Goal: Task Accomplishment & Management: Manage account settings

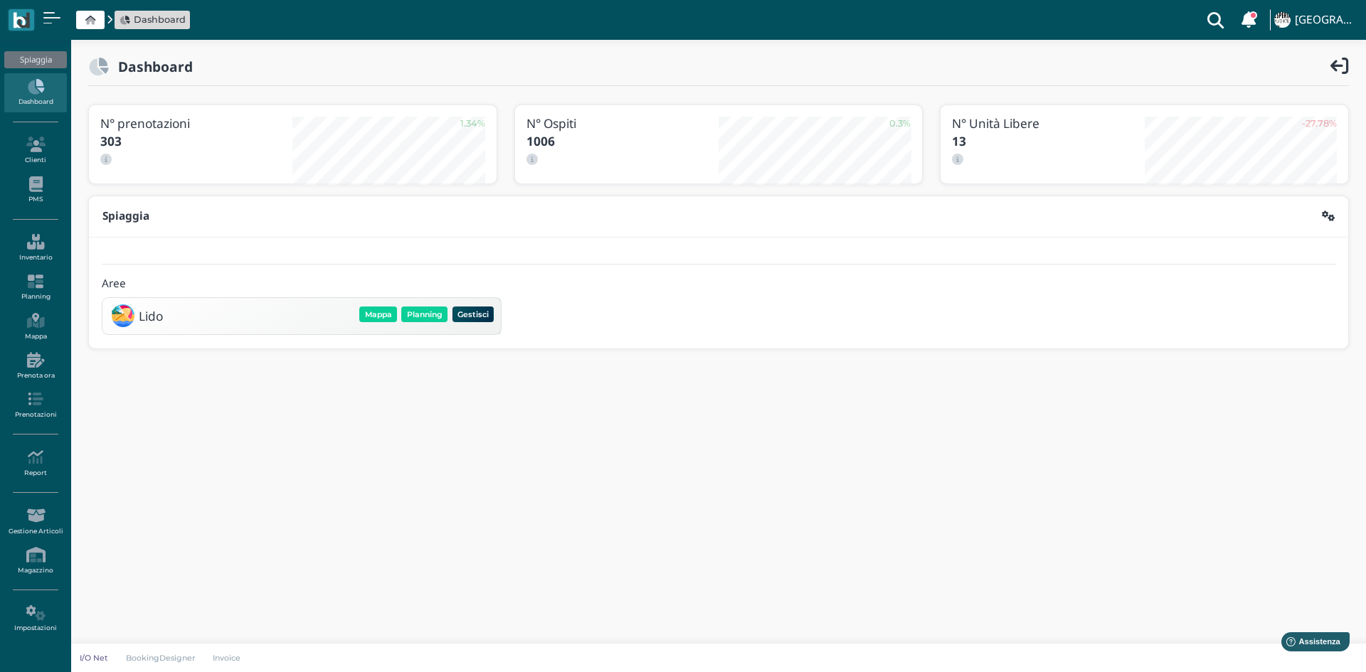
click at [420, 303] on div "Lido Mappa Planning Gestisci Elimina" at bounding box center [301, 315] width 389 height 27
click at [422, 313] on button "Planning" at bounding box center [424, 315] width 46 height 16
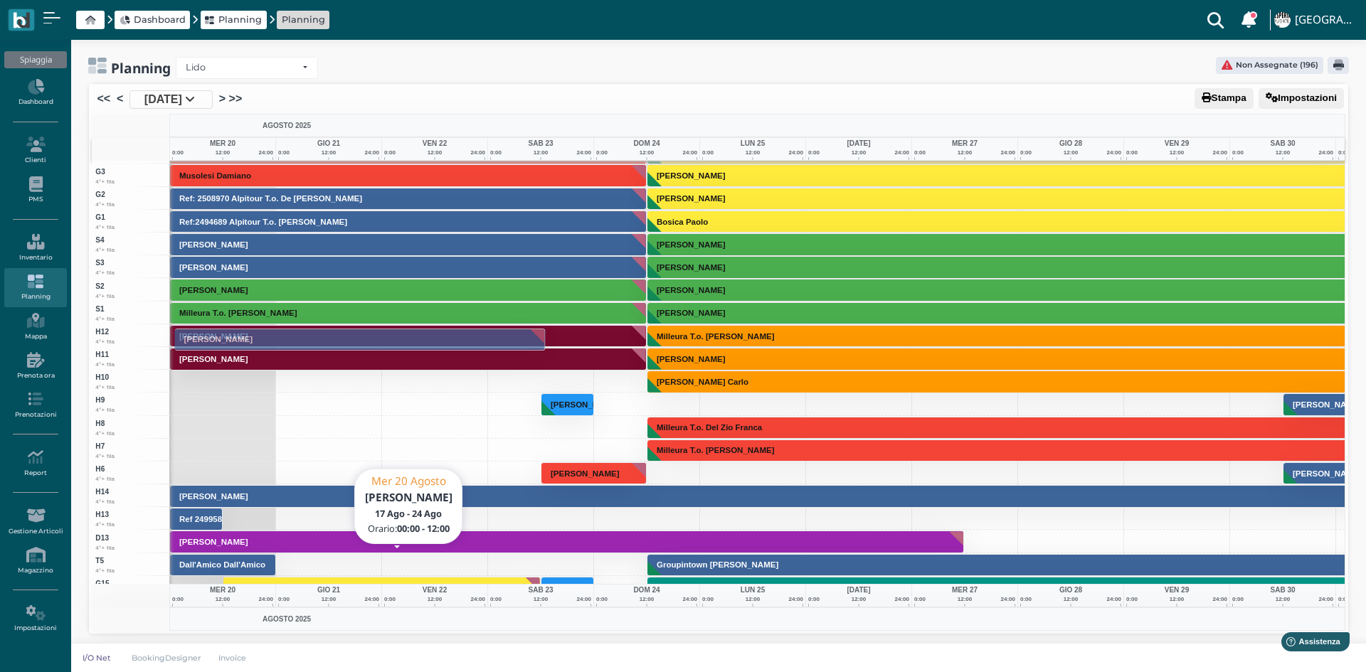
scroll to position [3596, 0]
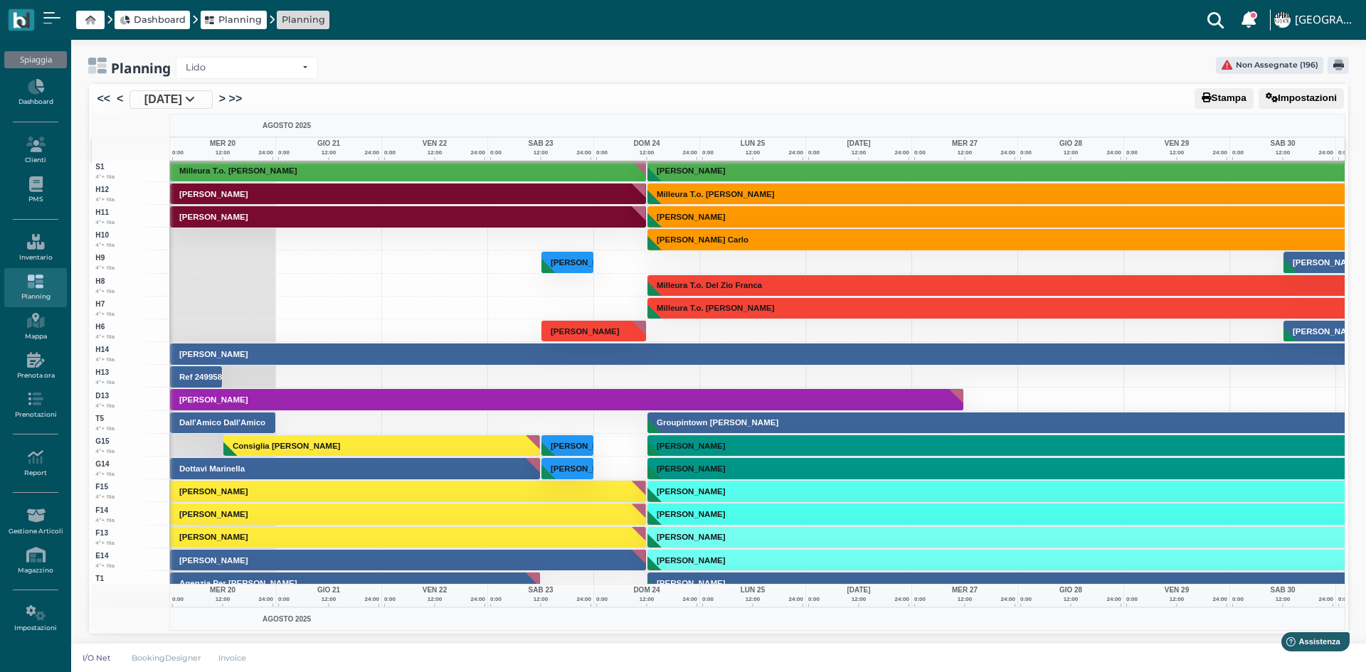
drag, startPoint x: 278, startPoint y: 293, endPoint x: 302, endPoint y: 424, distance: 133.0
click at [302, 424] on div "1 1° fila 2 1° fila 3 1° fila 4 1° fila 5 1° fila 6 1° fila 7 1° fila 8 1° fila…" at bounding box center [718, 372] width 1252 height 423
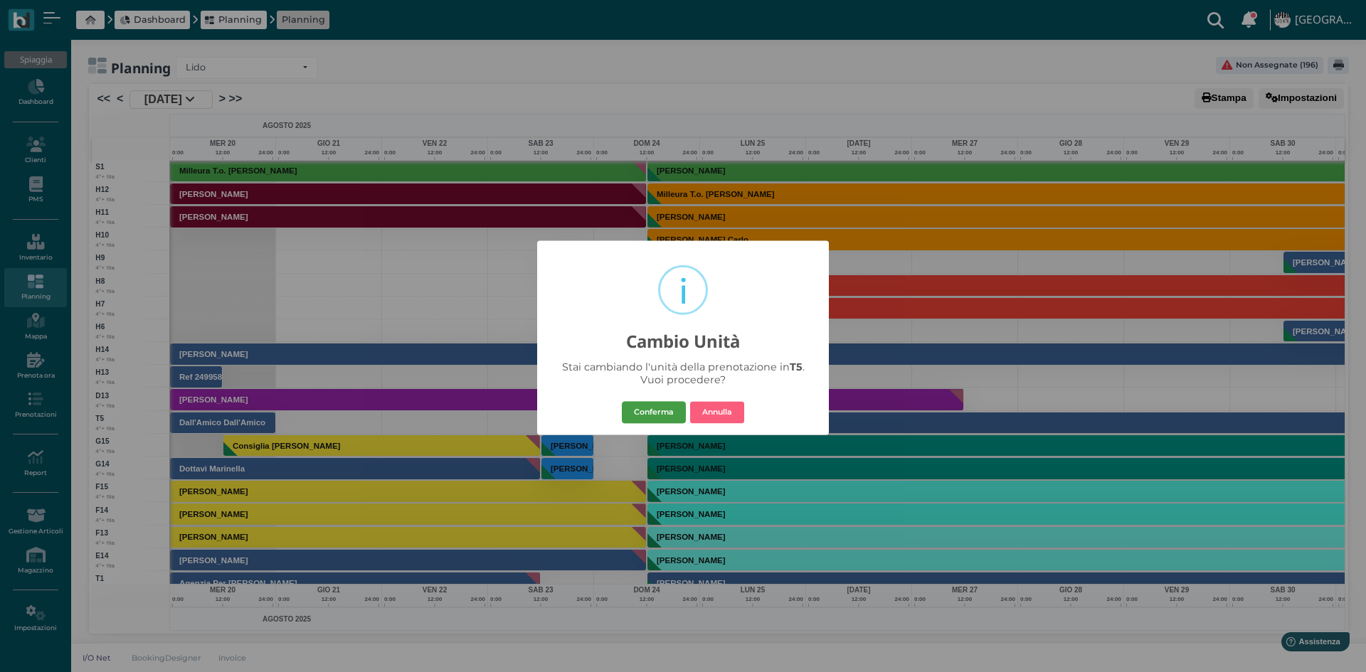
click at [654, 413] on button "Conferma" at bounding box center [654, 412] width 64 height 23
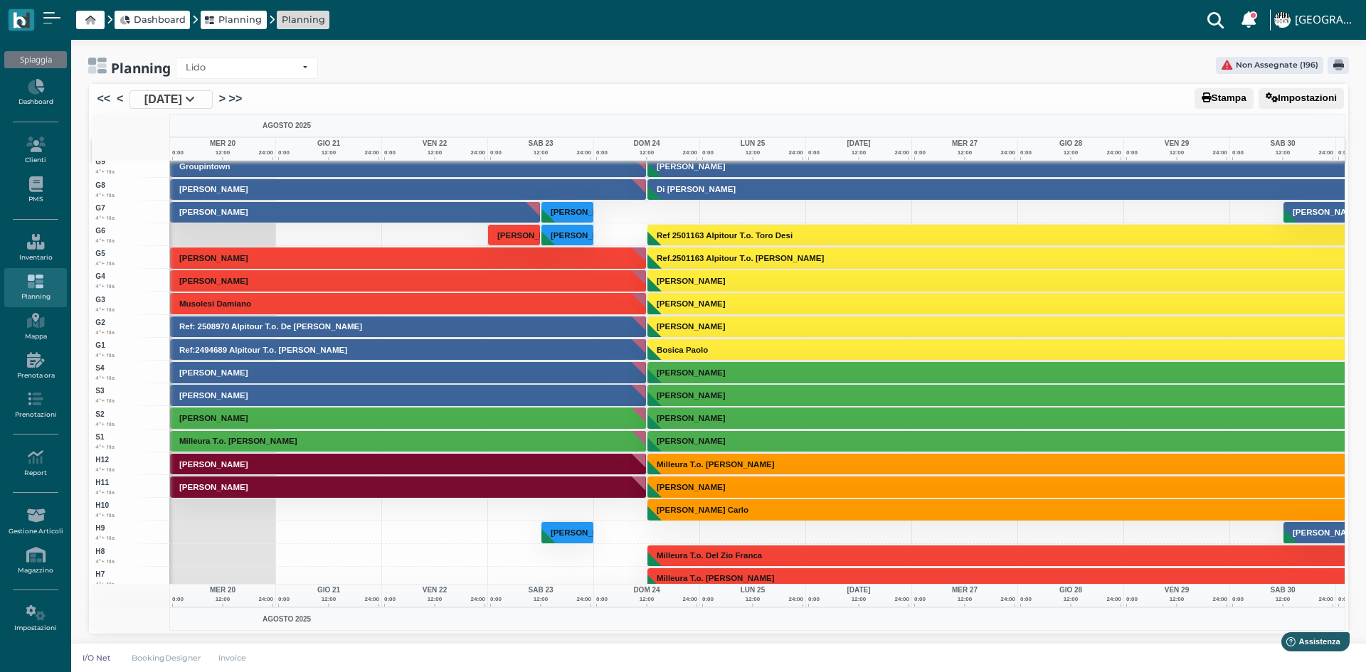
scroll to position [3240, 0]
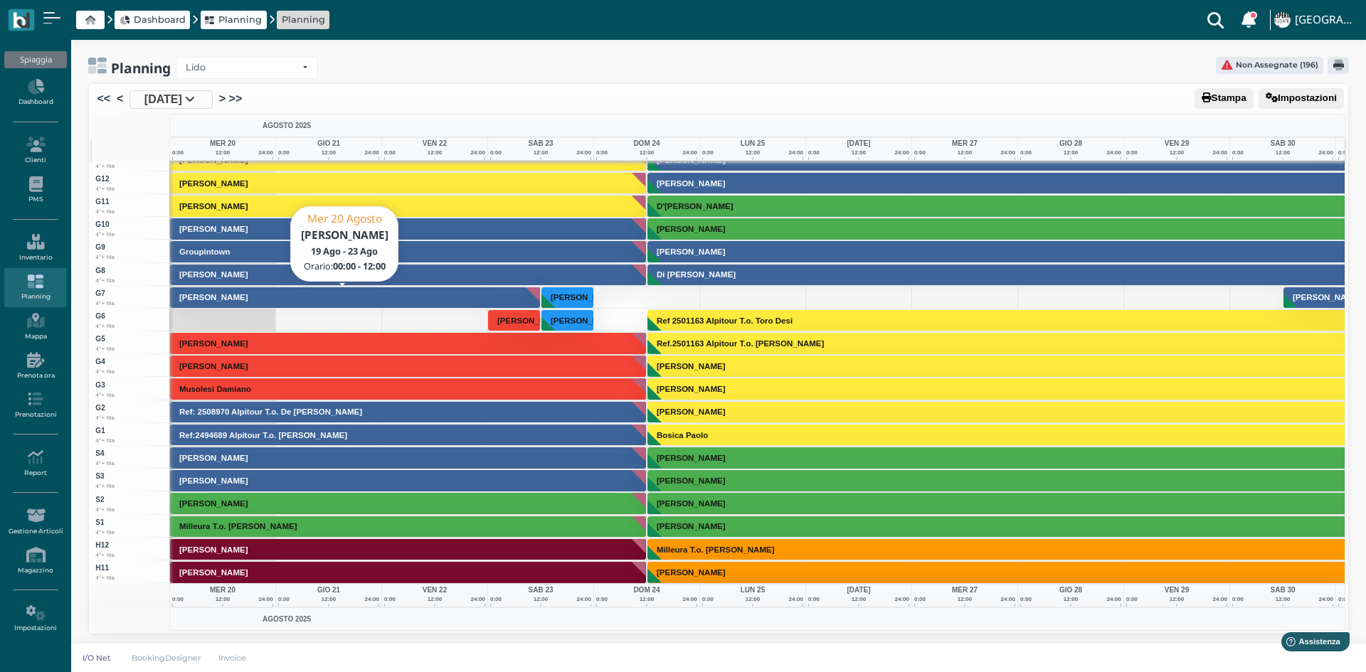
click at [250, 297] on h3 "[PERSON_NAME]" at bounding box center [214, 297] width 80 height 9
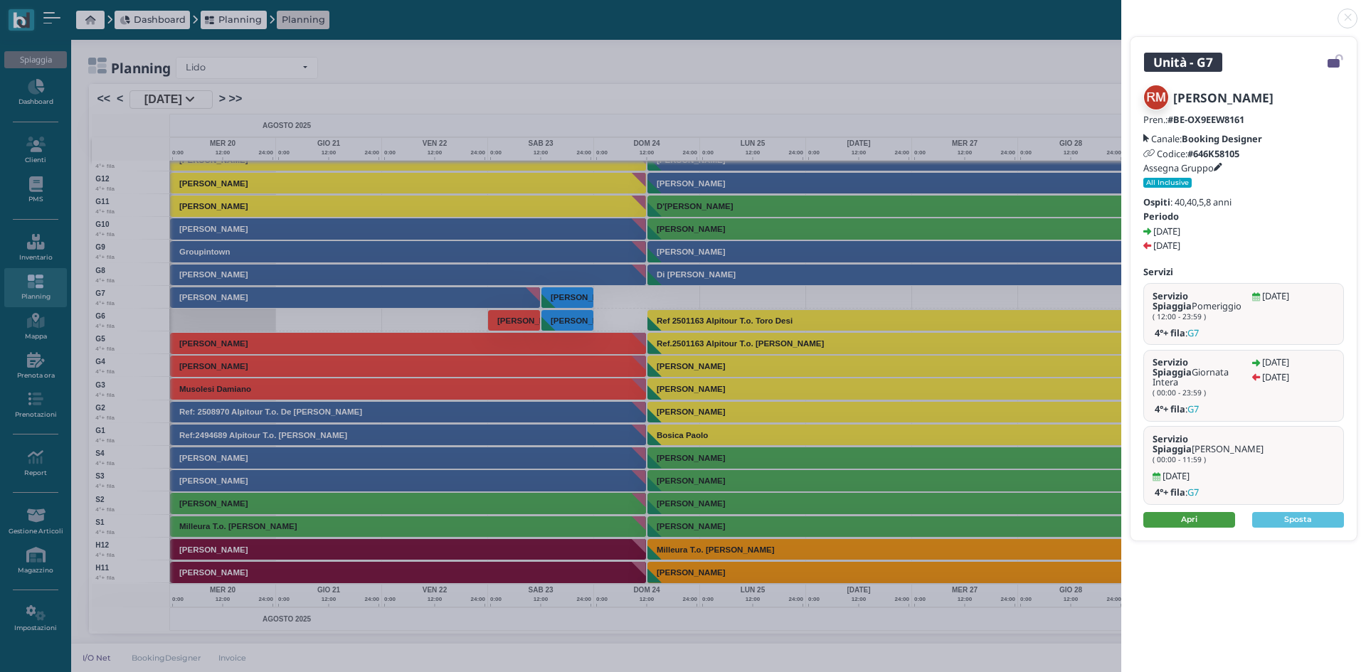
click at [1200, 512] on link "Apri" at bounding box center [1189, 520] width 92 height 16
click at [1121, 10] on link at bounding box center [1121, 10] width 0 height 0
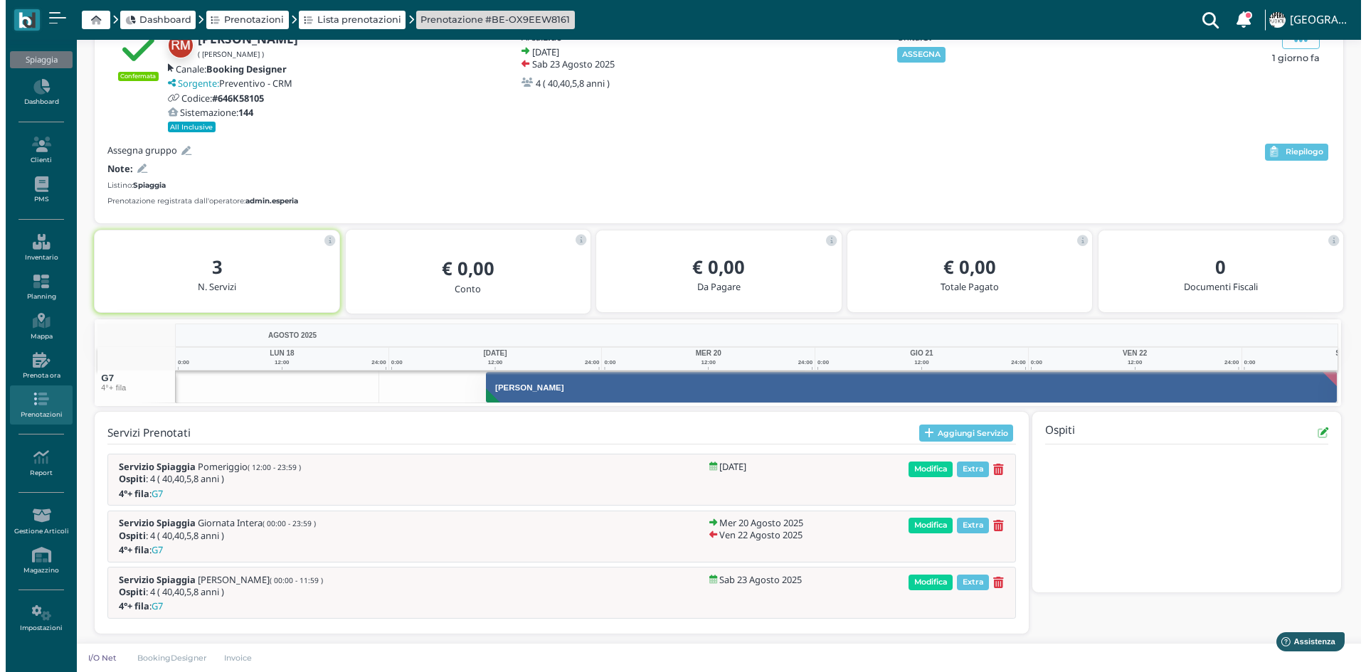
scroll to position [0, 10]
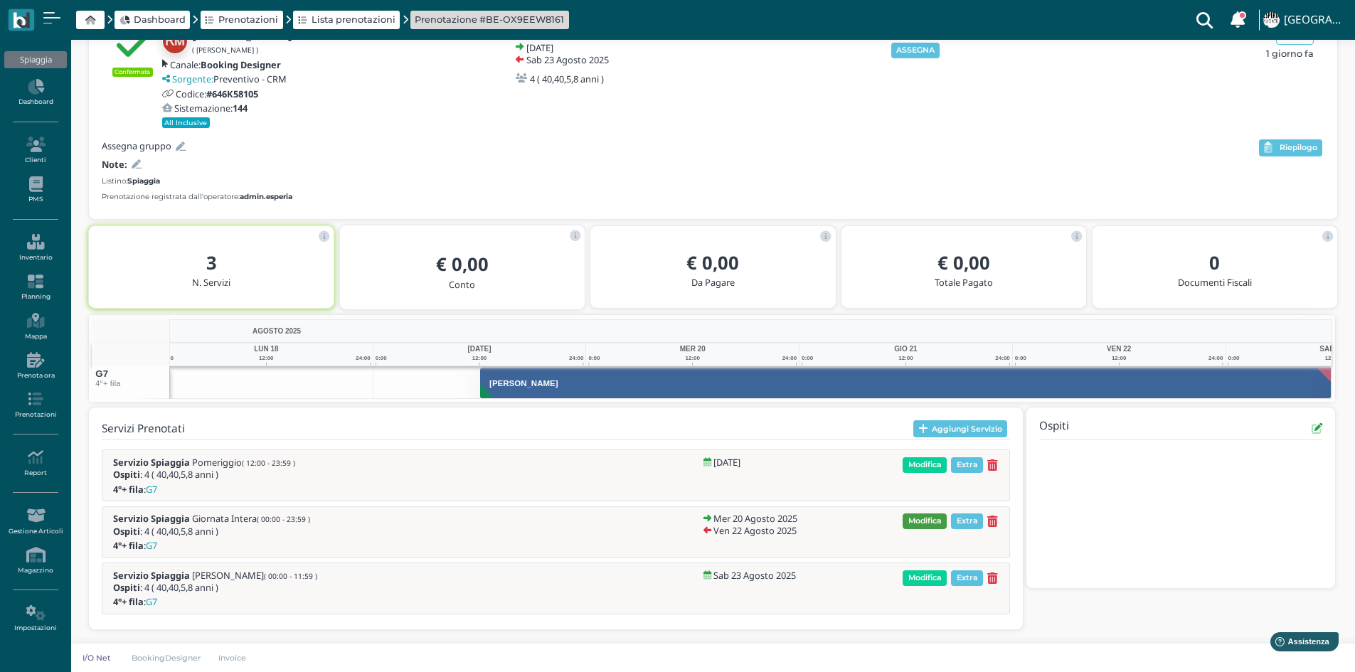
click at [923, 518] on span "Modifica" at bounding box center [925, 522] width 44 height 16
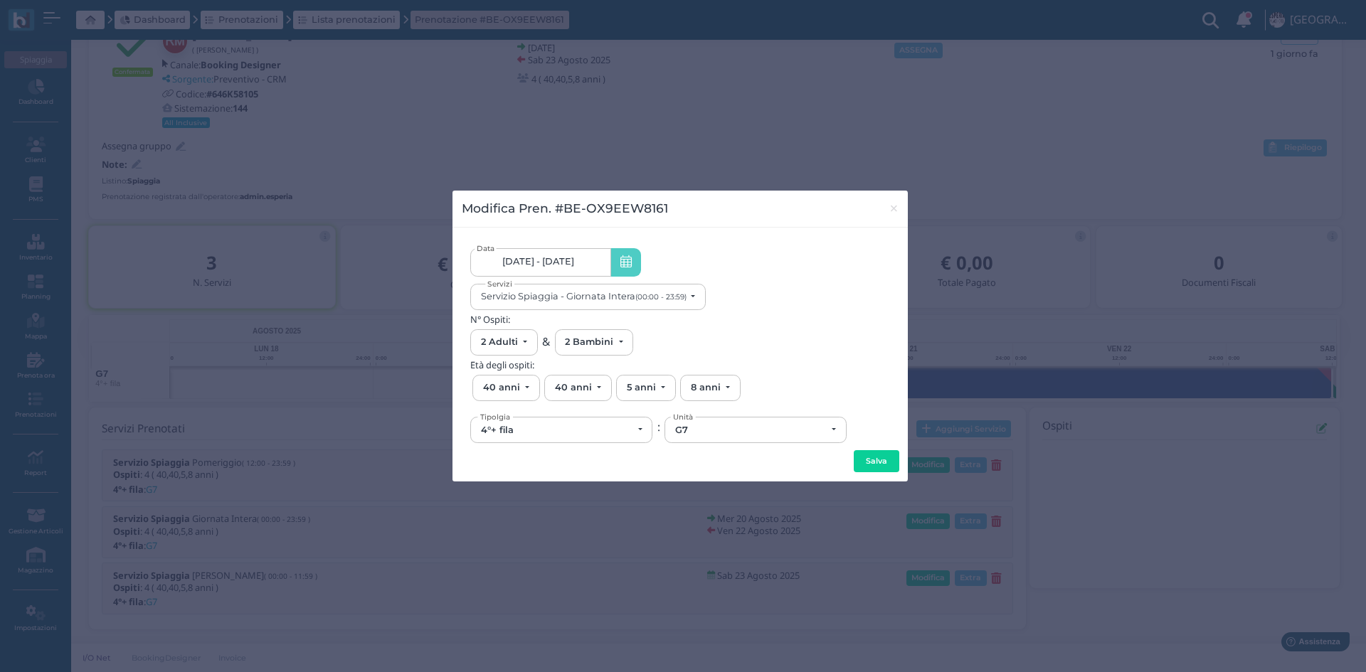
click at [620, 262] on icon at bounding box center [625, 262] width 11 height 15
click at [568, 262] on span "20/08/25 - 22/08/25" at bounding box center [538, 261] width 72 height 11
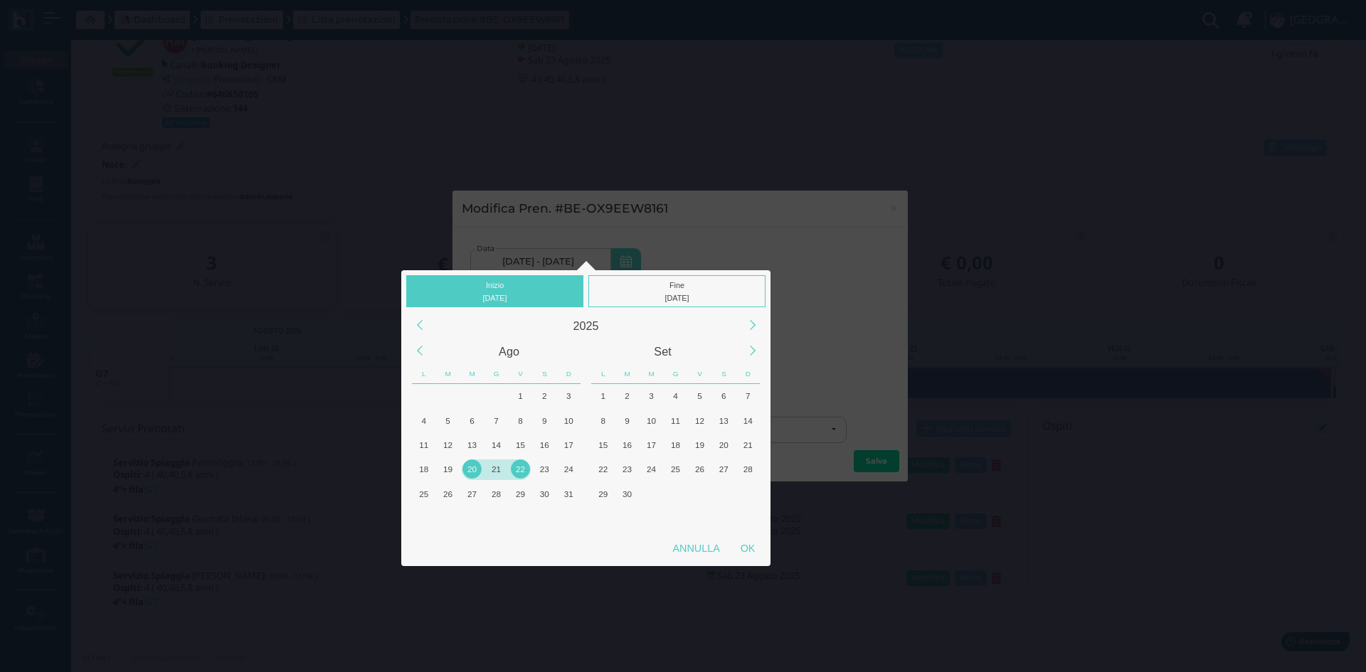
click at [471, 470] on div "20" at bounding box center [471, 468] width 19 height 19
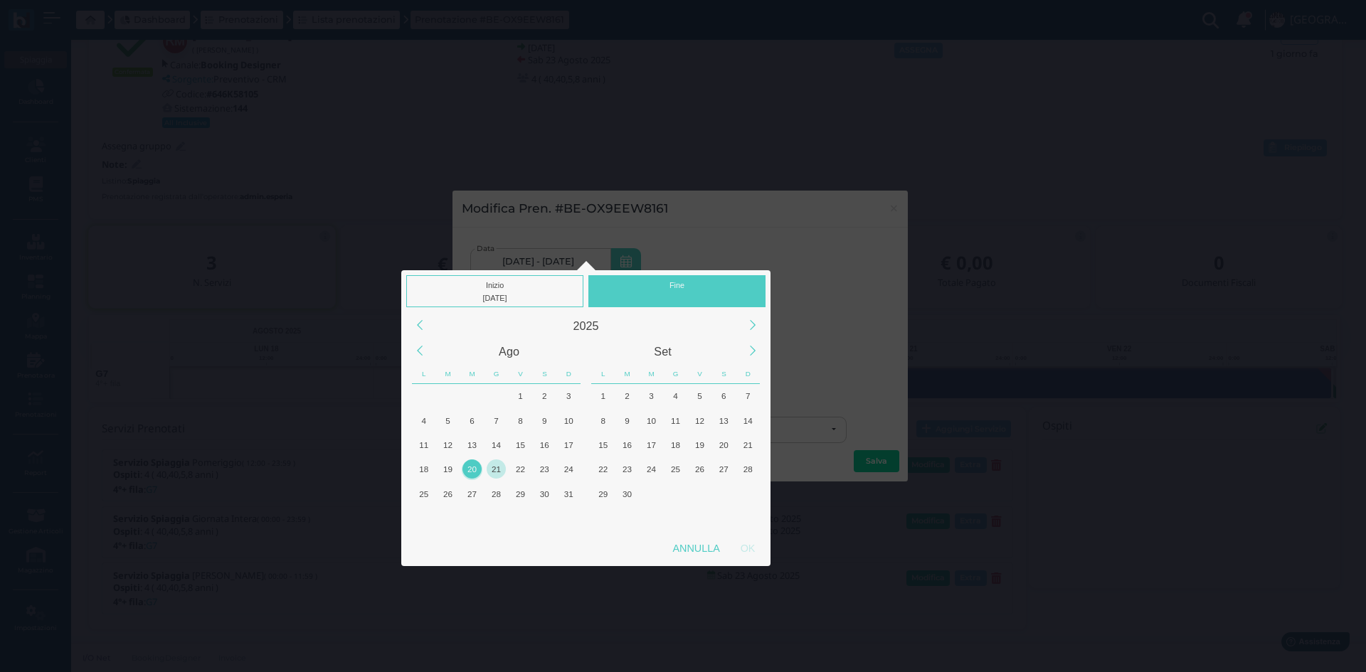
click at [498, 469] on div "21" at bounding box center [495, 468] width 19 height 19
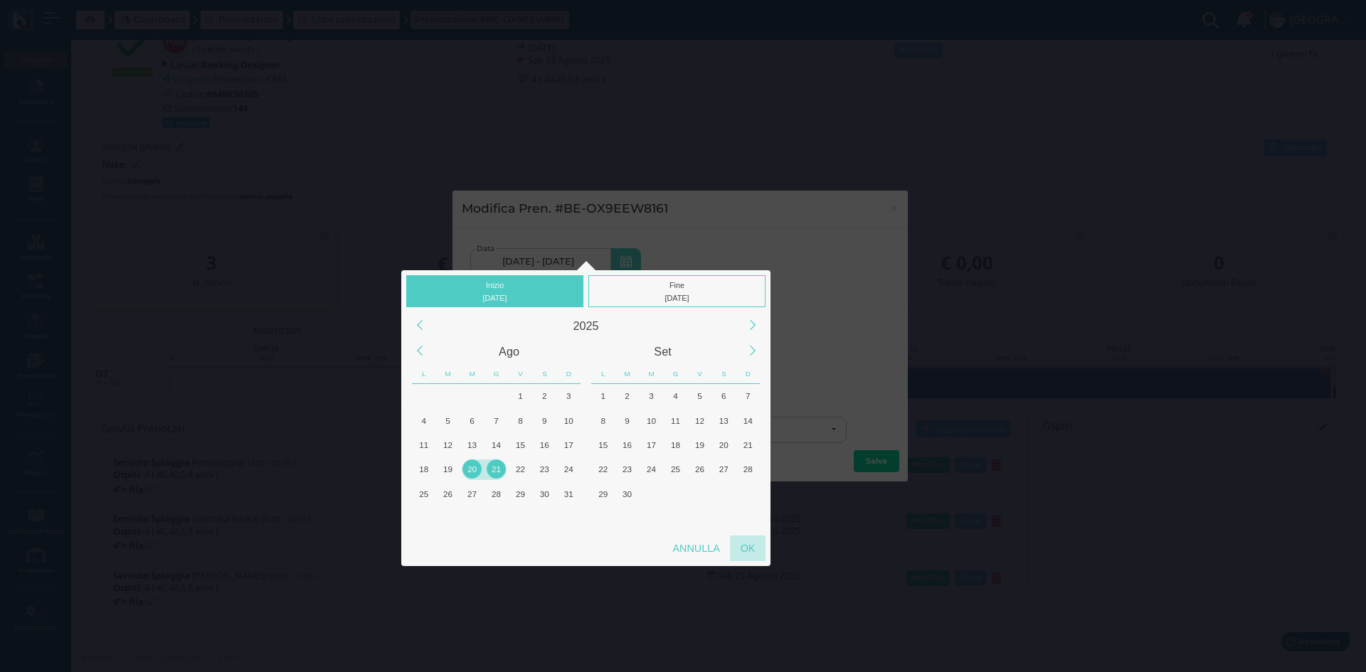
click at [755, 550] on div "OK" at bounding box center [748, 549] width 36 height 26
type input "20/08/2025 - 21/08/2025"
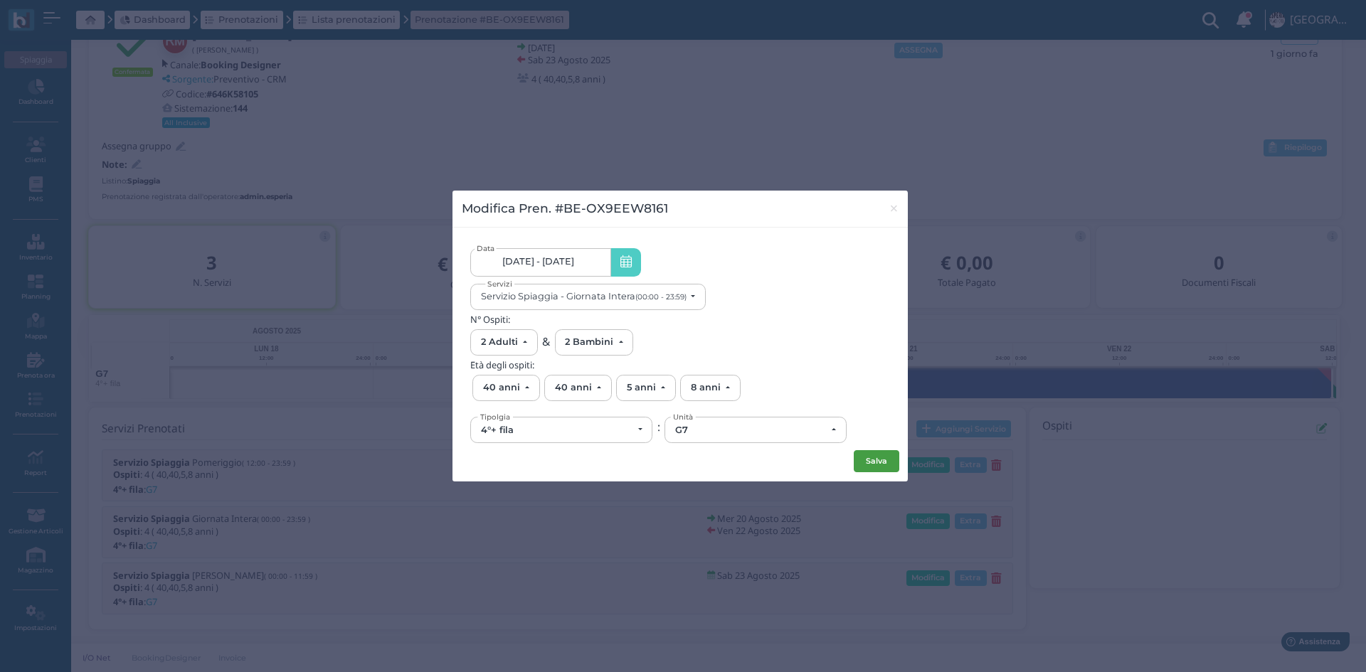
scroll to position [0, 0]
click at [867, 457] on button "Salva" at bounding box center [876, 461] width 46 height 23
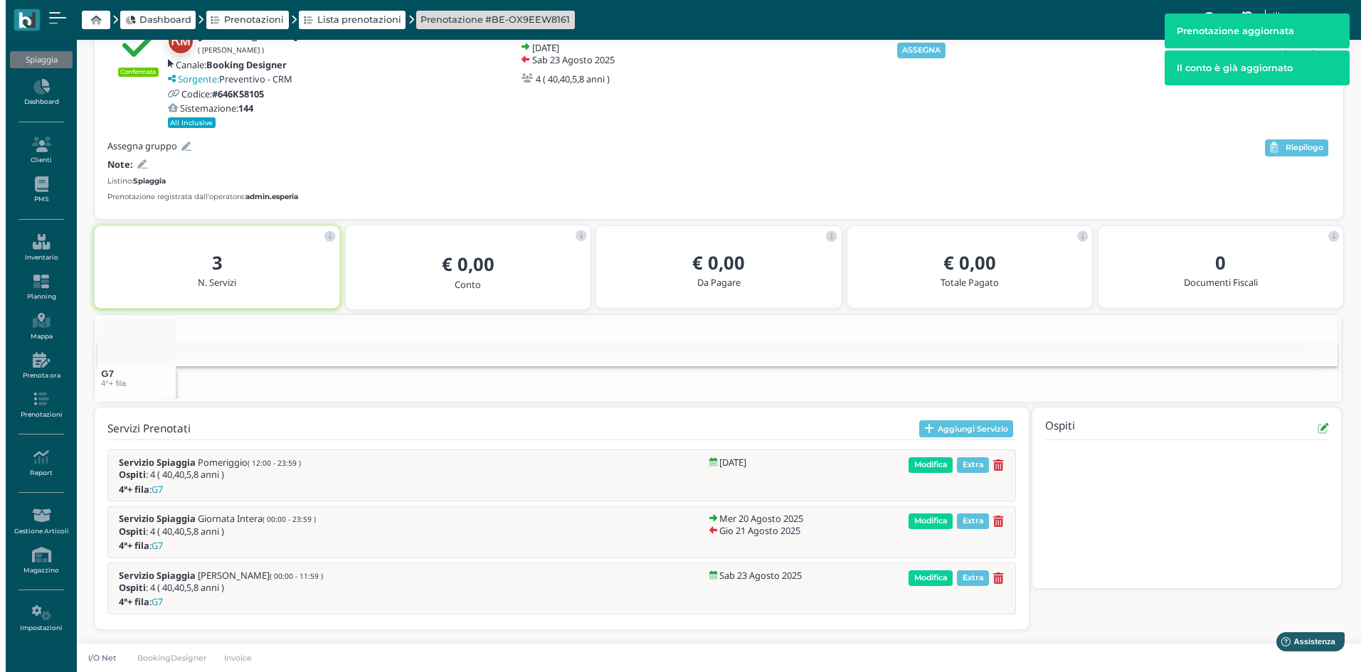
scroll to position [0, 10]
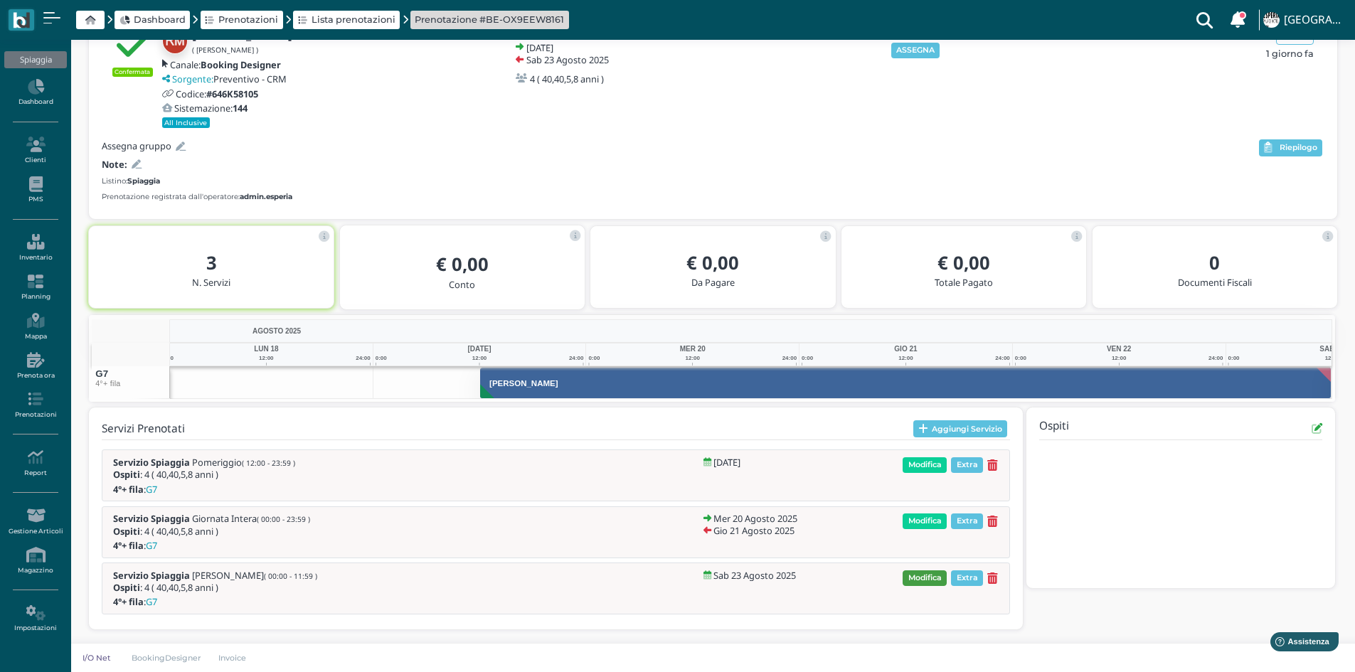
click at [920, 575] on span "Modifica" at bounding box center [925, 578] width 44 height 16
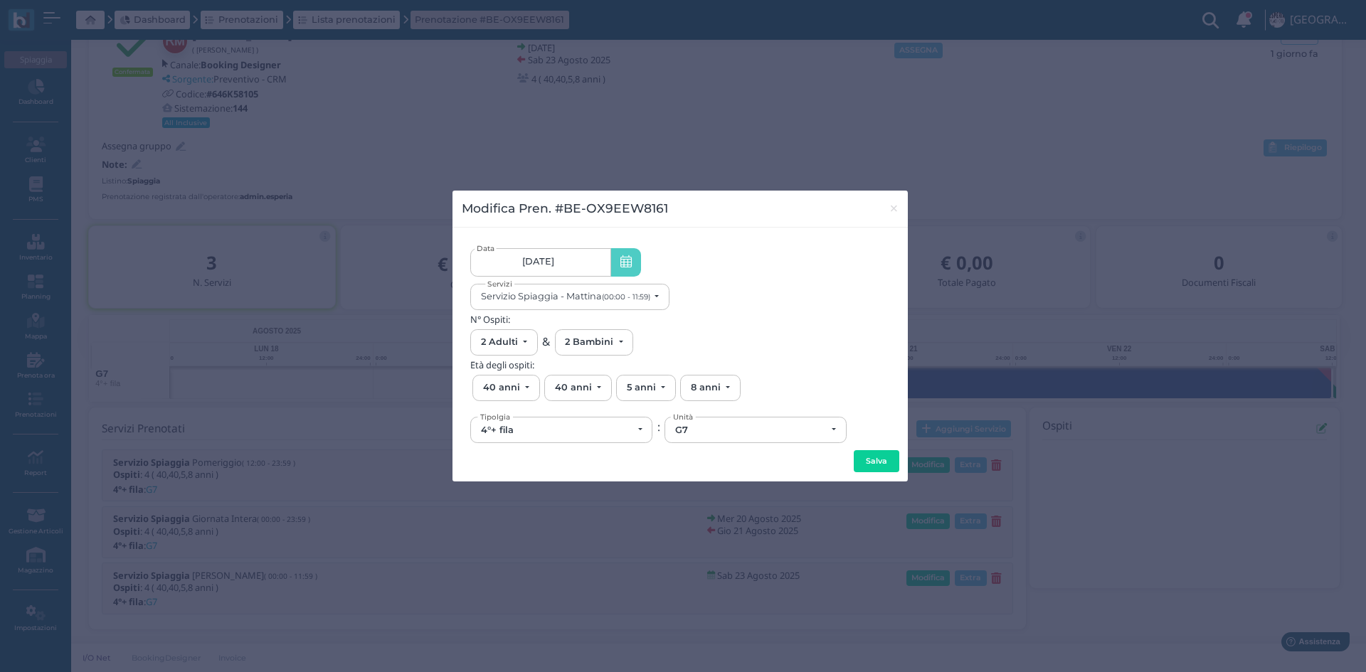
click at [622, 261] on icon at bounding box center [625, 262] width 11 height 15
click at [553, 260] on span "23/08/25" at bounding box center [538, 261] width 32 height 11
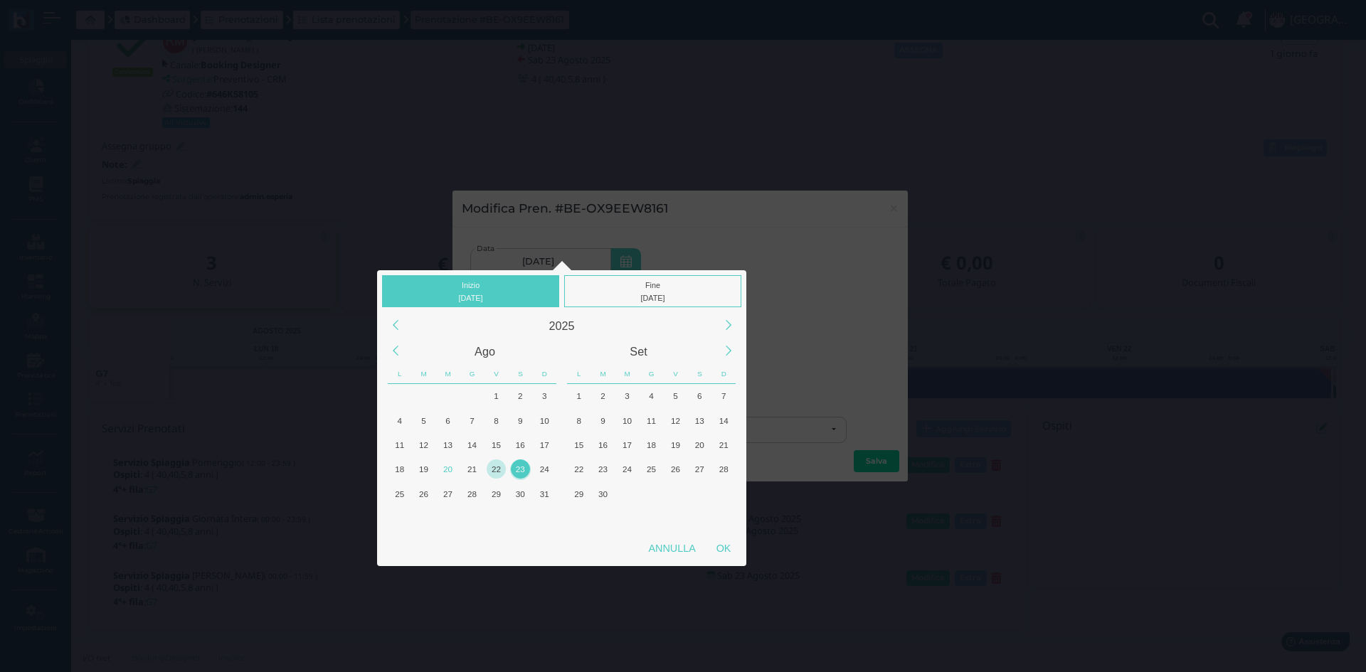
click at [497, 467] on div "22" at bounding box center [495, 468] width 19 height 19
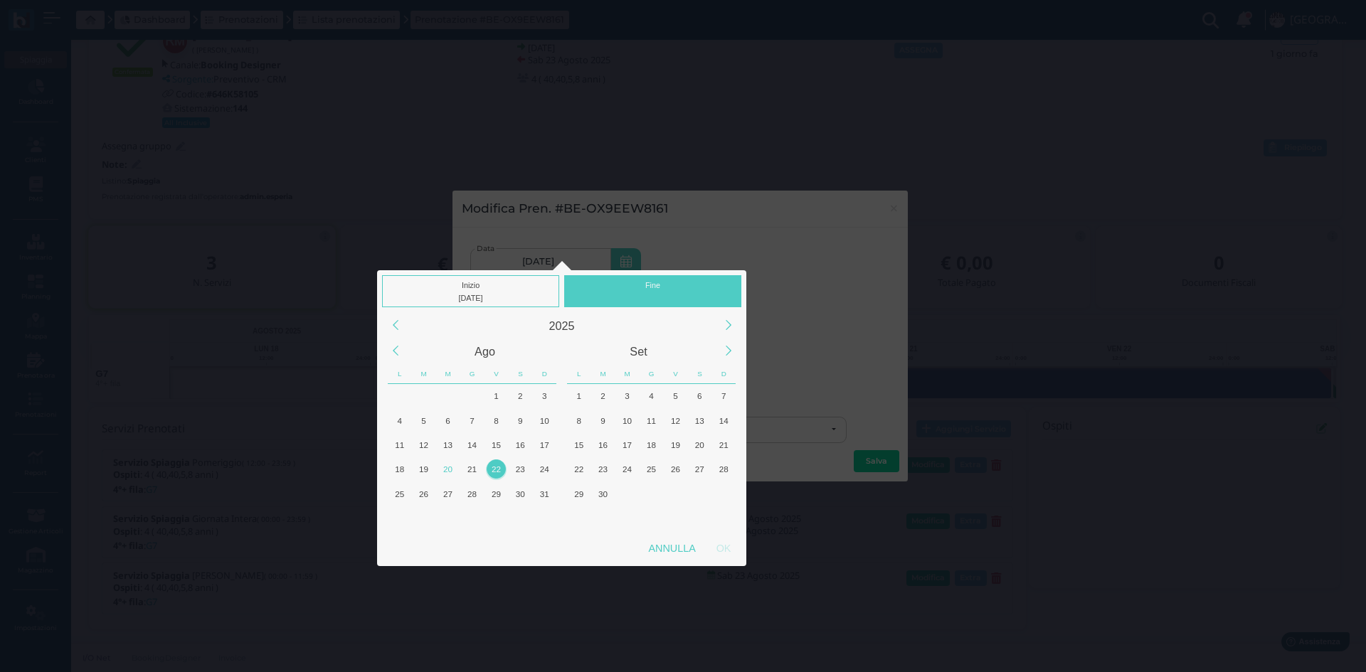
click at [497, 467] on div "22" at bounding box center [495, 468] width 19 height 19
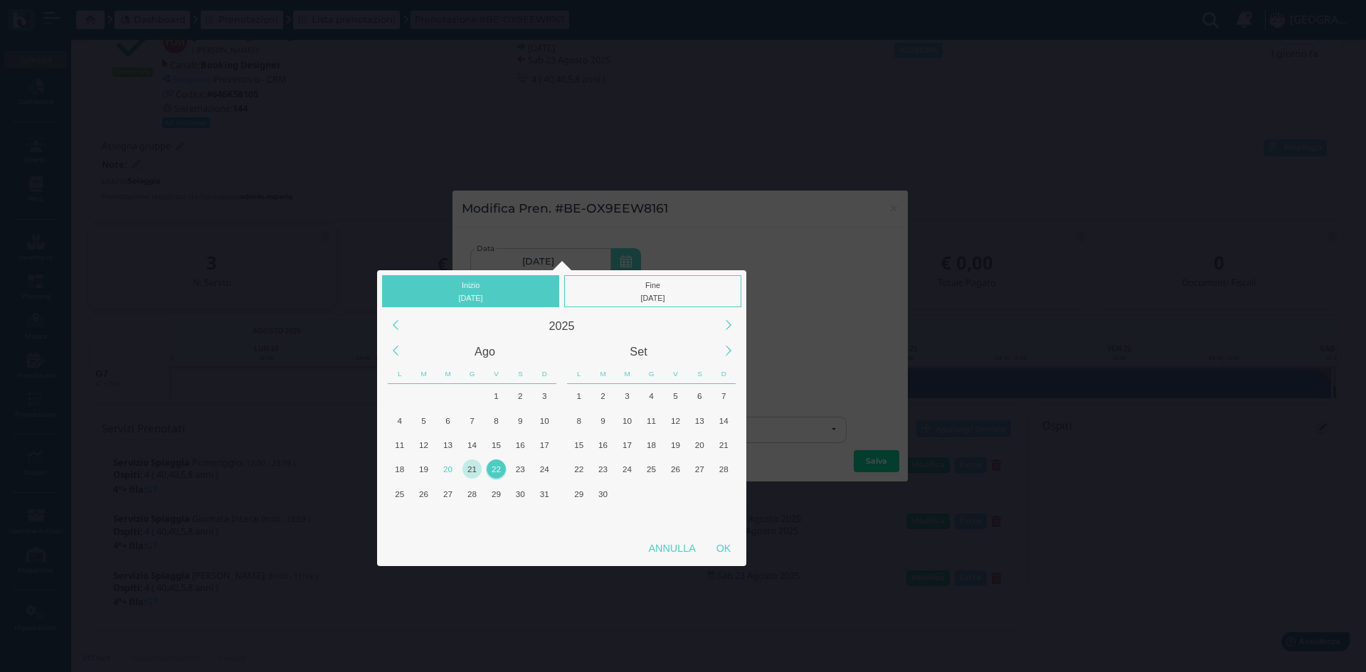
click at [470, 467] on div "21" at bounding box center [471, 468] width 19 height 19
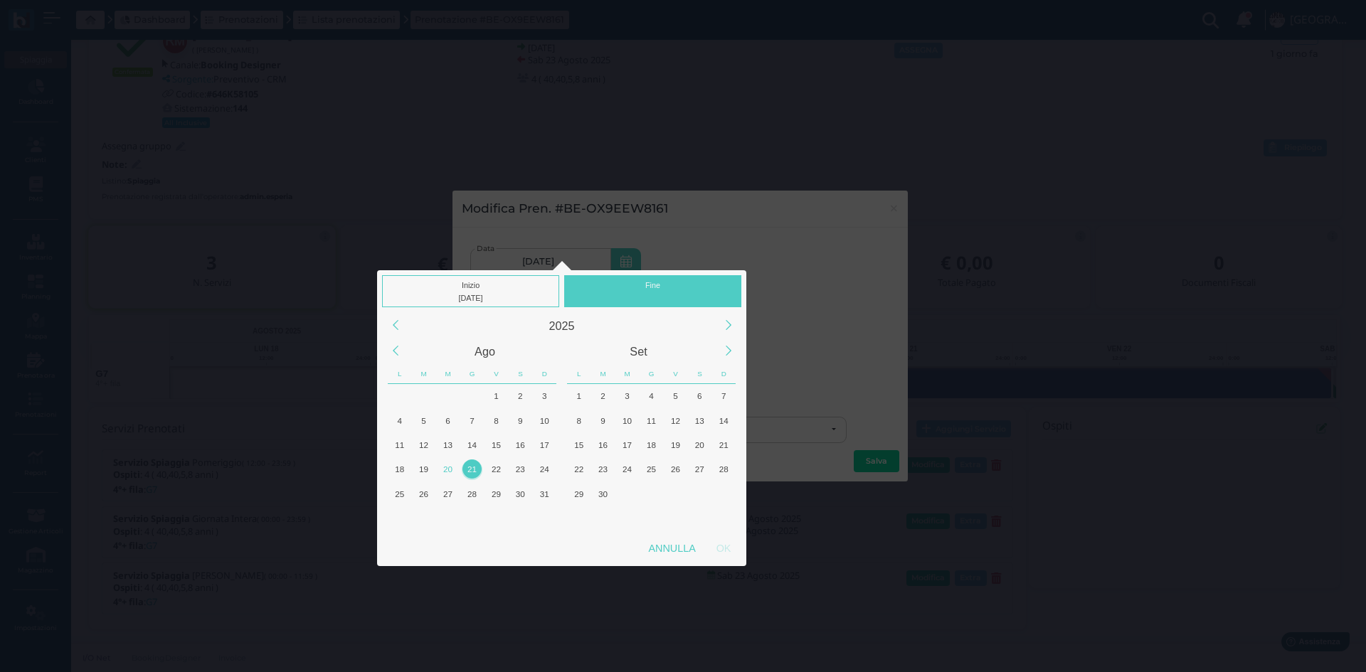
click at [470, 467] on div "21" at bounding box center [471, 468] width 19 height 19
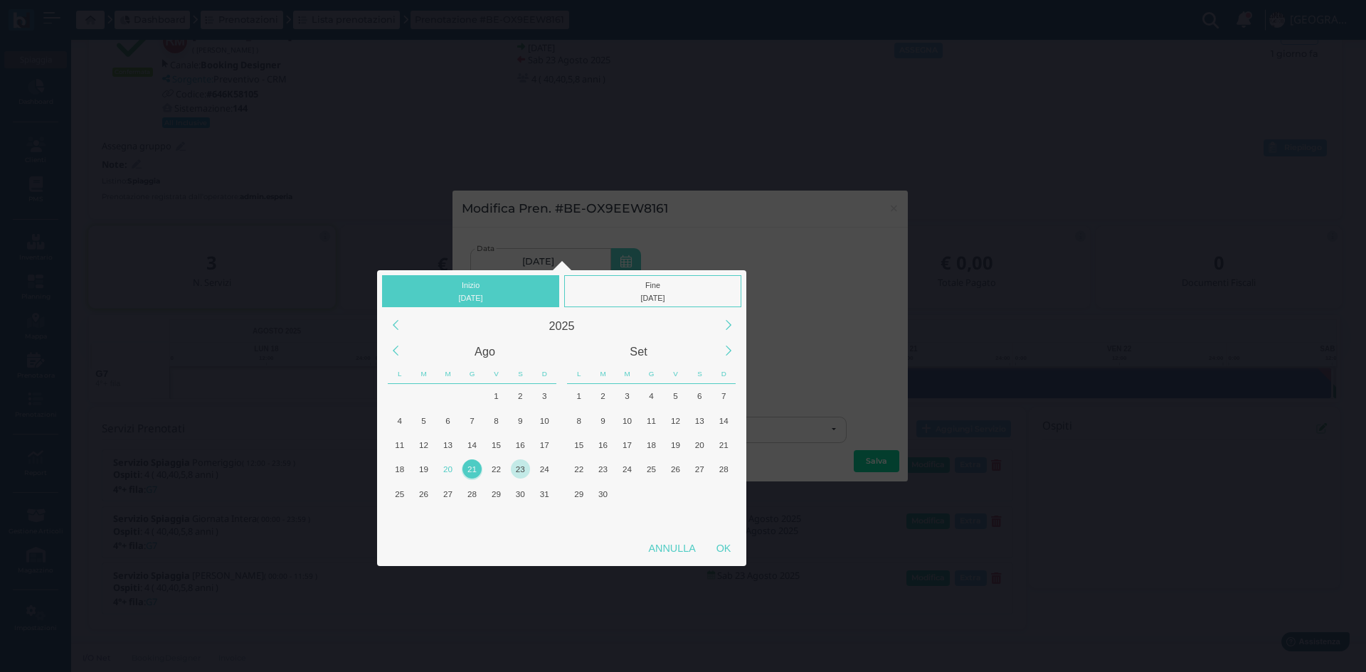
click at [520, 468] on div "23" at bounding box center [520, 468] width 19 height 19
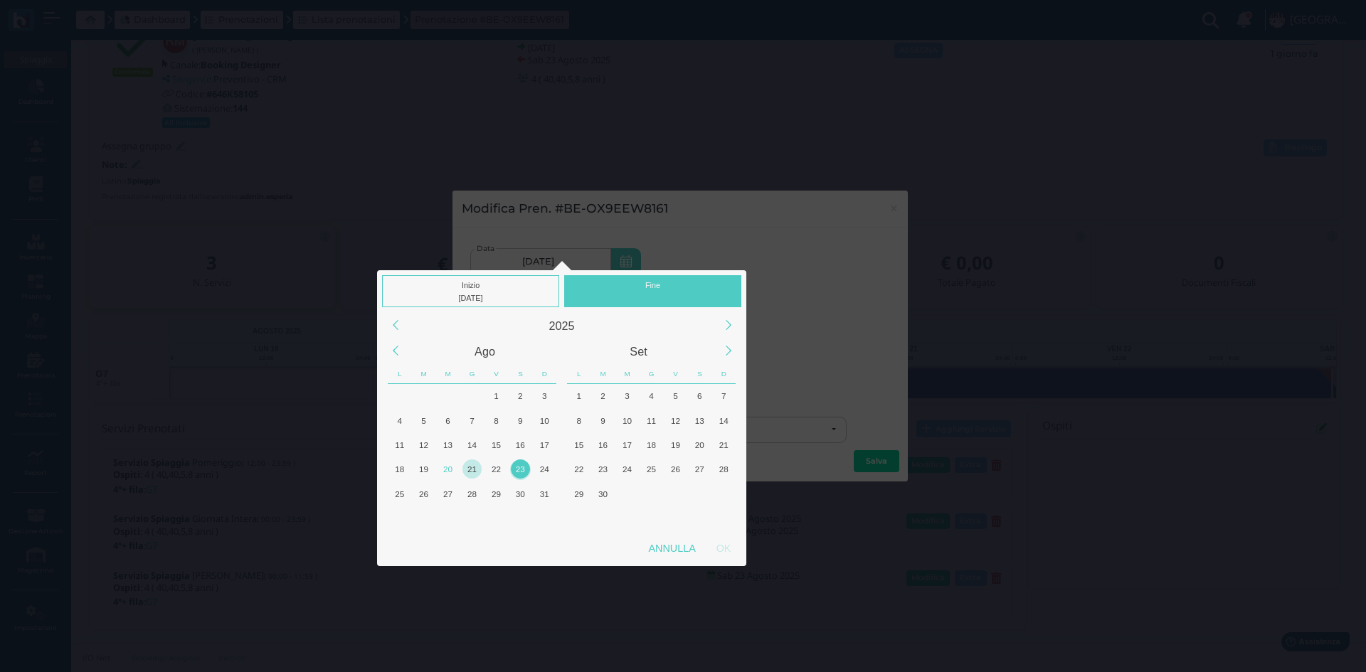
click at [464, 467] on div "21" at bounding box center [471, 468] width 19 height 19
click at [517, 468] on div "23" at bounding box center [520, 468] width 19 height 19
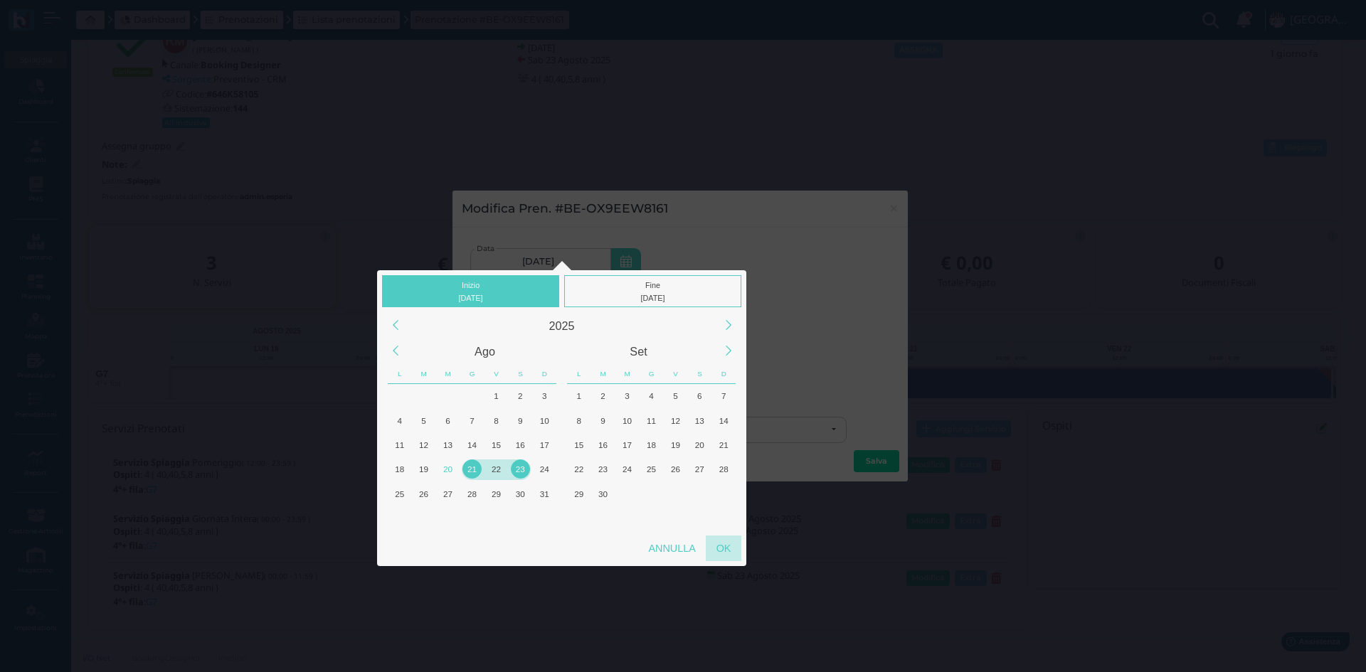
click at [725, 546] on div "OK" at bounding box center [724, 549] width 36 height 26
type input "21/08/2025 - 23/08/2025"
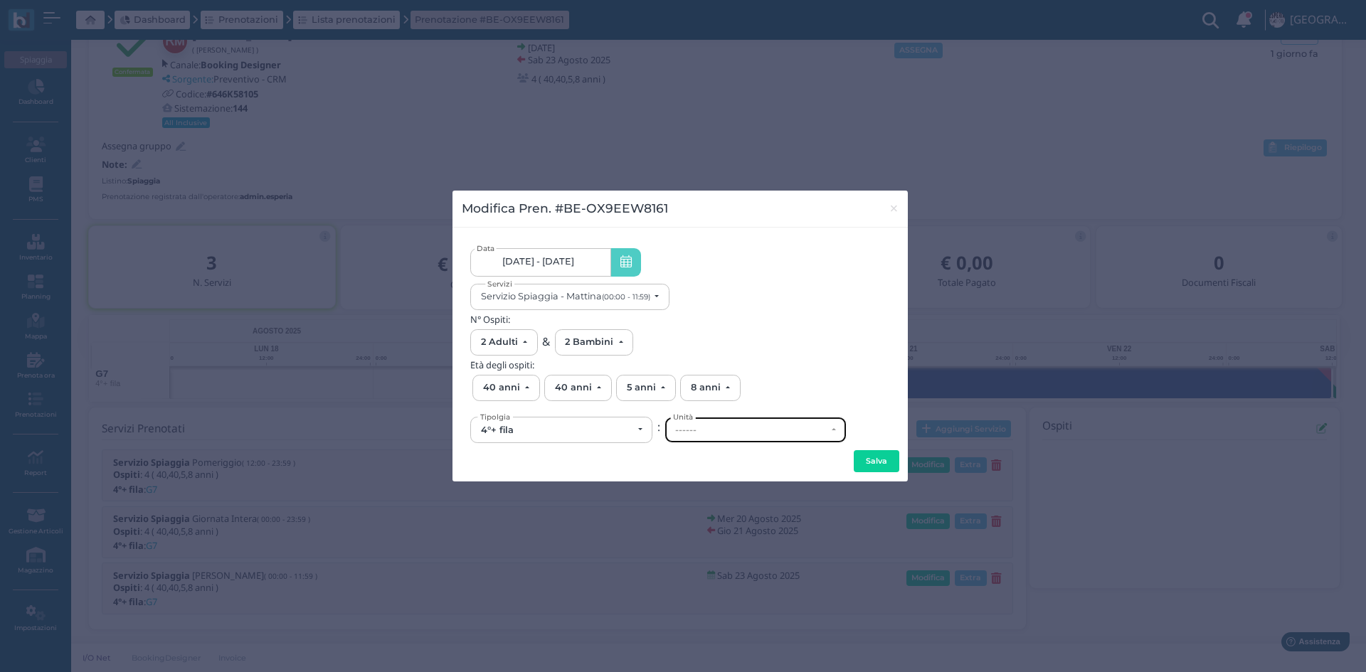
scroll to position [0, 0]
click at [704, 421] on div "------" at bounding box center [755, 429] width 181 height 25
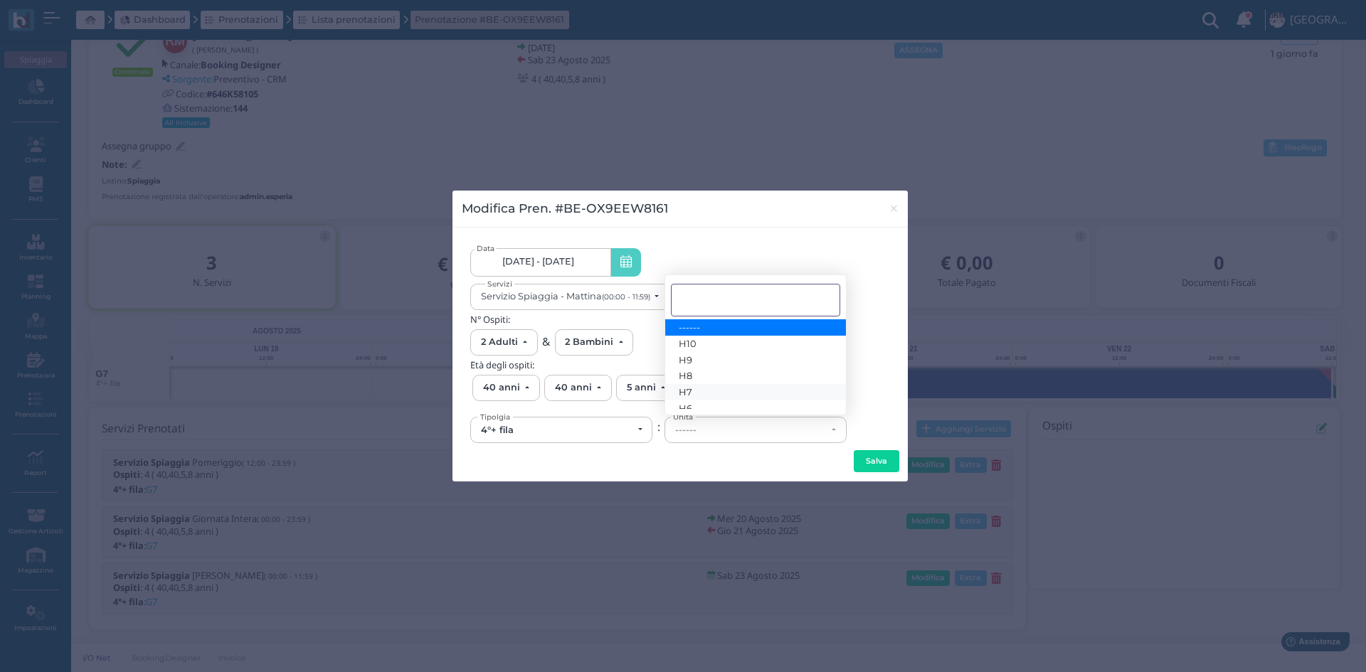
scroll to position [43, 0]
click at [684, 401] on span "T5" at bounding box center [684, 400] width 10 height 11
select select "6296"
click at [874, 463] on button "Salva" at bounding box center [876, 461] width 46 height 23
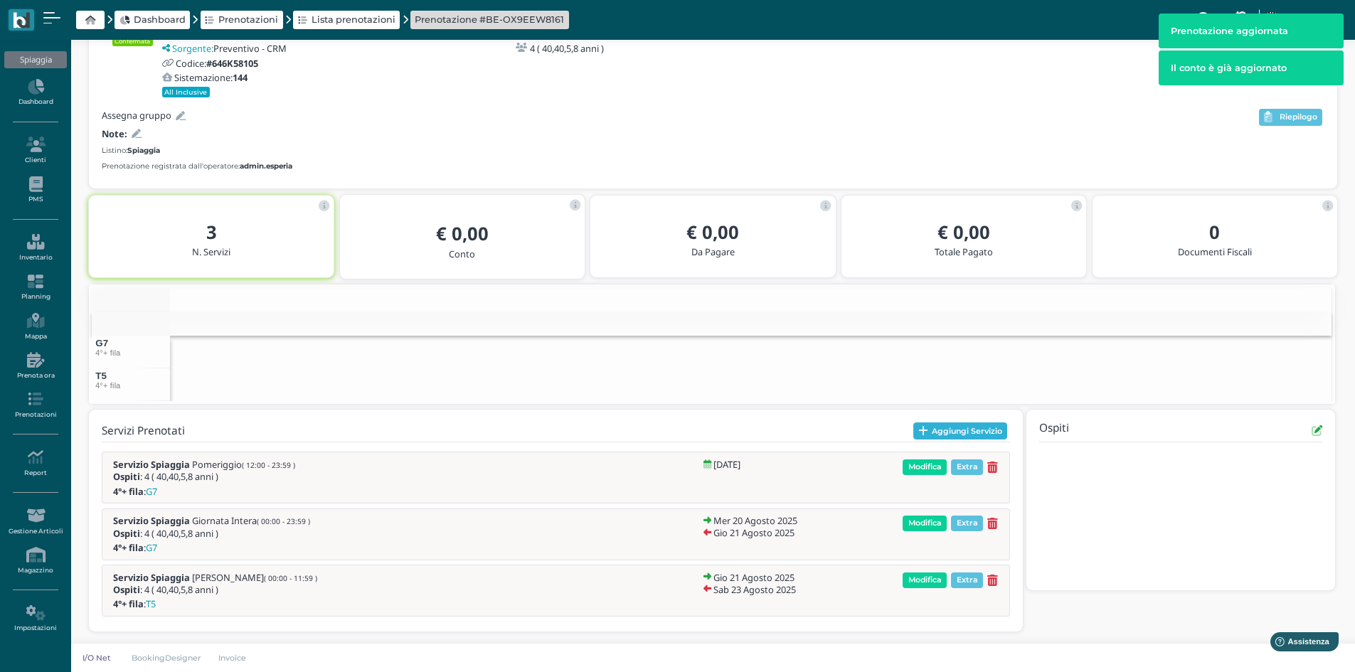
scroll to position [115, 0]
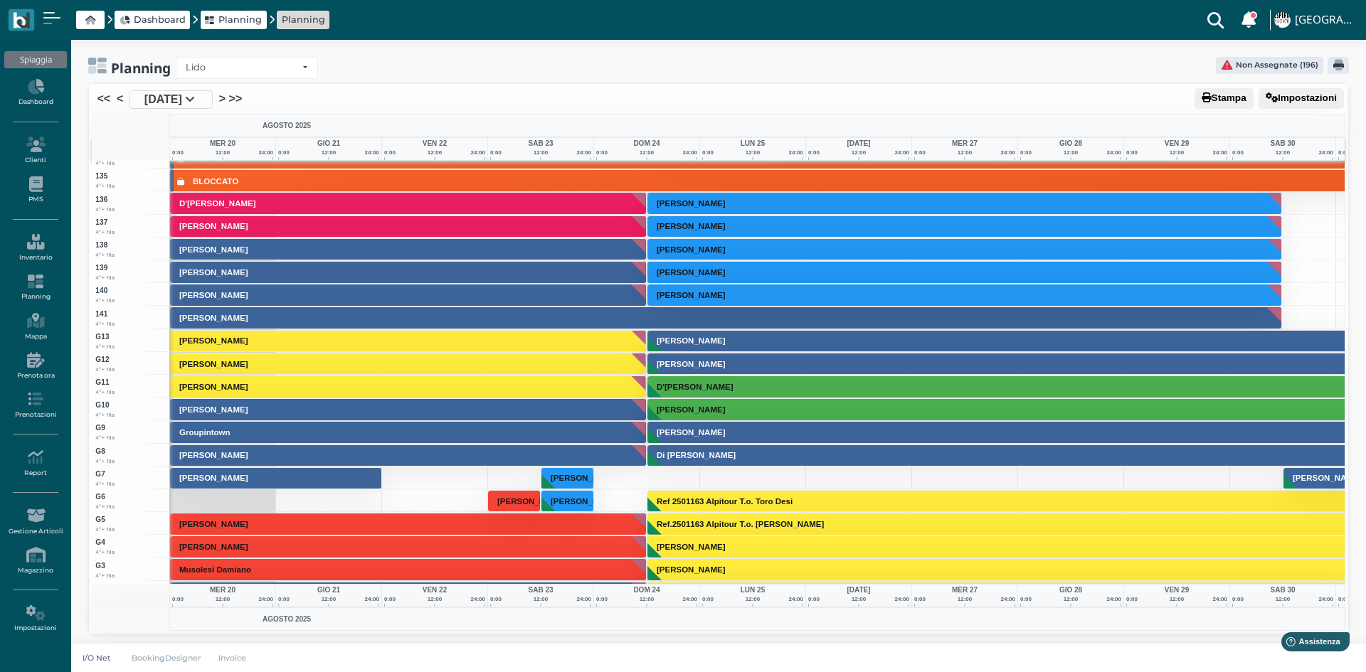
scroll to position [3058, 0]
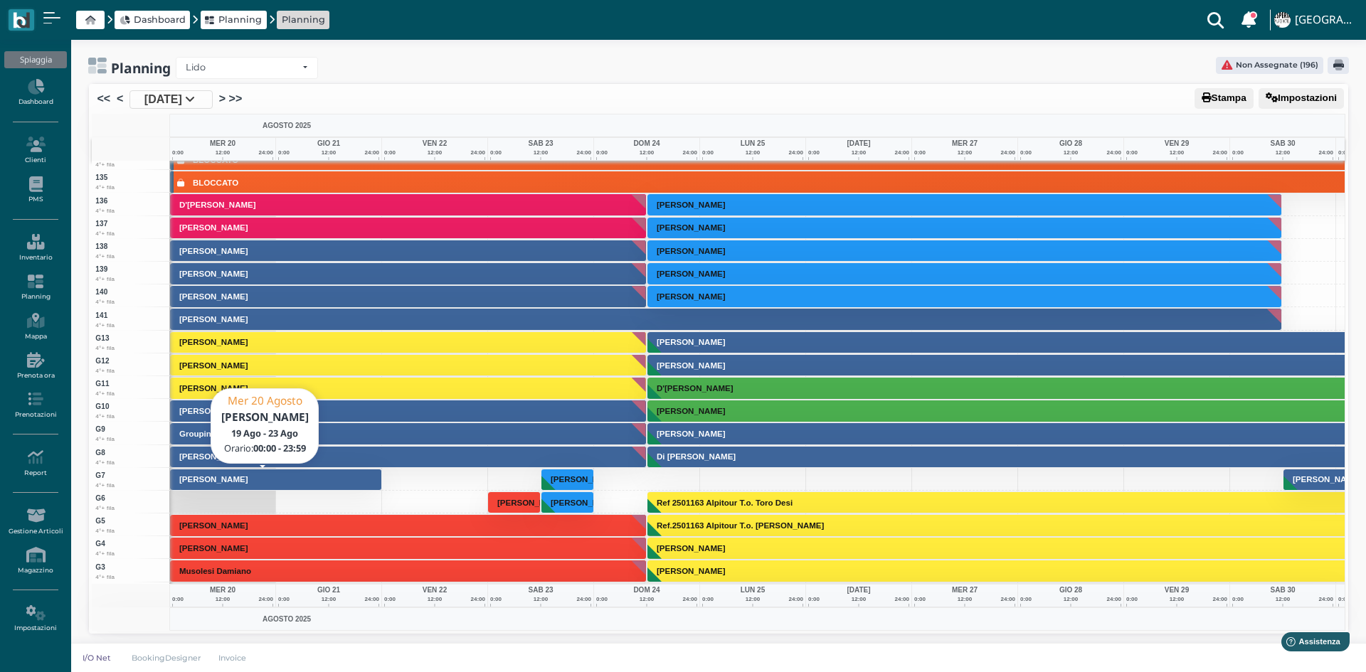
click at [244, 479] on h3 "[PERSON_NAME] [PERSON_NAME]" at bounding box center [214, 479] width 80 height 9
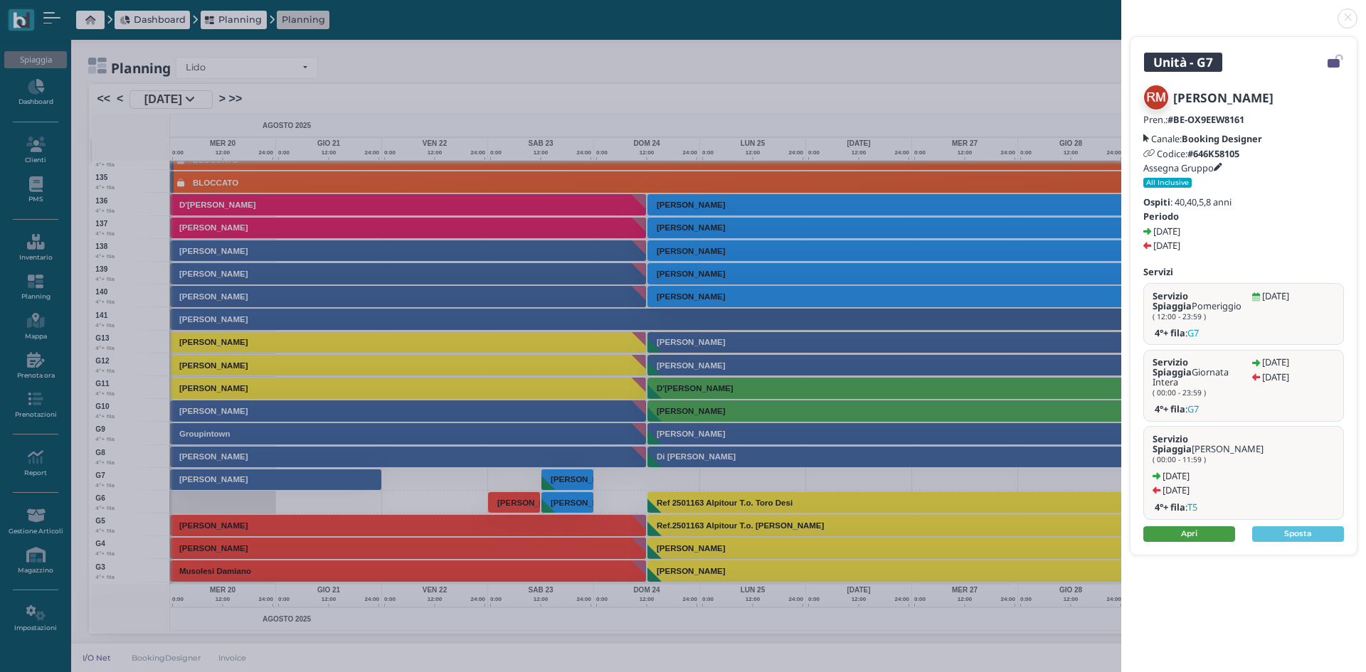
click at [1186, 526] on link "Apri" at bounding box center [1189, 534] width 92 height 16
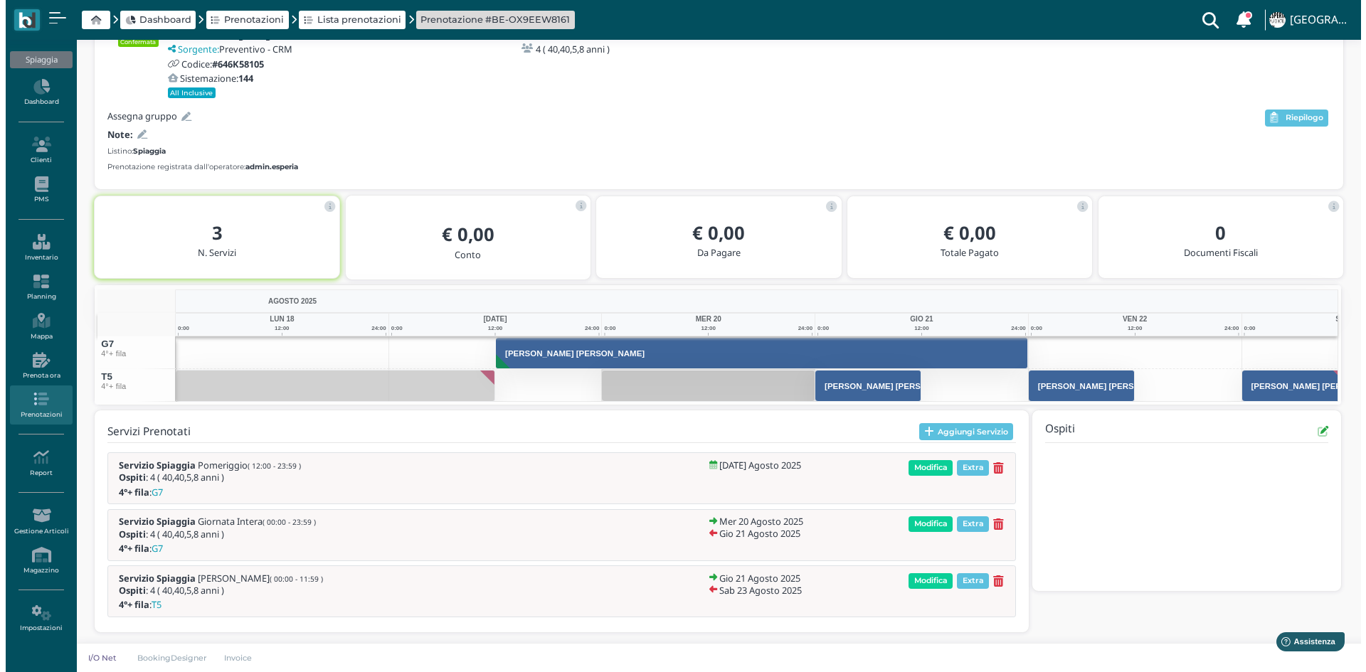
scroll to position [115, 0]
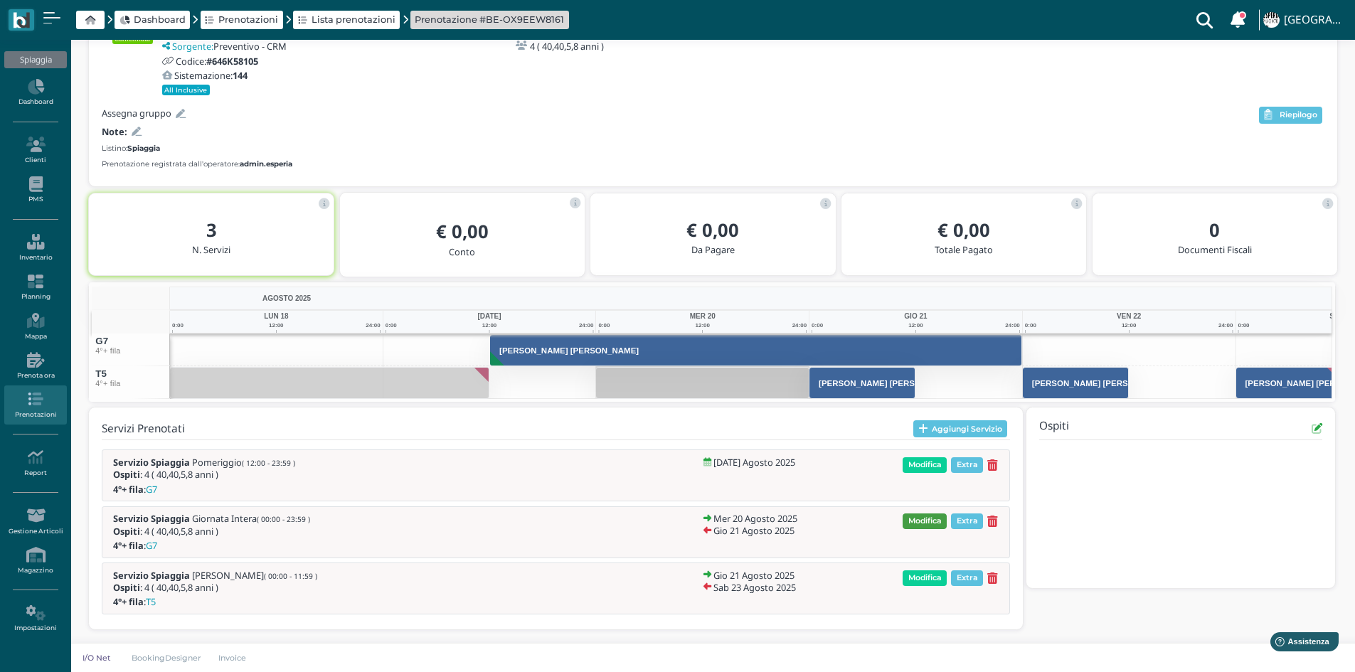
click at [930, 519] on span "Modifica" at bounding box center [925, 522] width 44 height 16
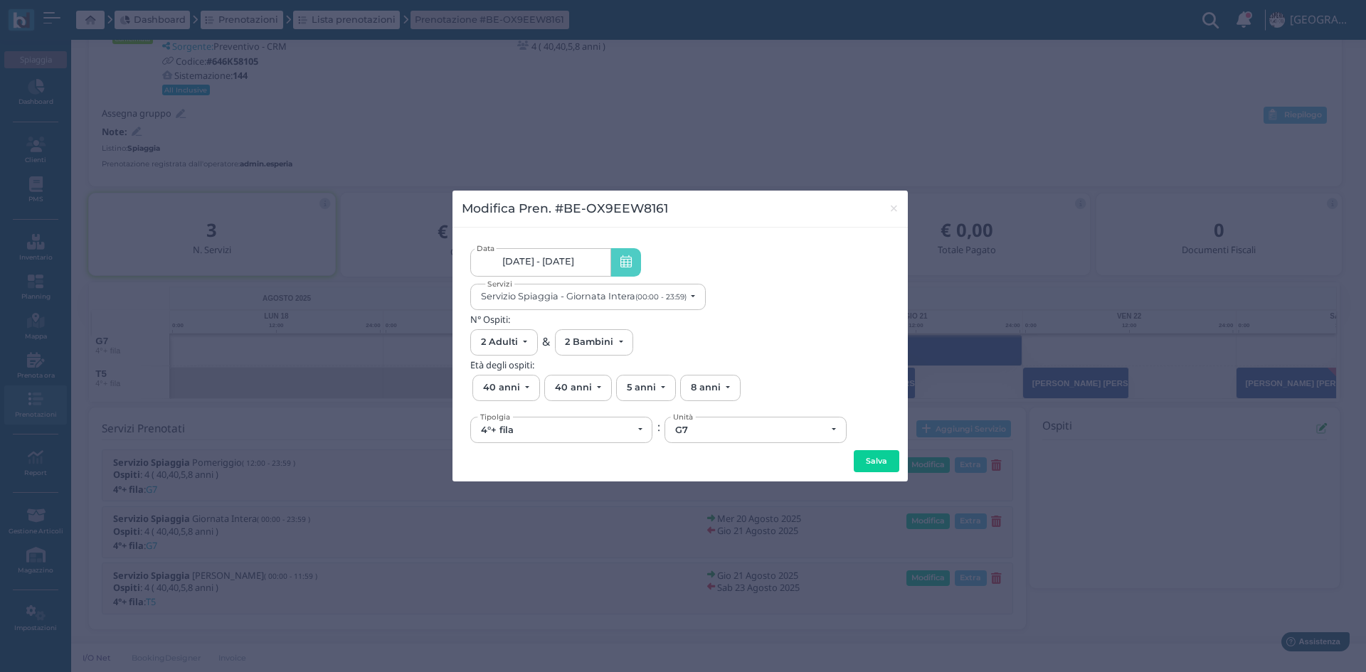
click at [619, 256] on span at bounding box center [625, 262] width 31 height 28
click at [551, 262] on span "[DATE] - [DATE]" at bounding box center [538, 261] width 72 height 11
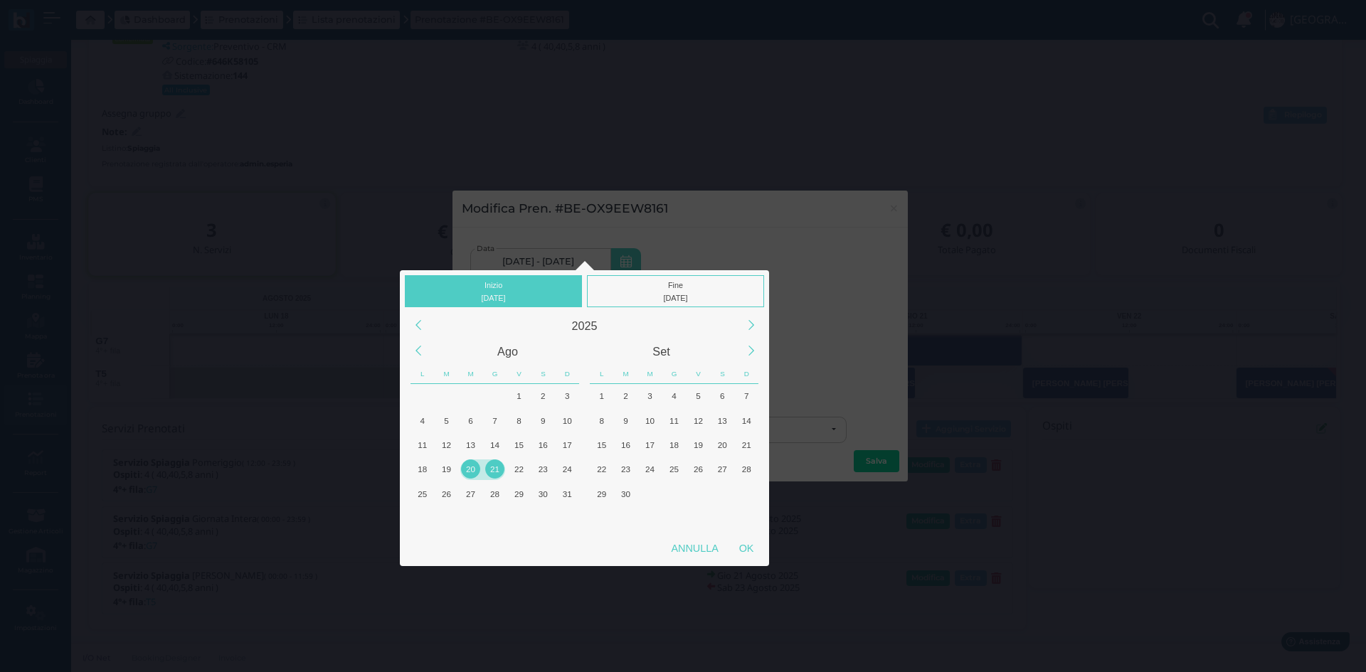
click at [468, 466] on div "20" at bounding box center [470, 468] width 19 height 19
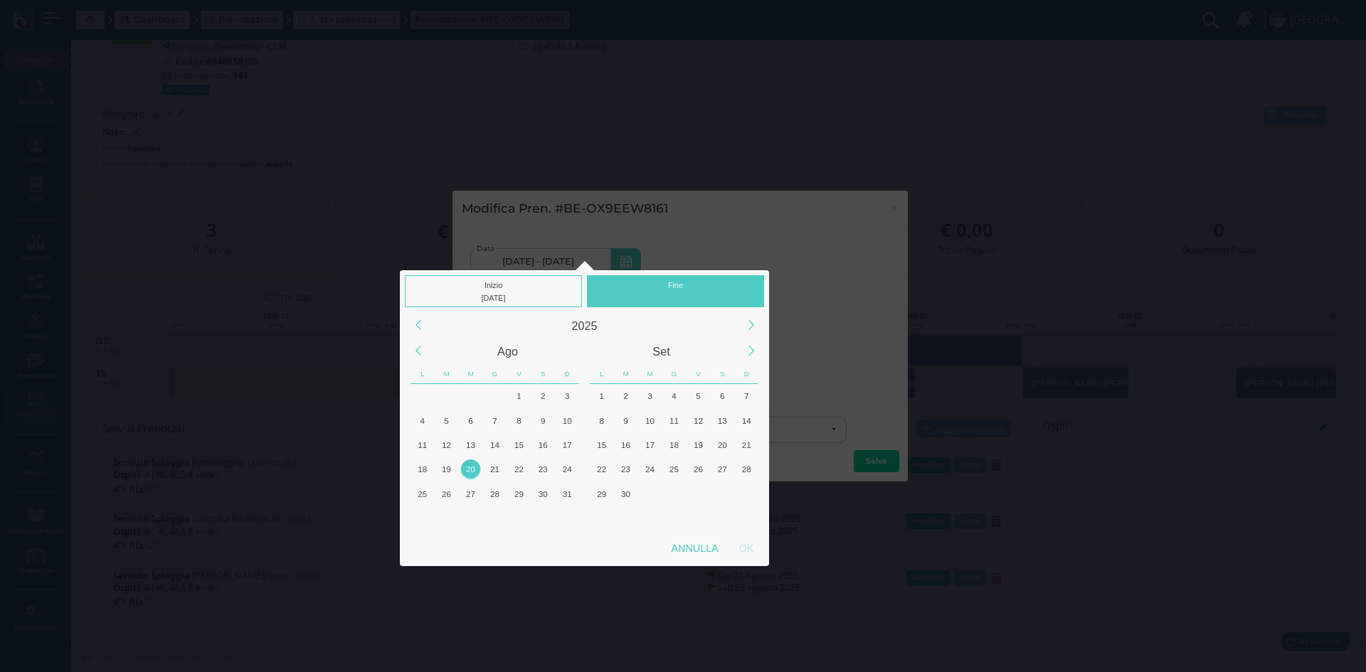
click at [468, 466] on div "20" at bounding box center [470, 468] width 19 height 19
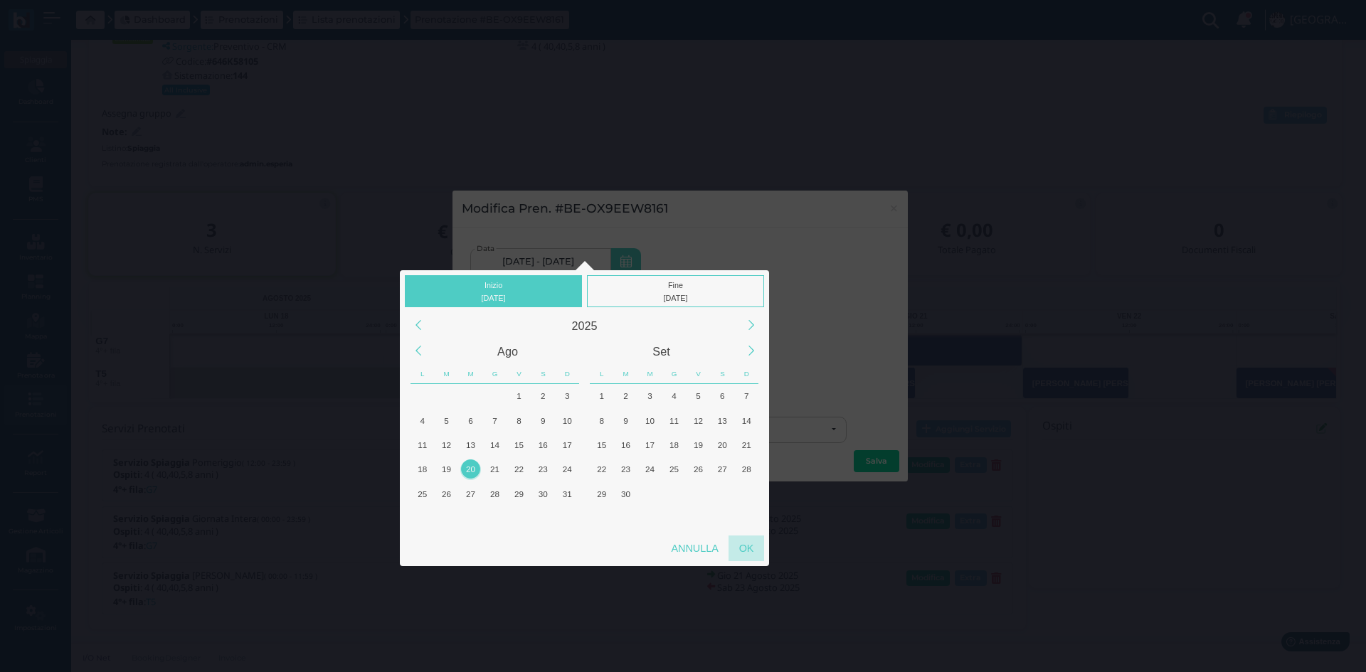
click at [748, 551] on div "OK" at bounding box center [746, 549] width 36 height 26
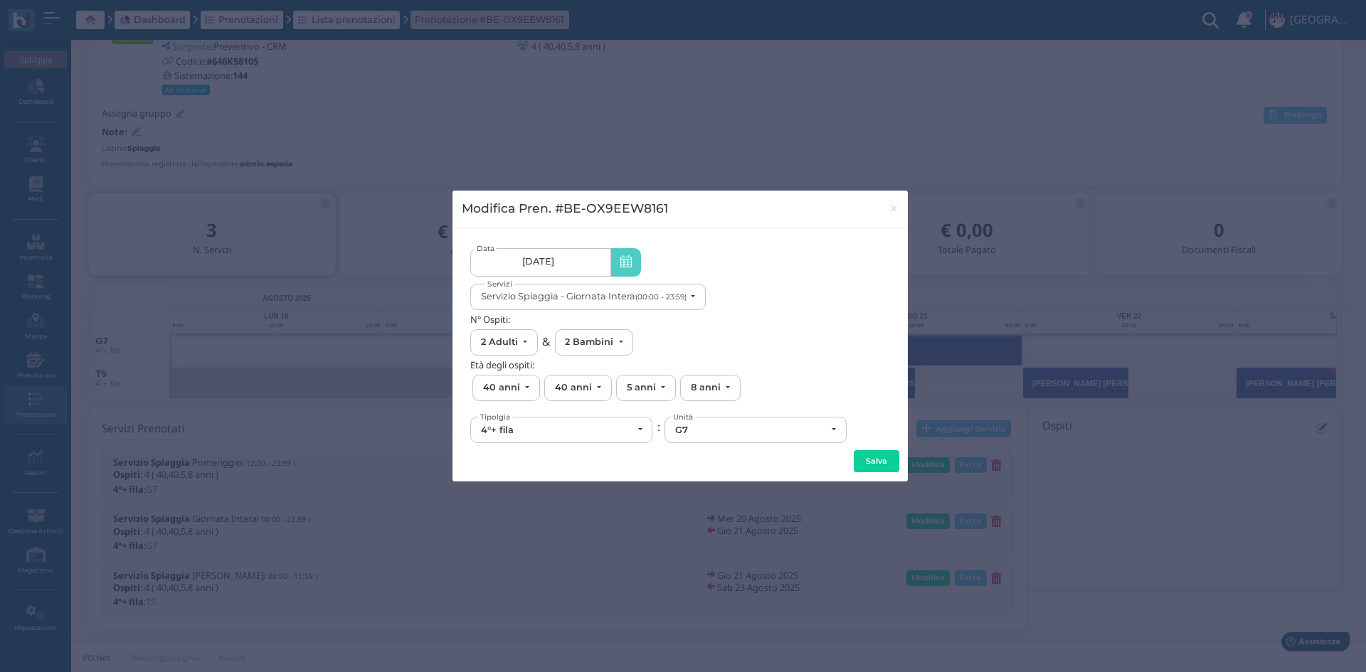
type input "[DATE] - [DATE]"
click at [869, 459] on button "Salva" at bounding box center [876, 461] width 46 height 23
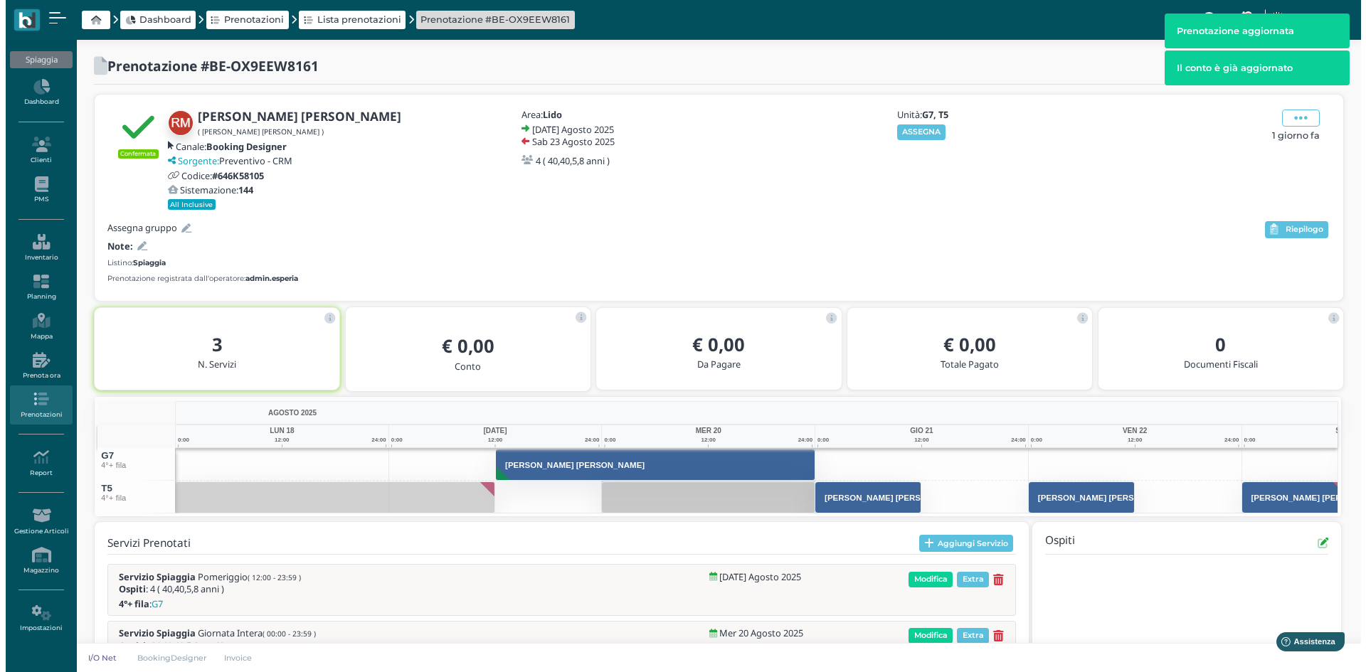
scroll to position [115, 0]
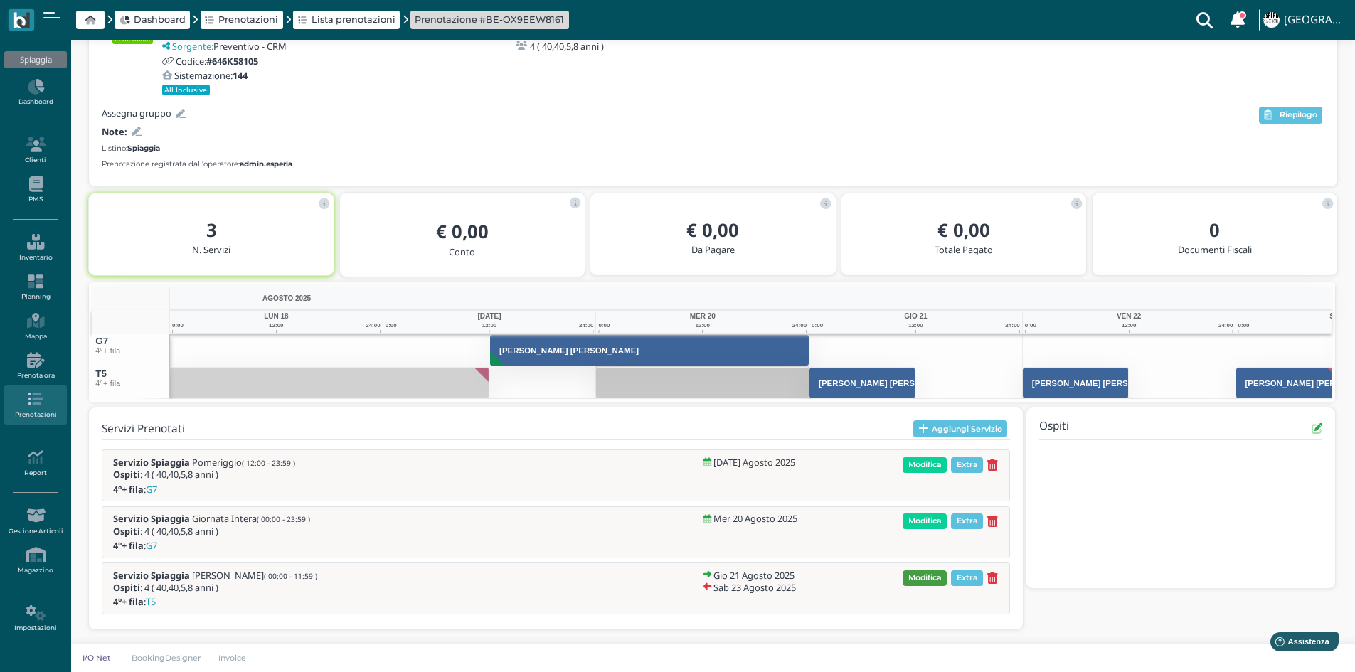
click at [931, 579] on span "Modifica" at bounding box center [925, 578] width 44 height 16
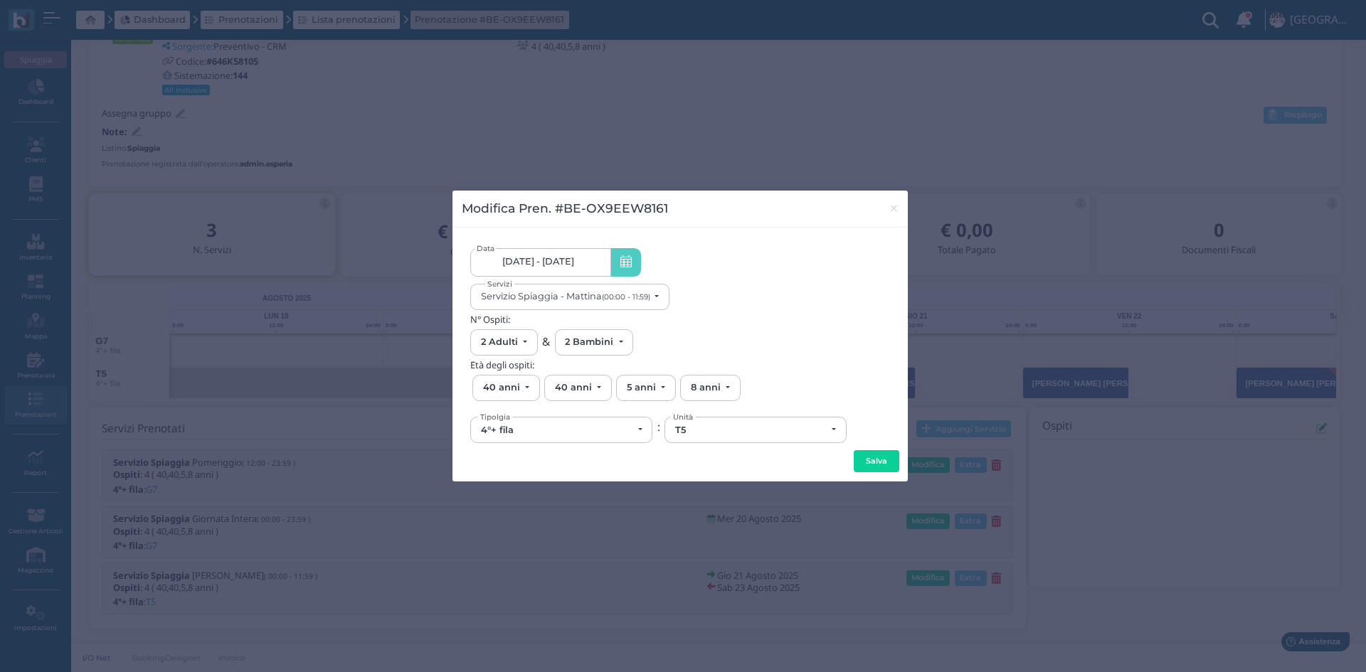
click at [541, 262] on span "21/08/25 - 23/08/25" at bounding box center [538, 261] width 72 height 11
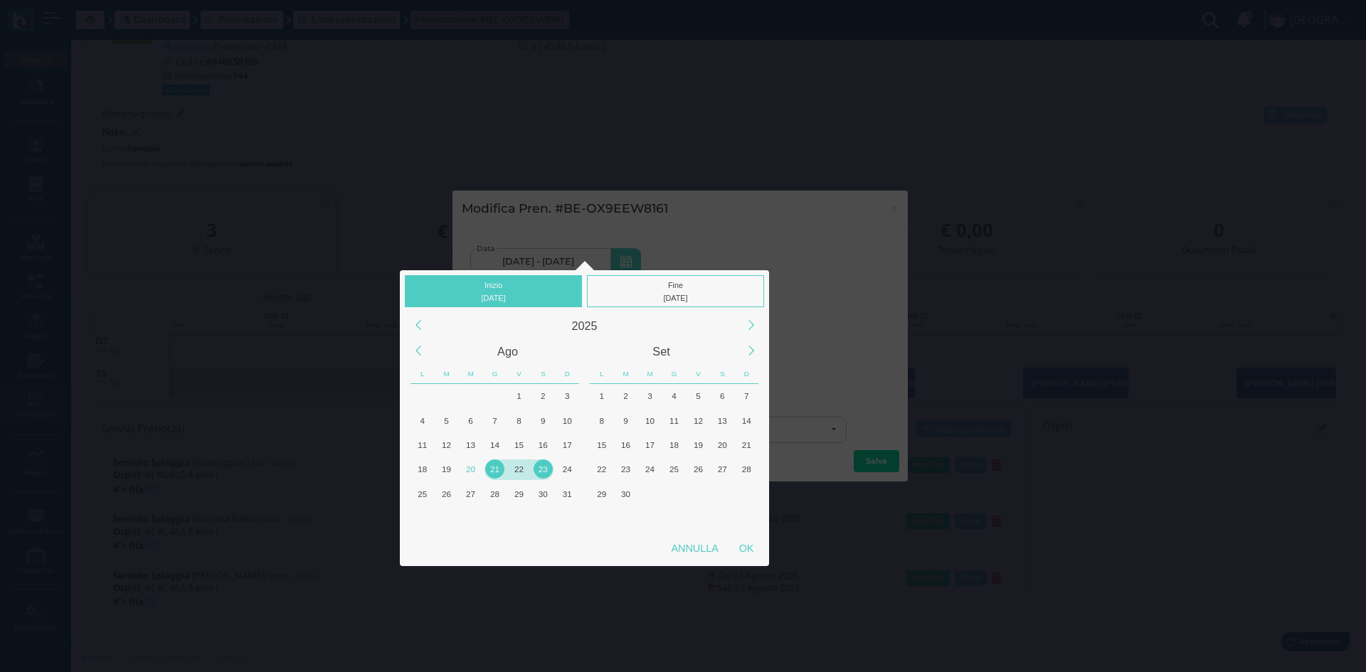
click at [494, 468] on div "21" at bounding box center [494, 468] width 19 height 19
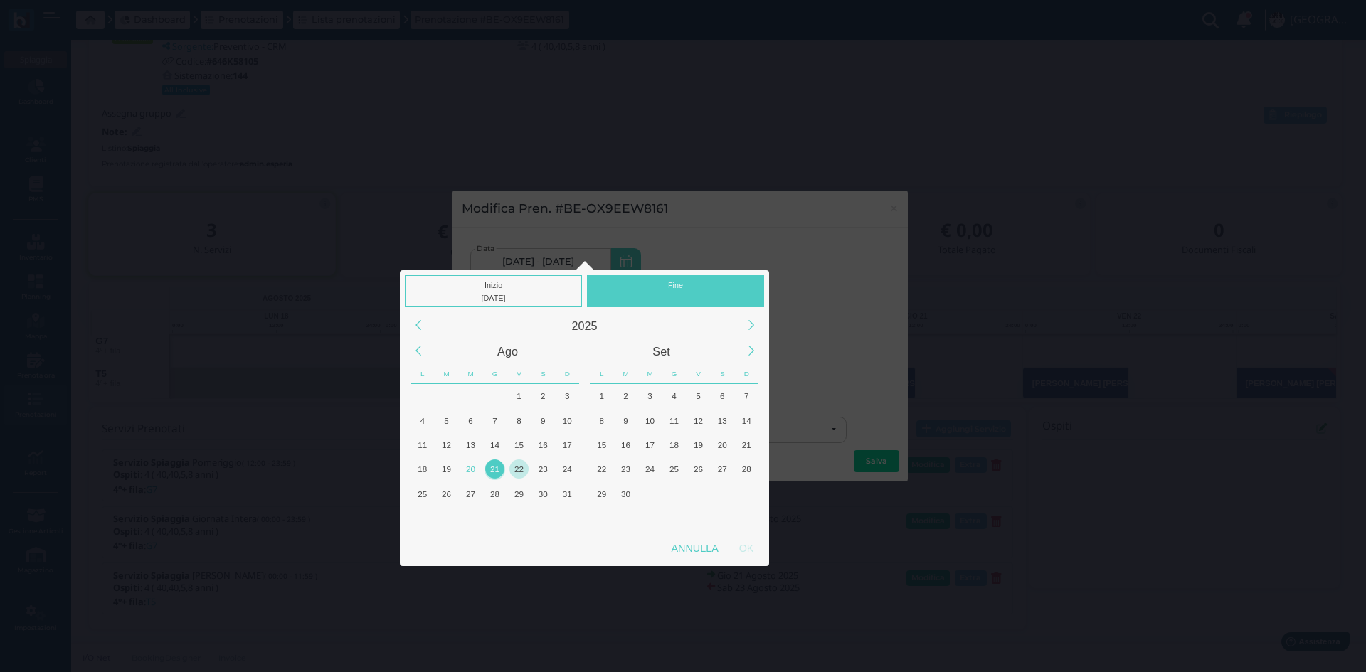
click at [516, 467] on div "22" at bounding box center [518, 468] width 19 height 19
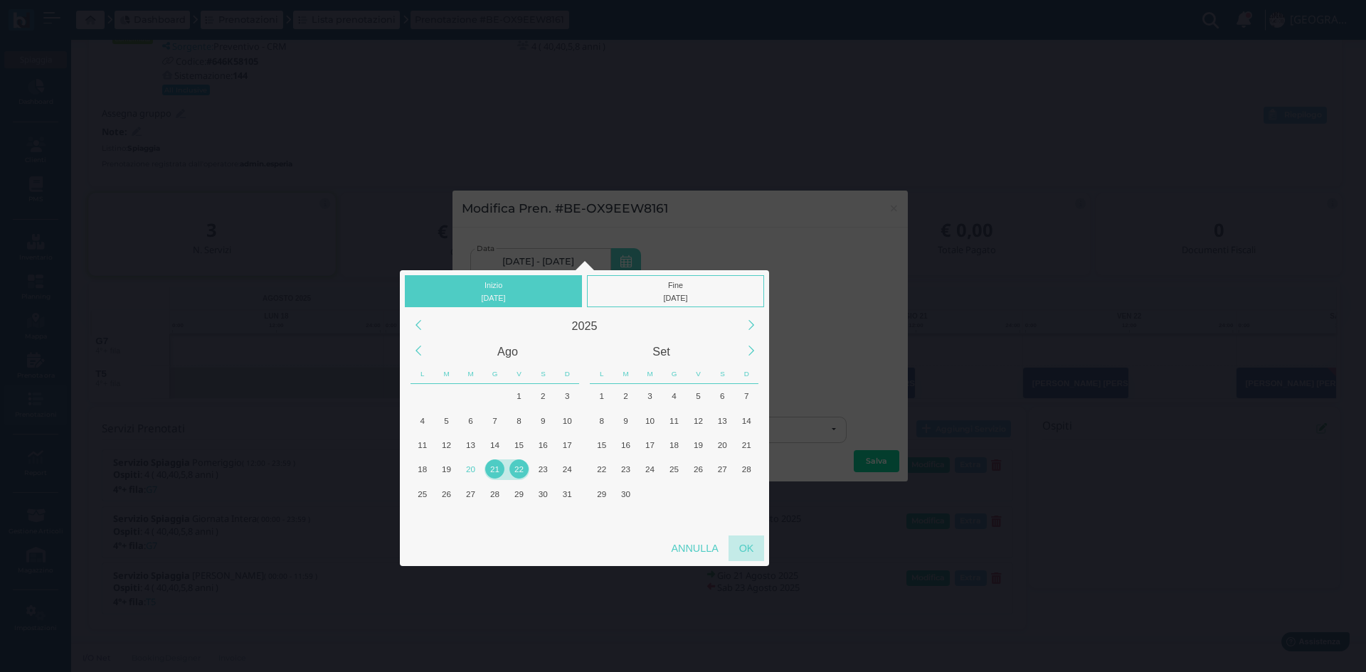
click at [756, 548] on div "OK" at bounding box center [746, 549] width 36 height 26
type input "21/08/2025 - 22/08/2025"
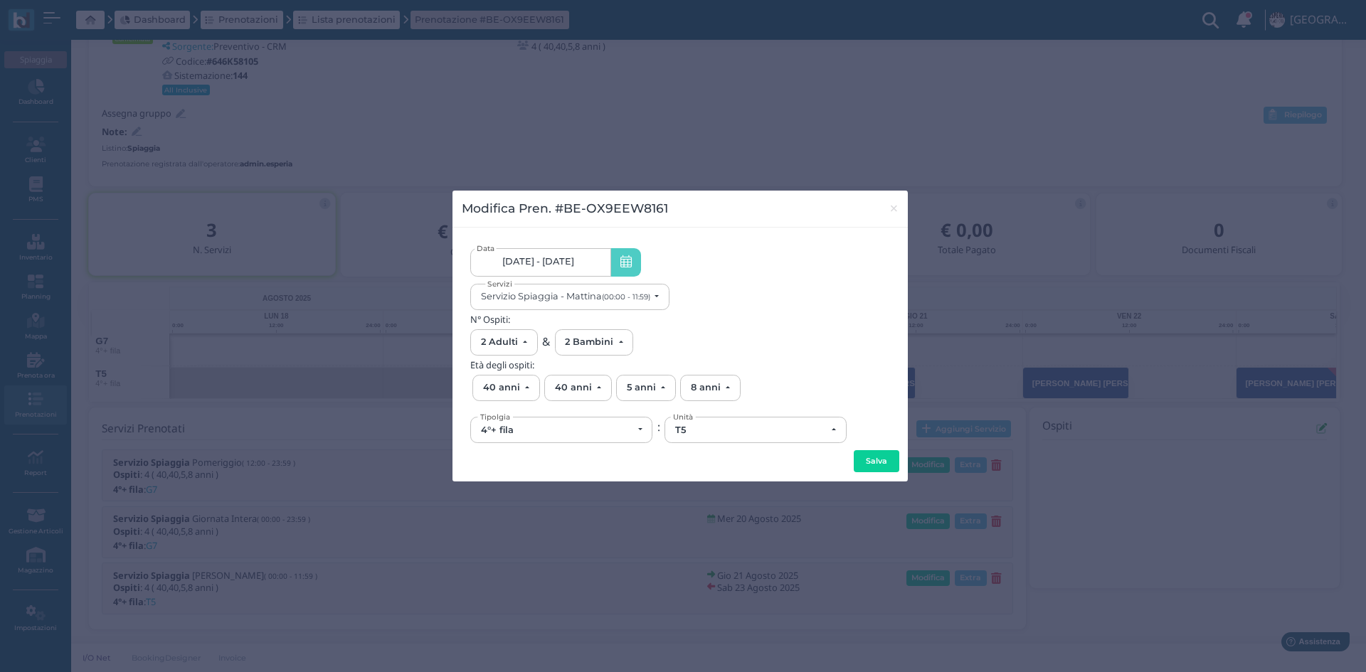
scroll to position [0, 132]
click at [514, 299] on div "Servizio Spiaggia - Mattina (00:00 - 11:59)" at bounding box center [565, 296] width 169 height 11
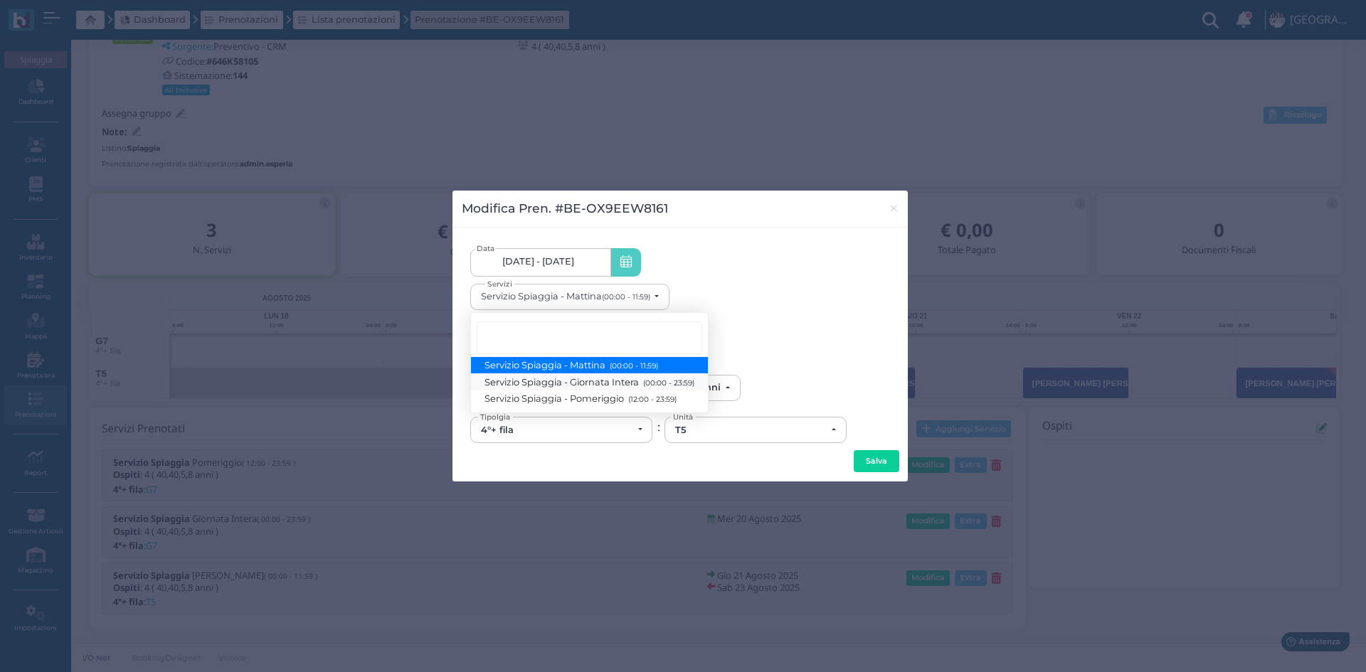
click at [523, 384] on span "Servizio Spiaggia - Giornata Intera (00:00 - 23:59)" at bounding box center [589, 382] width 209 height 12
select select "1368"
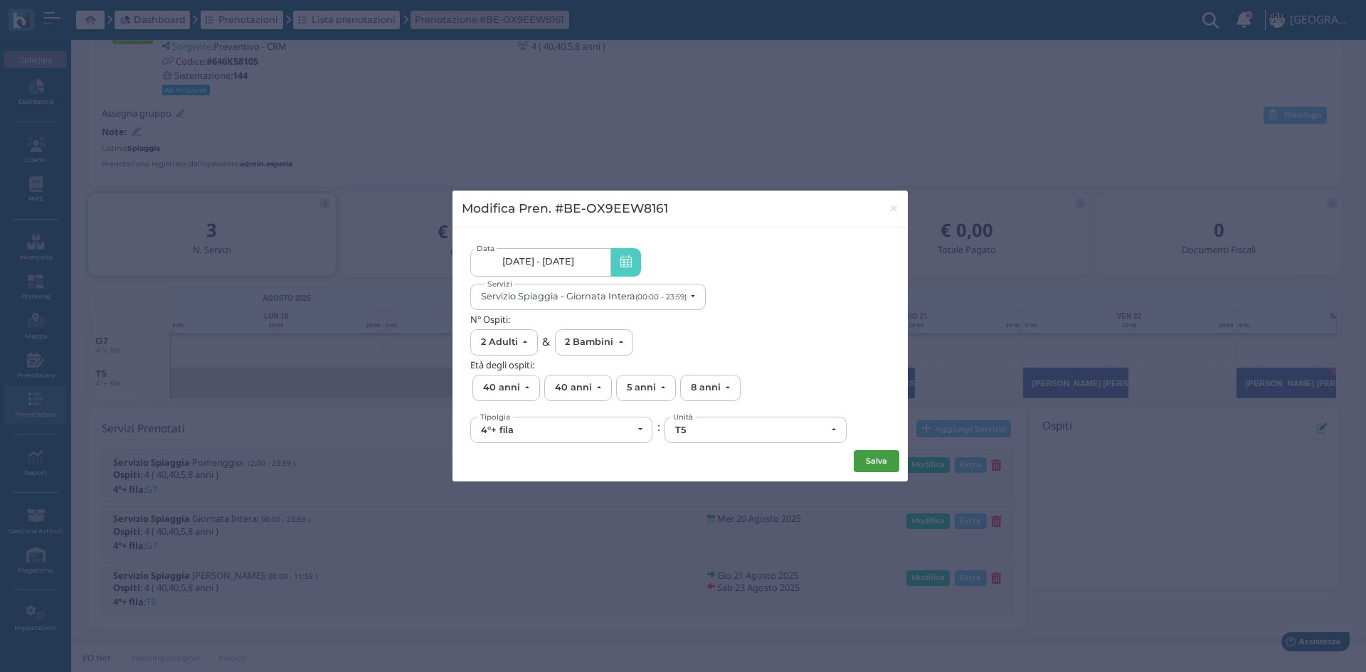
click at [878, 462] on button "Salva" at bounding box center [876, 461] width 46 height 23
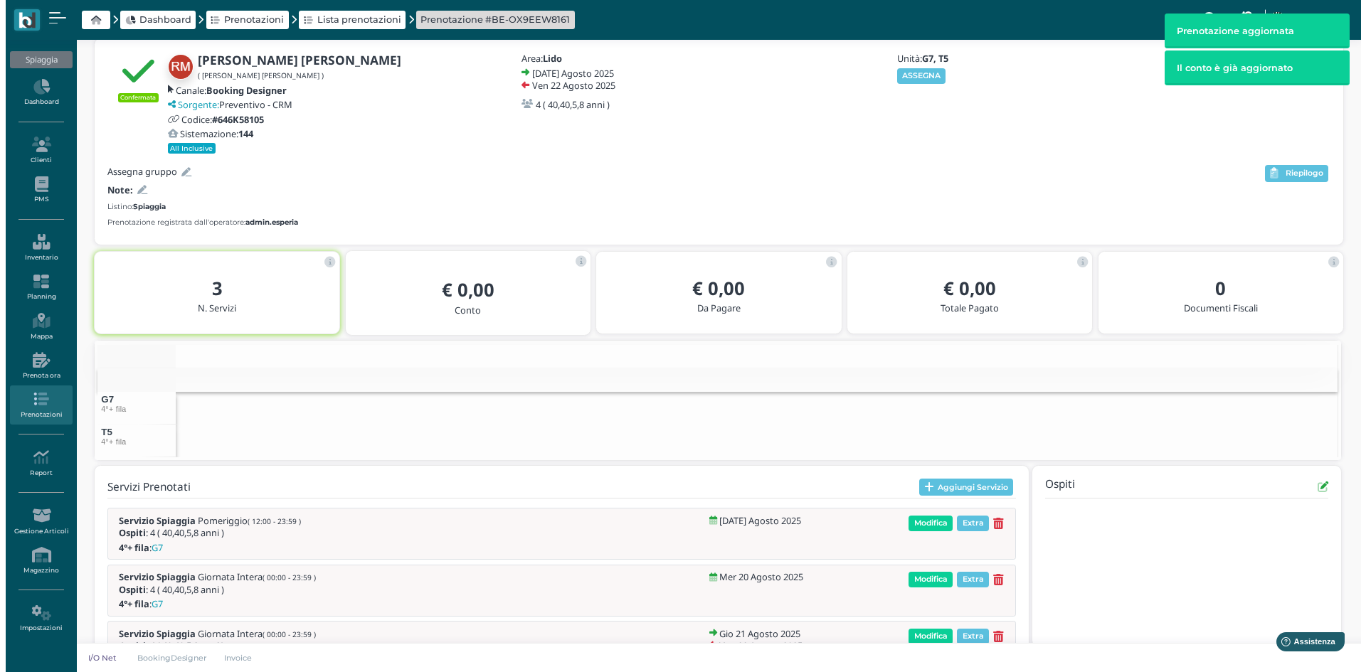
scroll to position [115, 0]
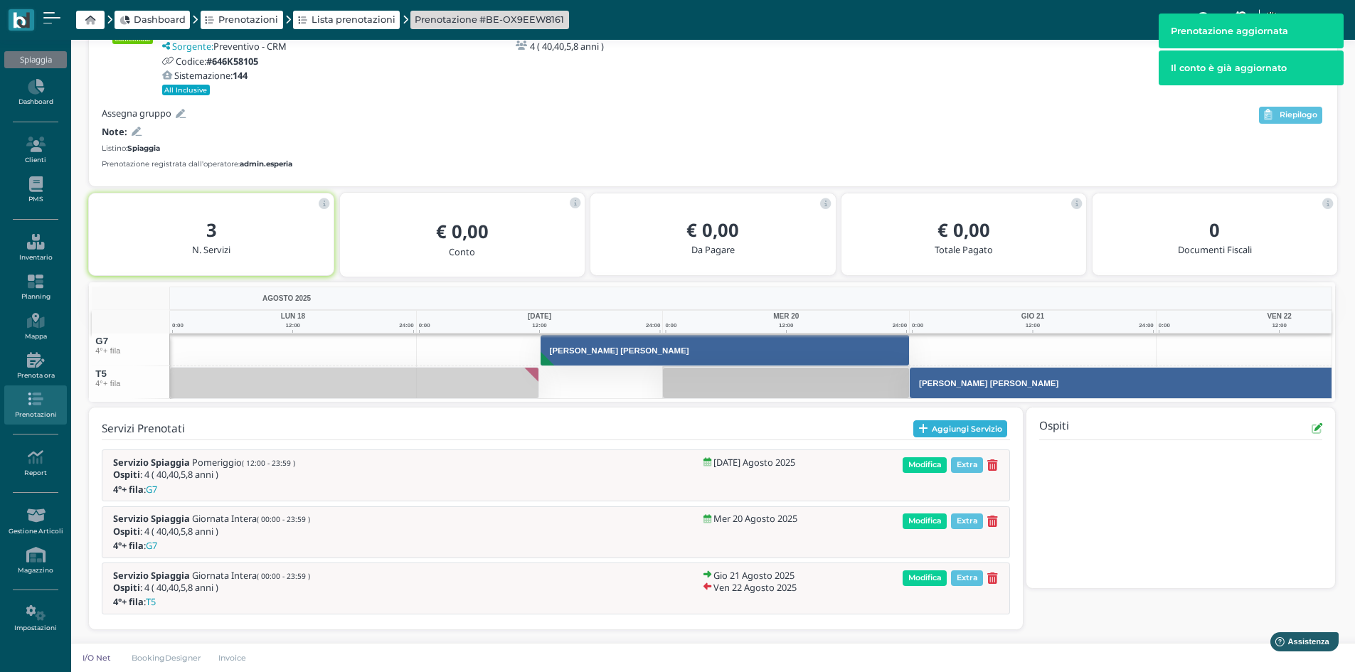
click at [965, 427] on button "Aggiungi Servizio" at bounding box center [960, 428] width 95 height 17
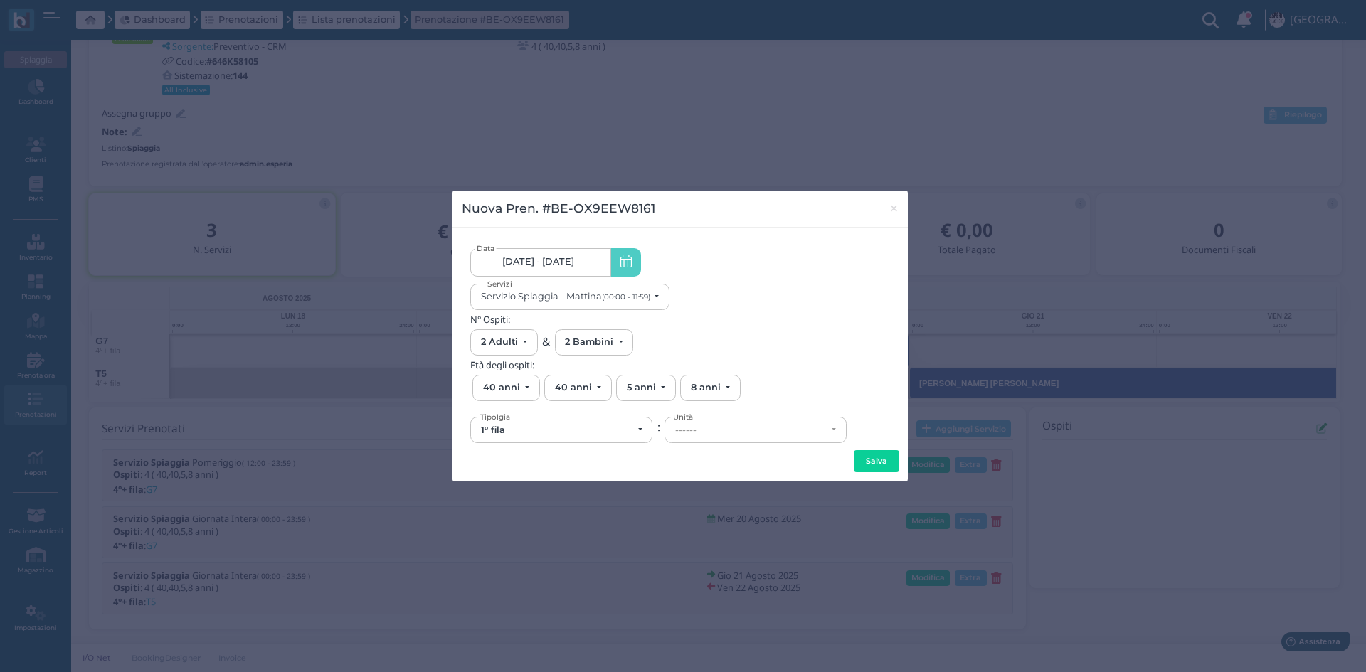
click at [566, 260] on span "19/08/25 - 22/08/25" at bounding box center [538, 261] width 72 height 11
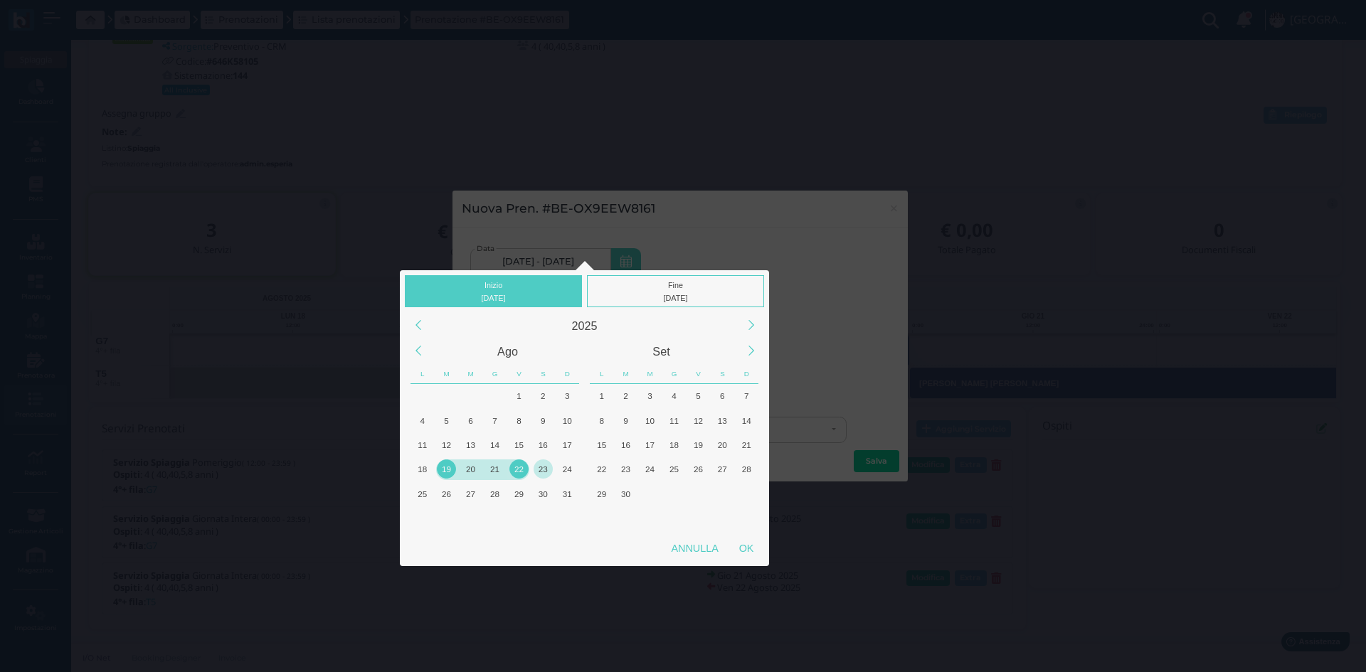
click at [542, 467] on div "23" at bounding box center [542, 468] width 19 height 19
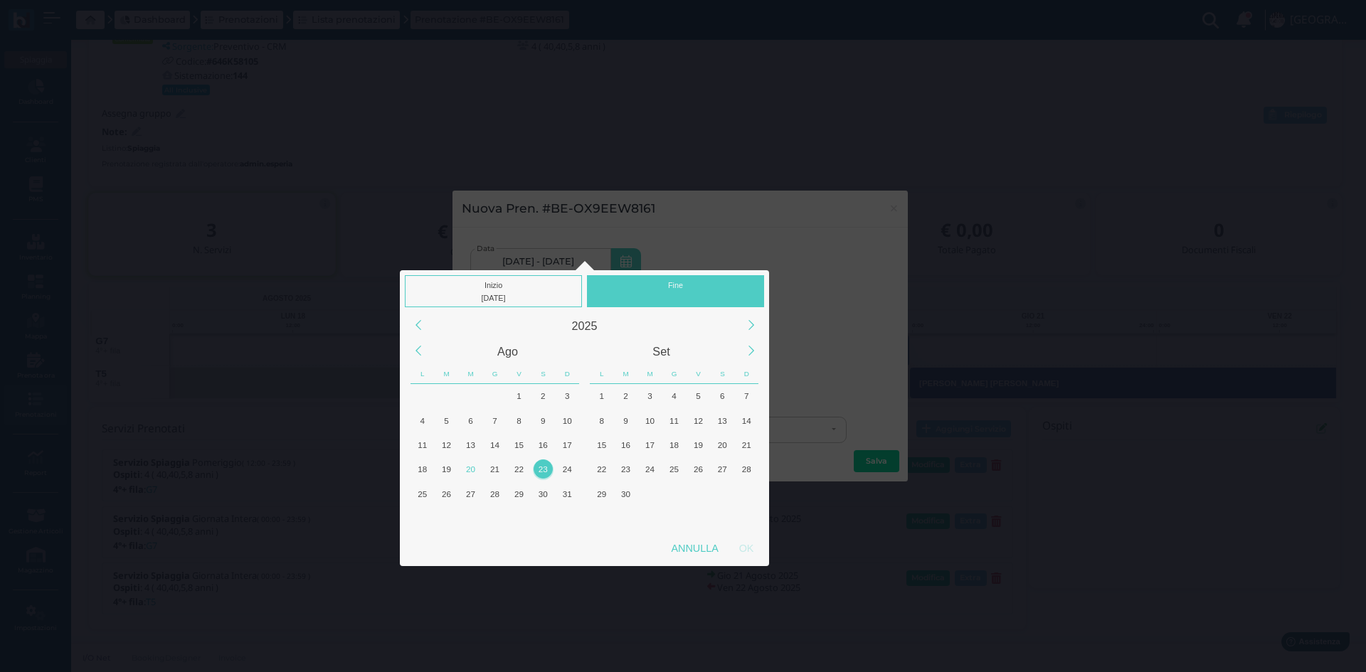
click at [542, 467] on div "23" at bounding box center [542, 468] width 19 height 19
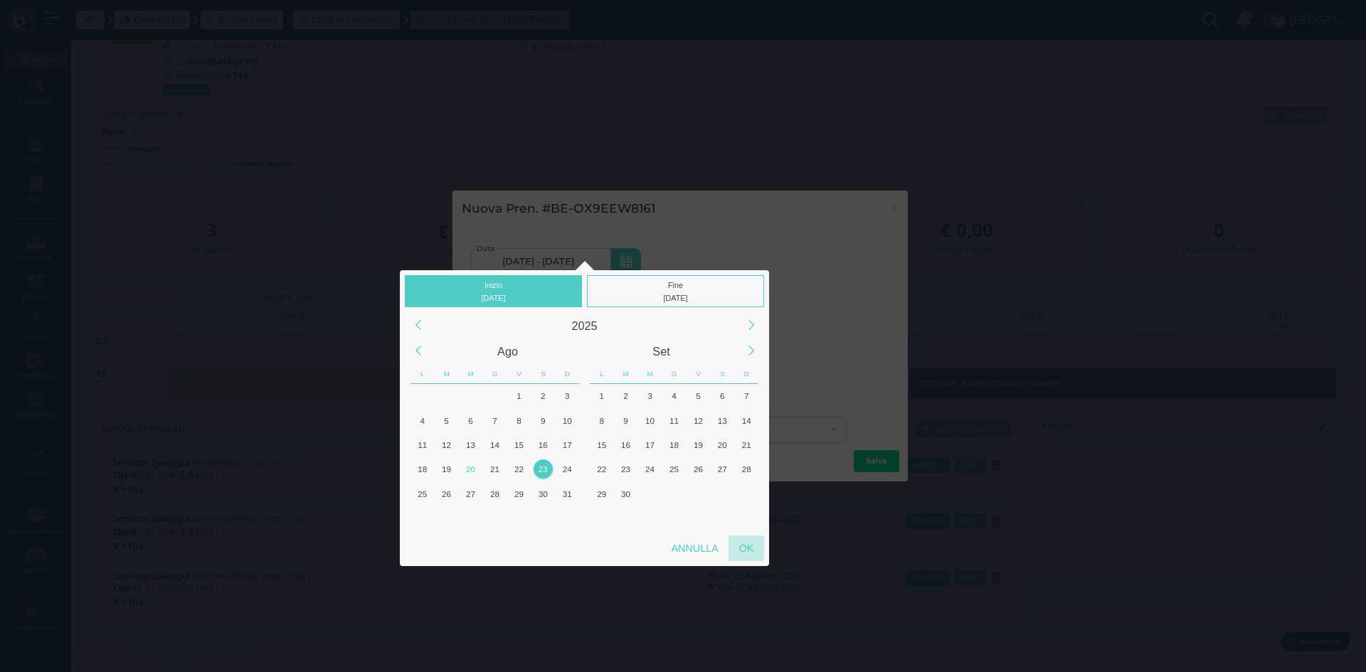
click at [750, 555] on div "OK" at bounding box center [746, 549] width 36 height 26
type input "23/08/2025 - 23/08/2025"
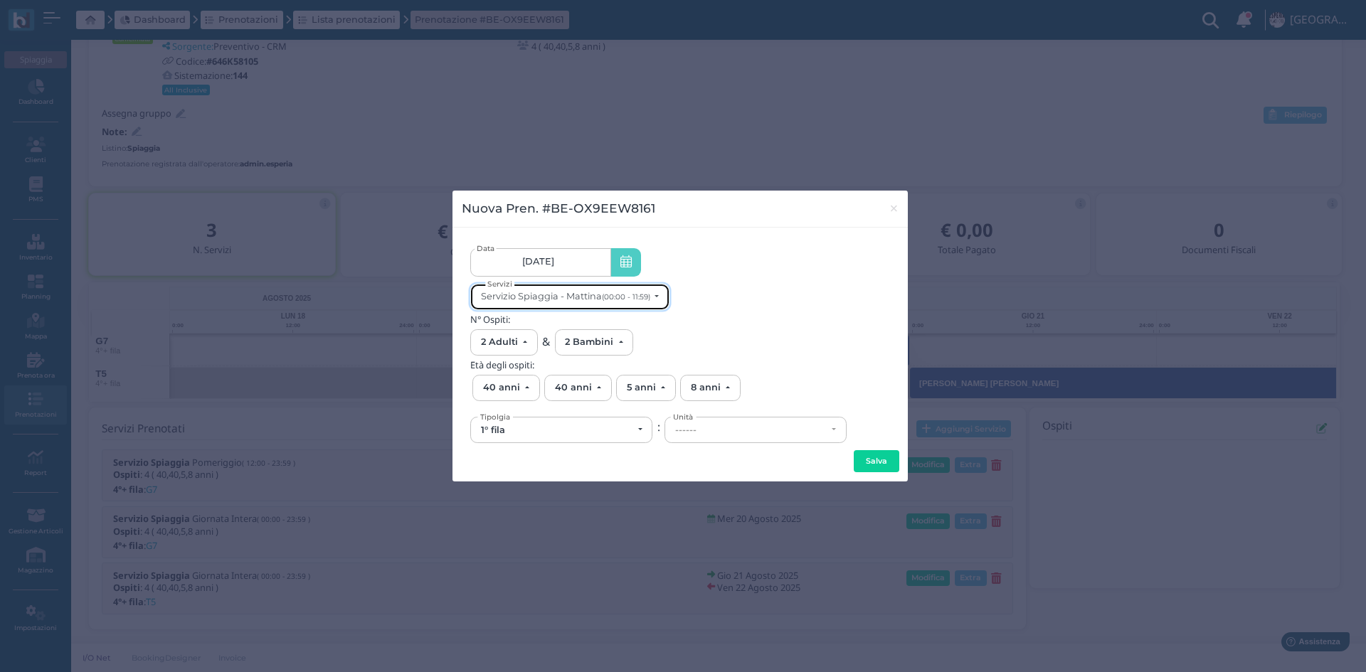
scroll to position [0, 0]
click at [610, 292] on small "(00:00 - 11:59)" at bounding box center [626, 296] width 48 height 9
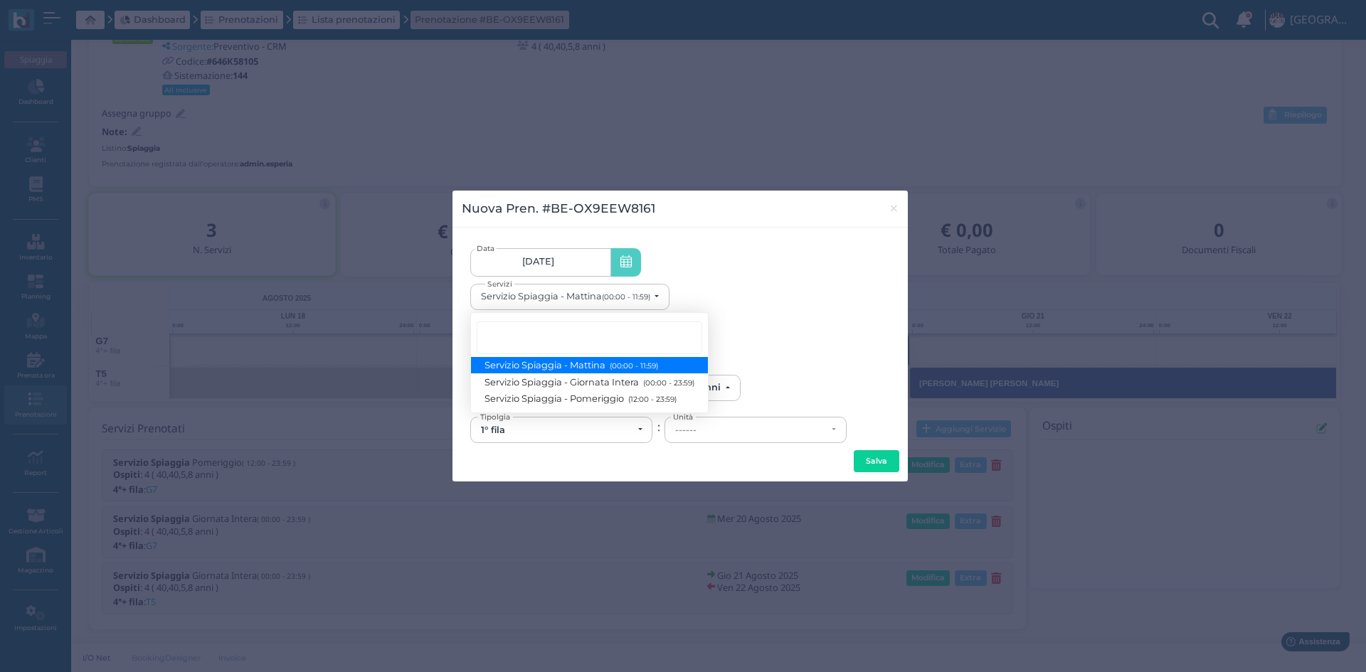
click at [532, 366] on span "Servizio Spiaggia - Mattina (00:00 - 11:59)" at bounding box center [571, 365] width 173 height 12
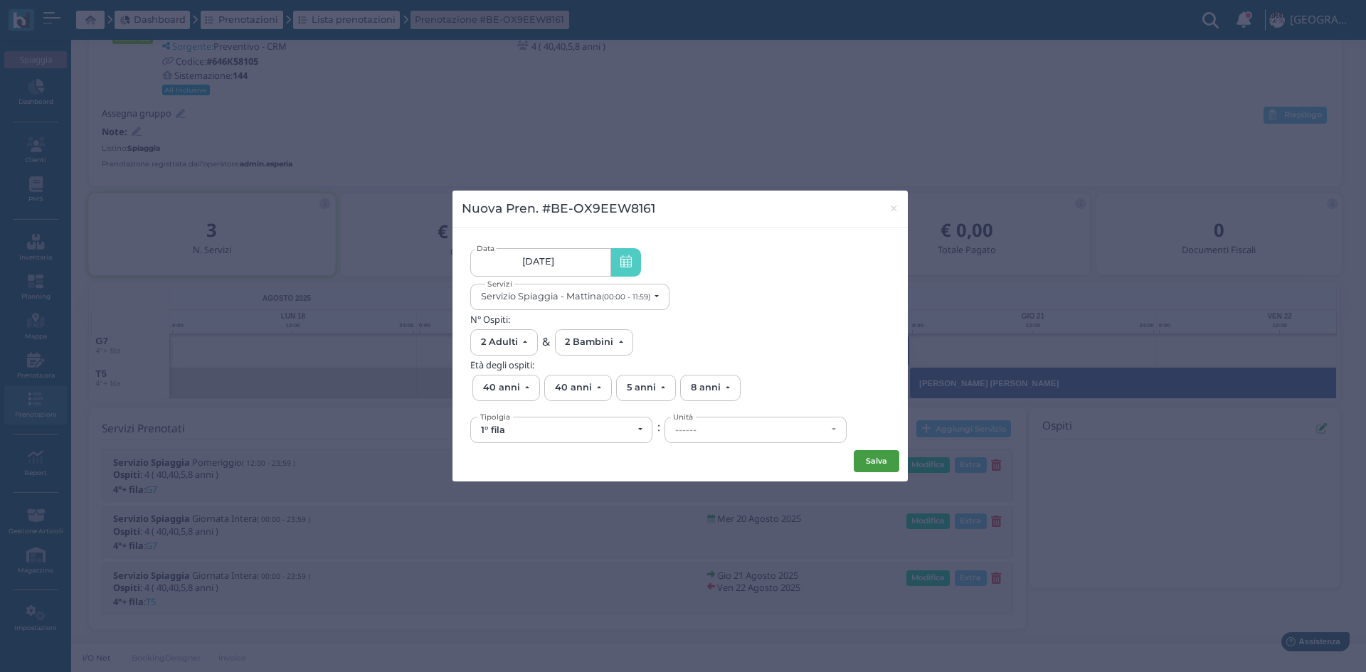
click at [871, 459] on button "Salva" at bounding box center [876, 461] width 46 height 23
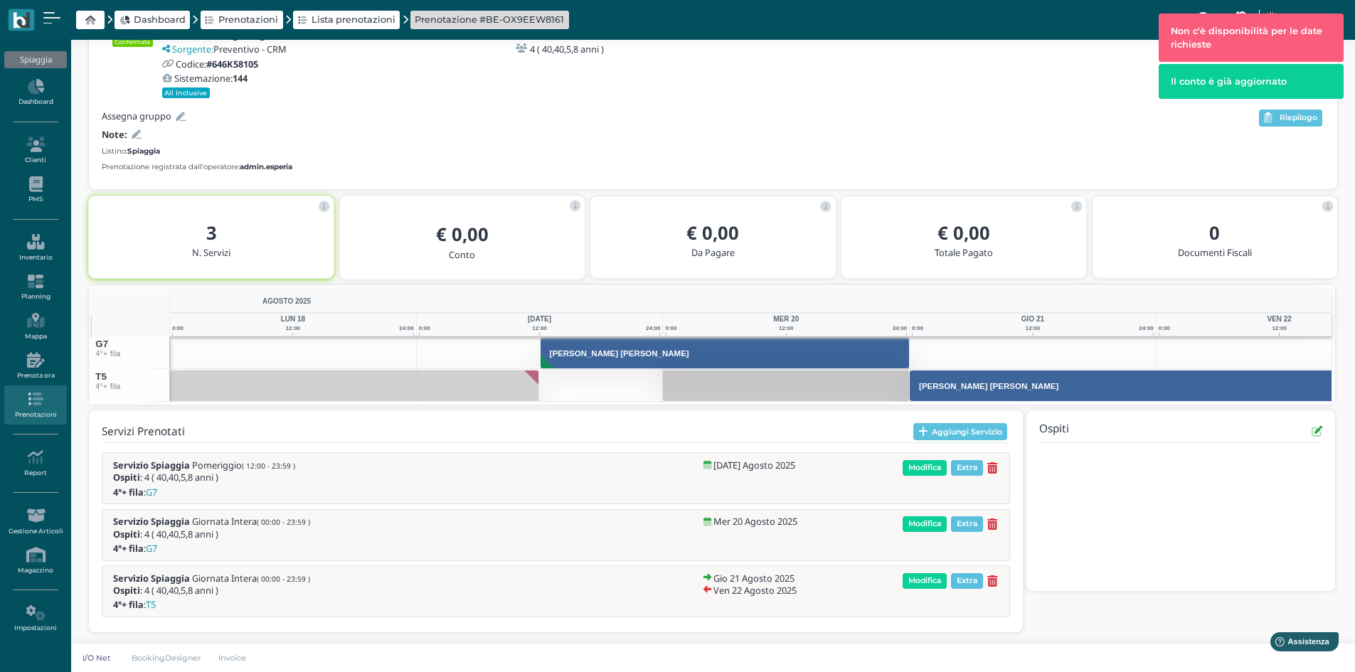
scroll to position [115, 0]
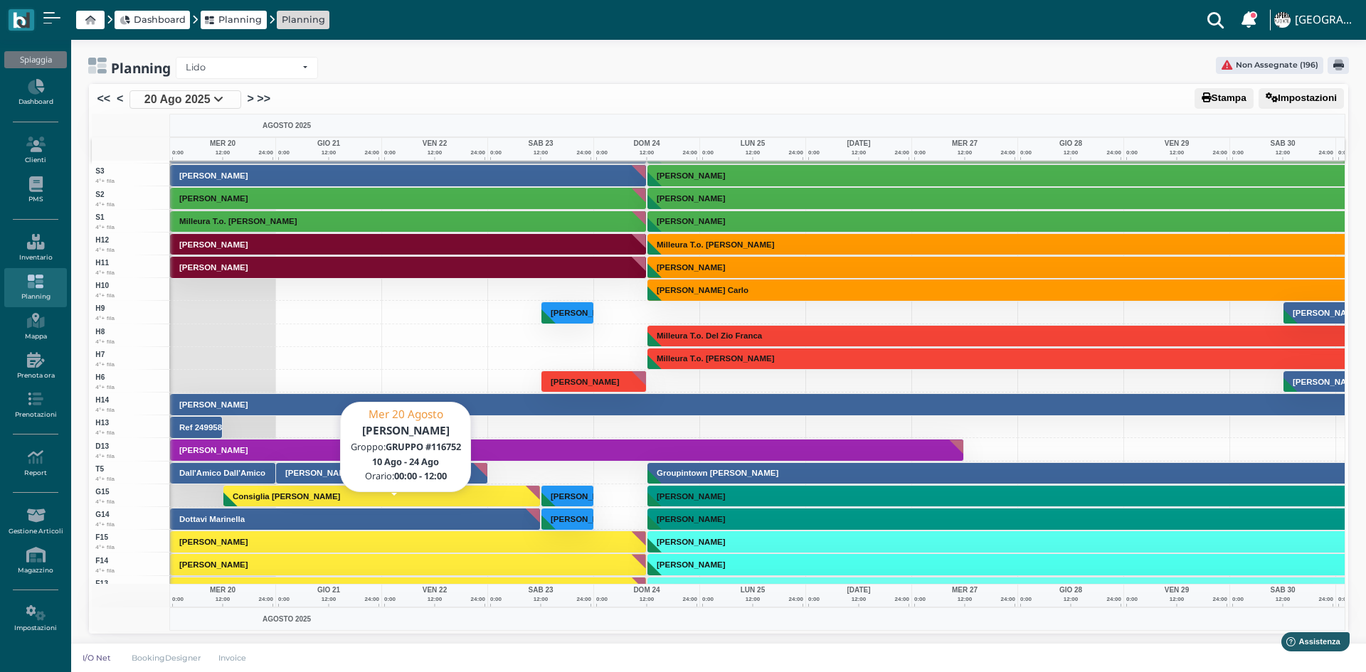
scroll to position [3627, 0]
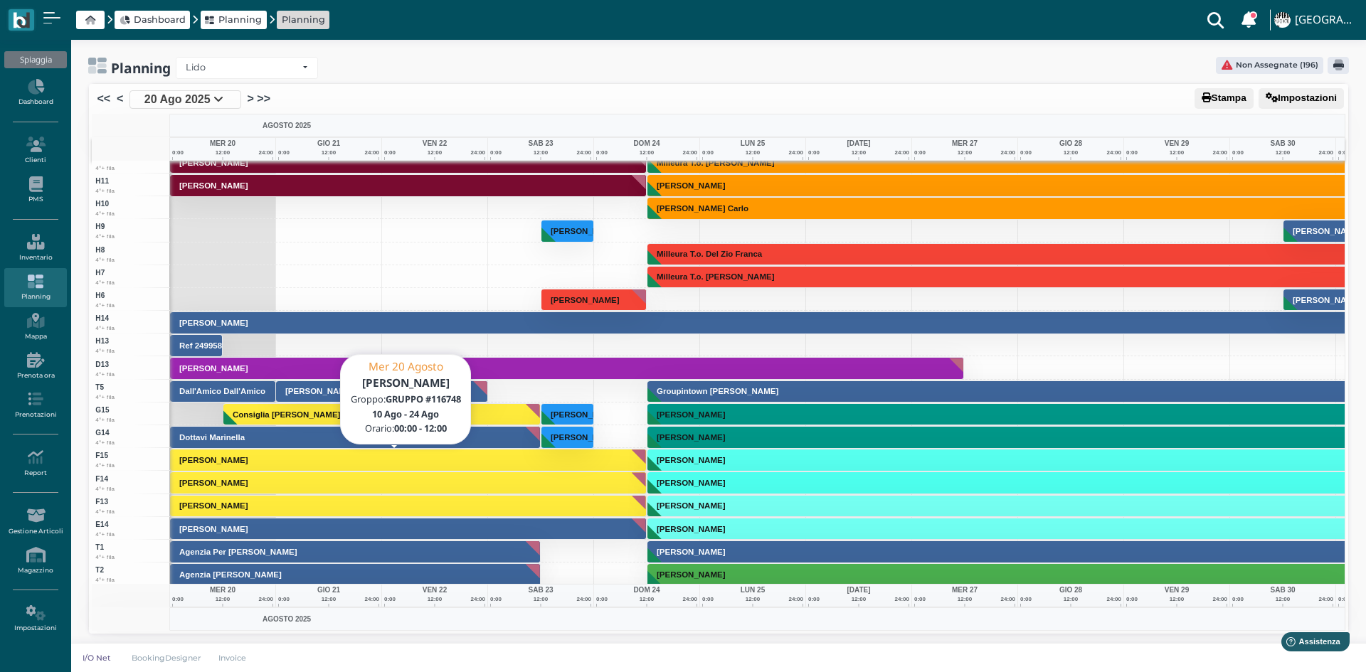
click at [304, 452] on button "[PERSON_NAME]" at bounding box center [408, 460] width 477 height 23
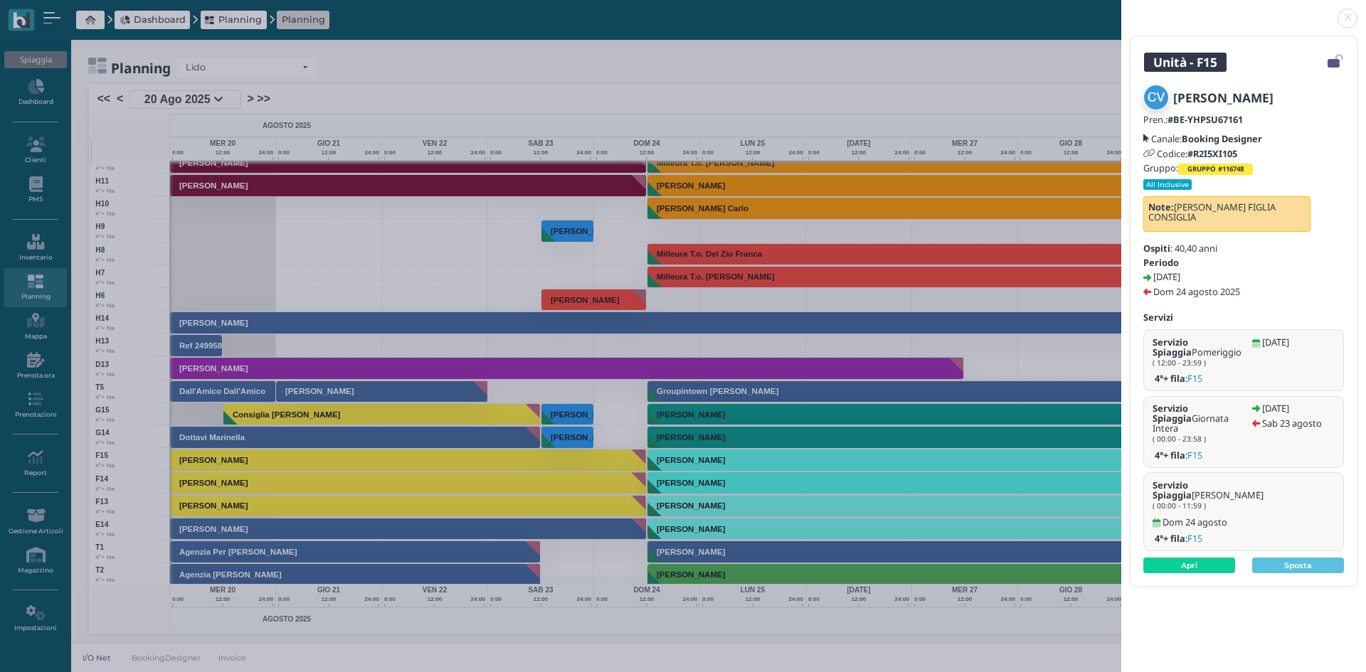
click at [306, 389] on div "Unità - F15 Caiazza Veronica Pren.: #BE-YHPSU67161 Canale: Booking Designer Cod…" at bounding box center [683, 336] width 1366 height 672
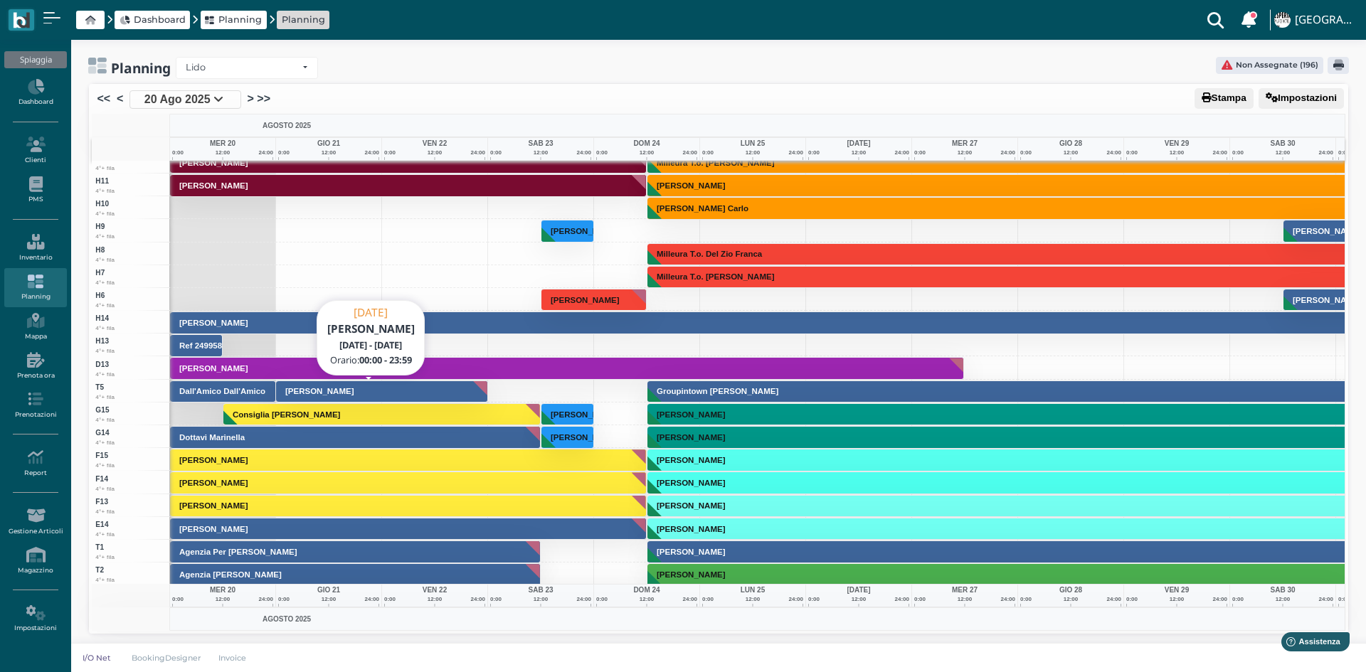
click at [437, 387] on button "[PERSON_NAME]" at bounding box center [382, 392] width 212 height 23
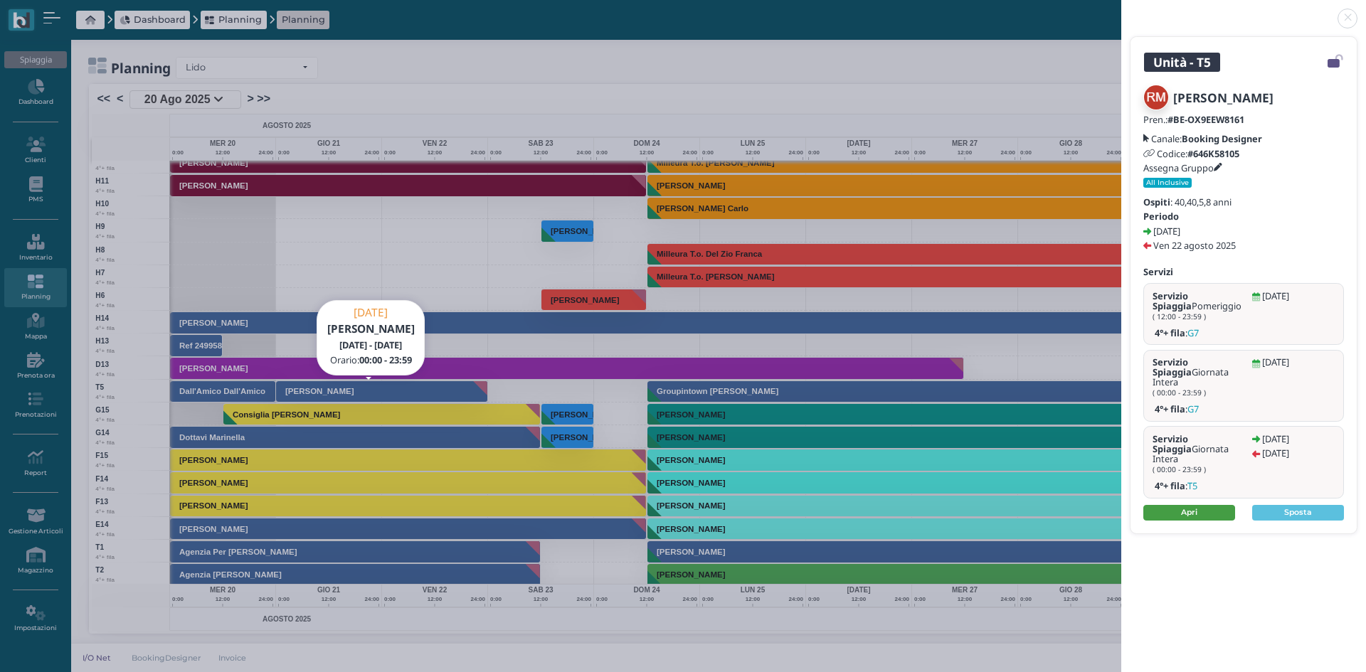
click at [1183, 505] on link "Apri" at bounding box center [1189, 513] width 92 height 16
click at [1121, 10] on link at bounding box center [1121, 10] width 0 height 0
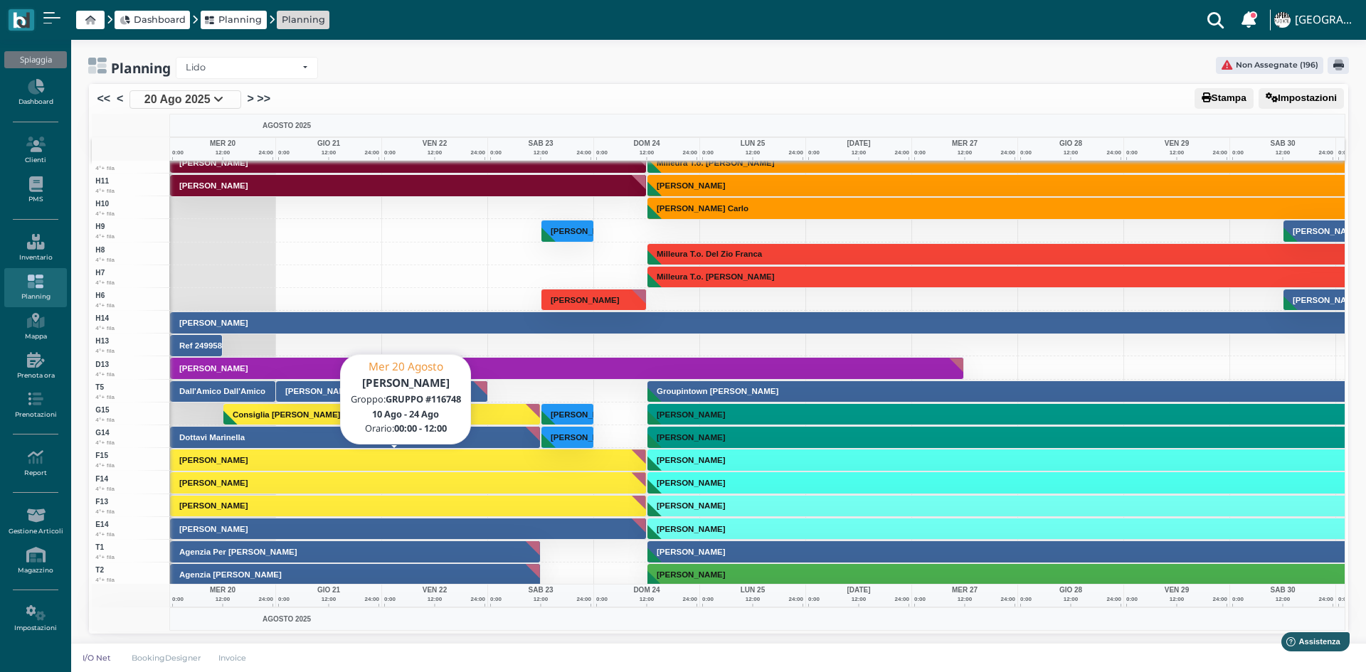
click at [257, 460] on button "[PERSON_NAME]" at bounding box center [408, 460] width 477 height 23
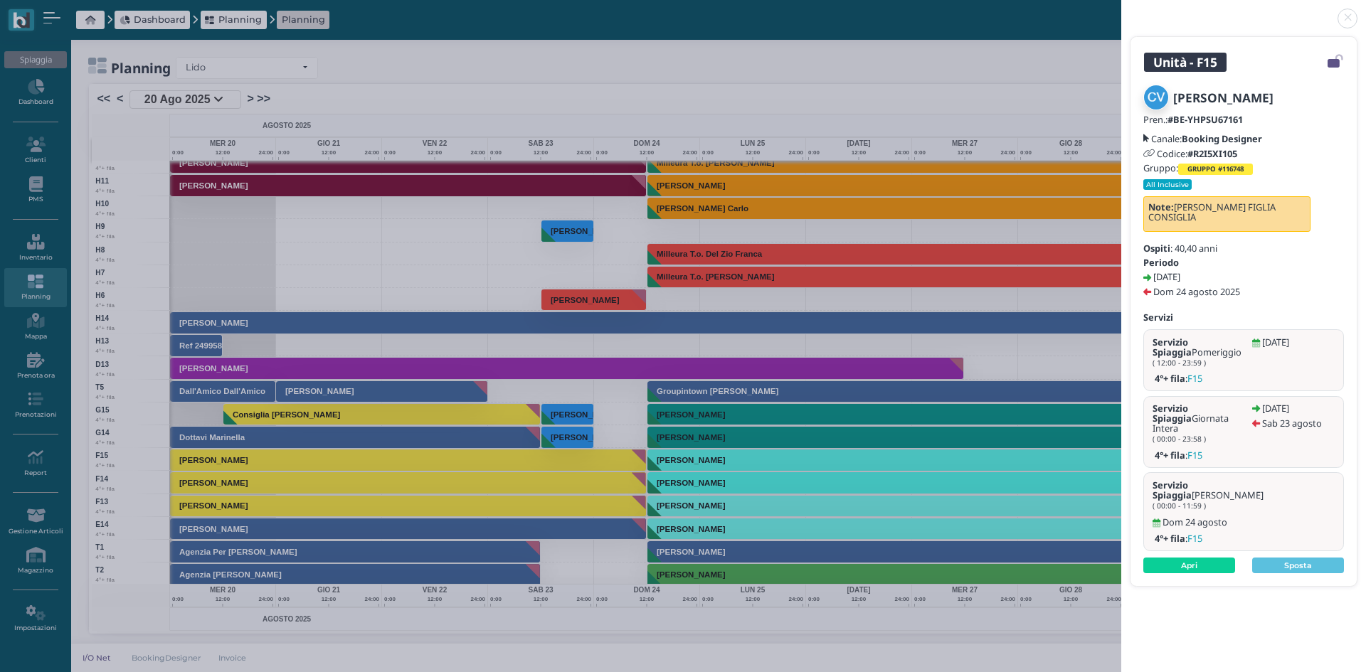
click at [304, 394] on div "Unità - F15 Caiazza Veronica Pren.: #BE-YHPSU67161 Canale: Booking Designer Cod…" at bounding box center [683, 336] width 1366 height 672
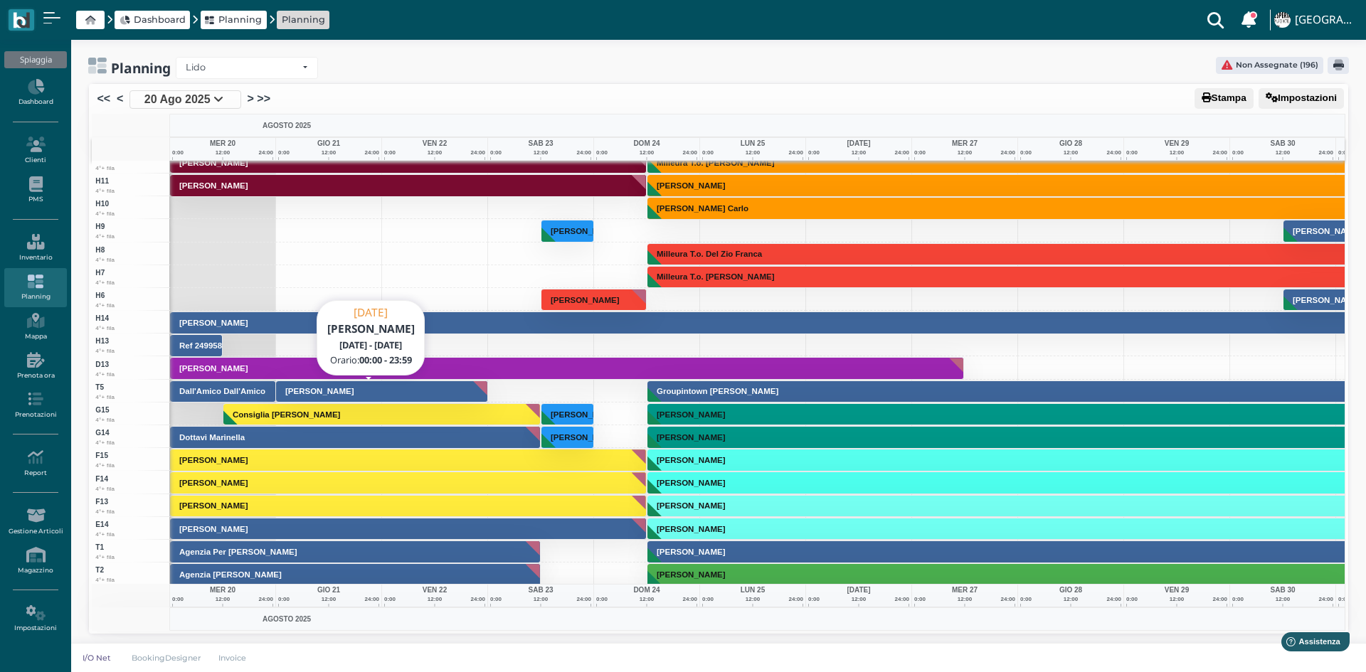
click at [359, 388] on h3 "[PERSON_NAME]" at bounding box center [320, 391] width 80 height 9
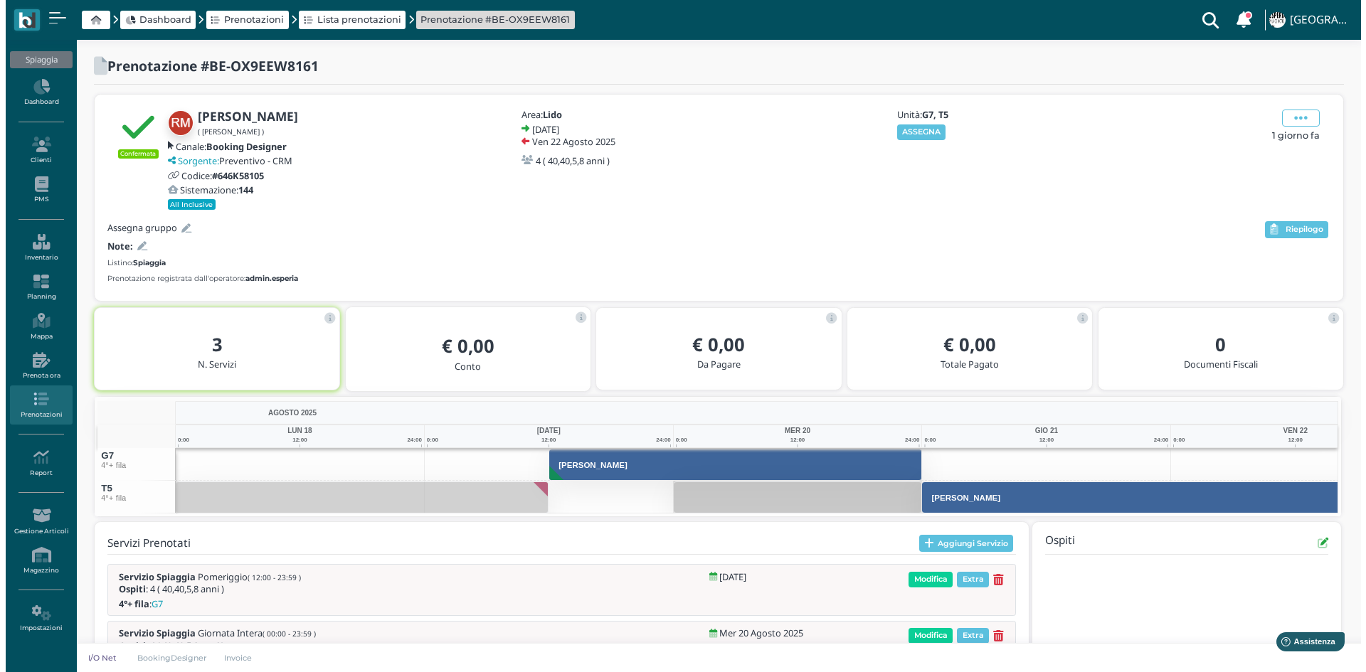
scroll to position [115, 0]
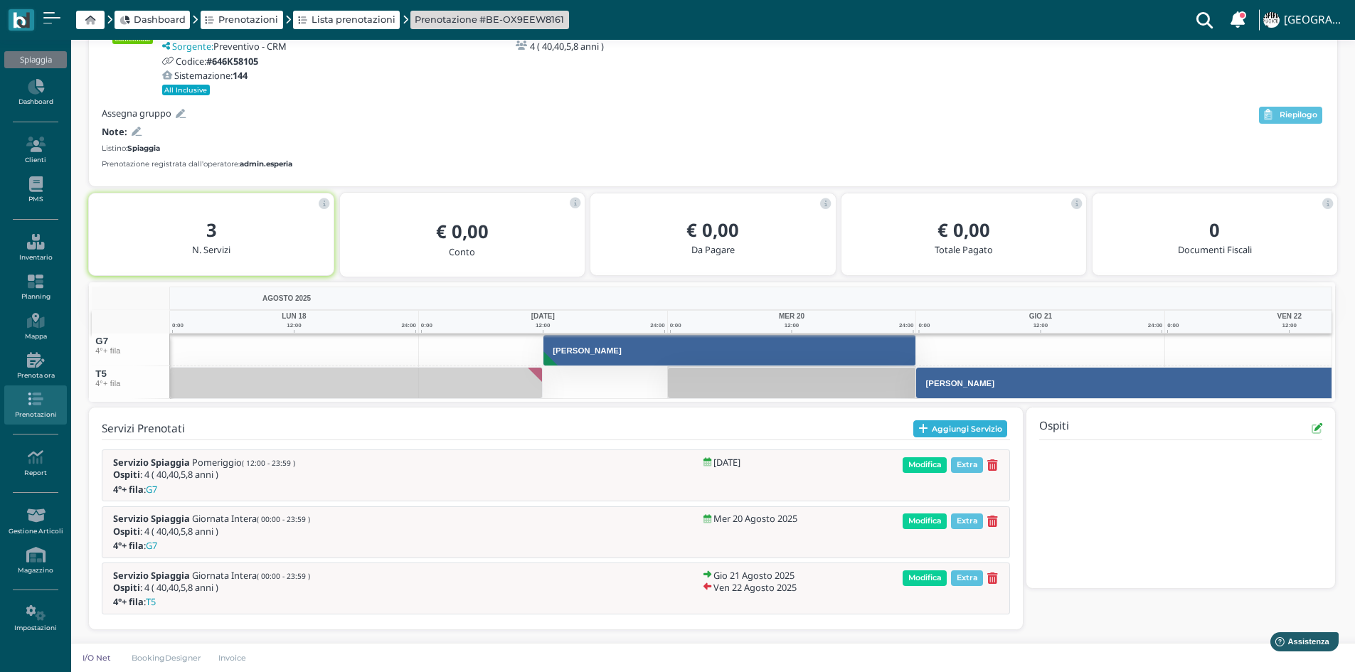
click at [954, 427] on button "Aggiungi Servizio" at bounding box center [960, 428] width 95 height 17
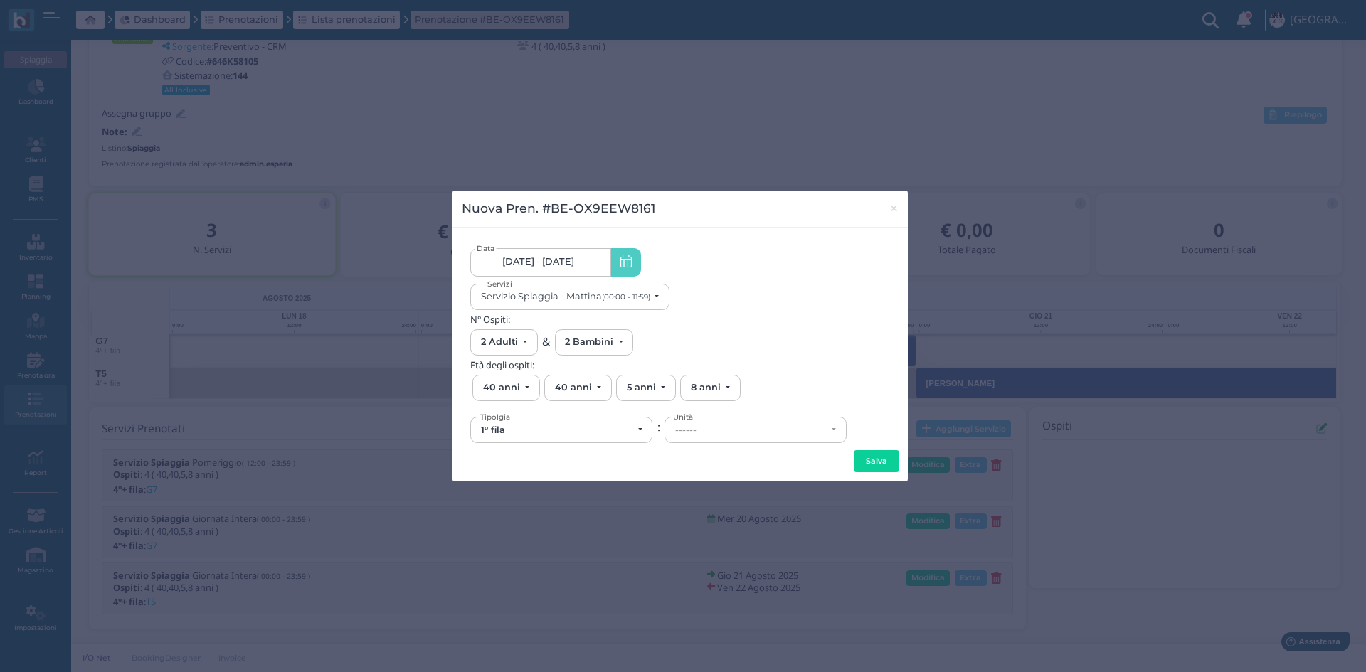
click at [548, 260] on span "19/08/25 - 22/08/25" at bounding box center [538, 261] width 72 height 11
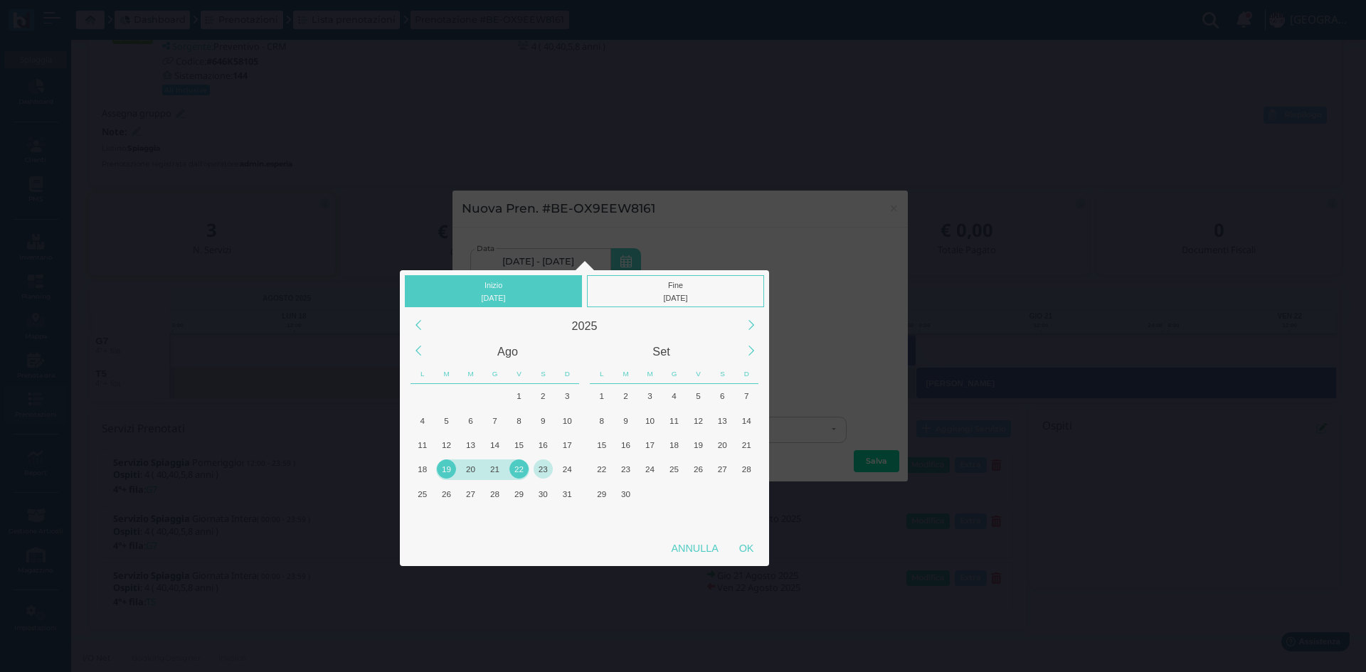
click at [545, 467] on div "23" at bounding box center [542, 468] width 19 height 19
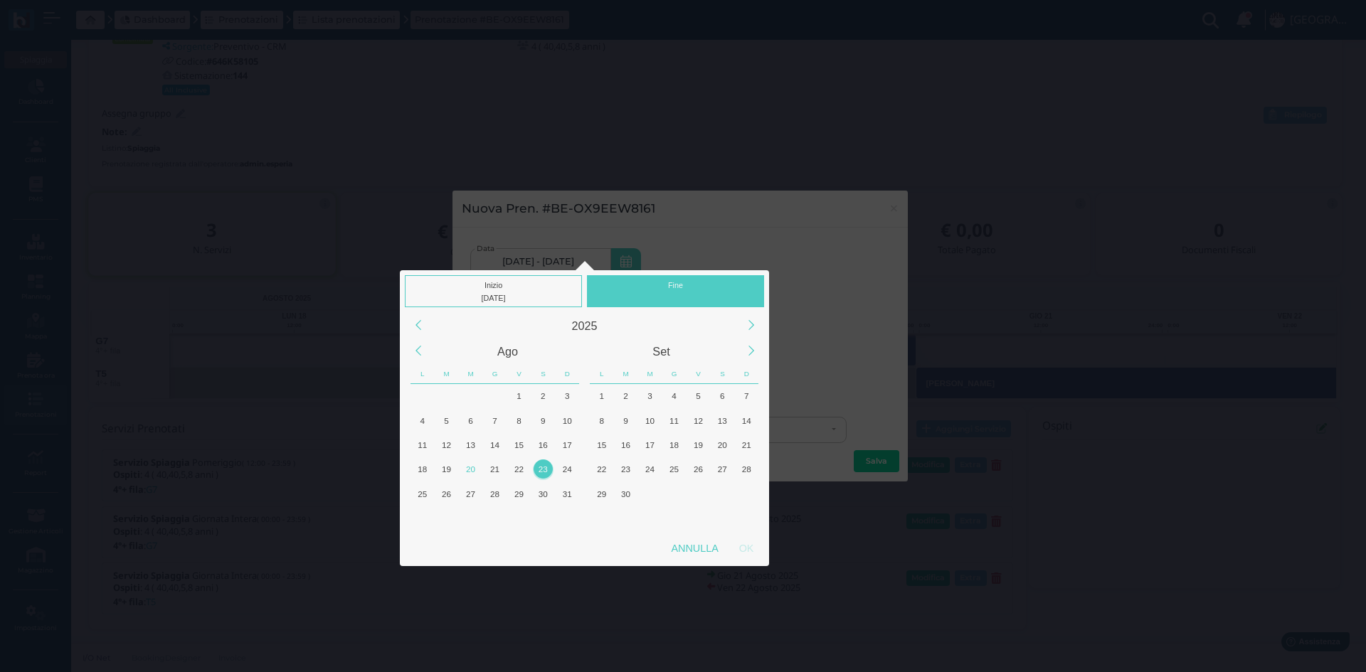
click at [545, 467] on div "23" at bounding box center [542, 468] width 19 height 19
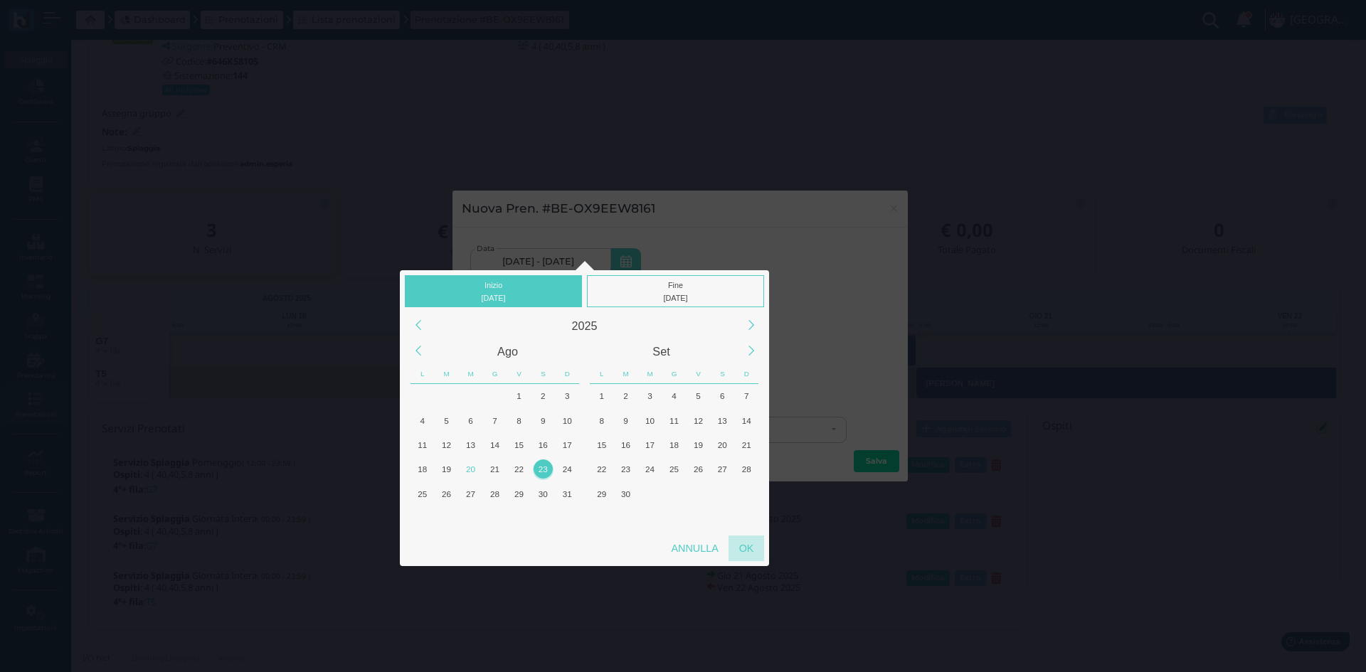
click at [740, 546] on div "OK" at bounding box center [746, 549] width 36 height 26
type input "23/08/2025 - 23/08/2025"
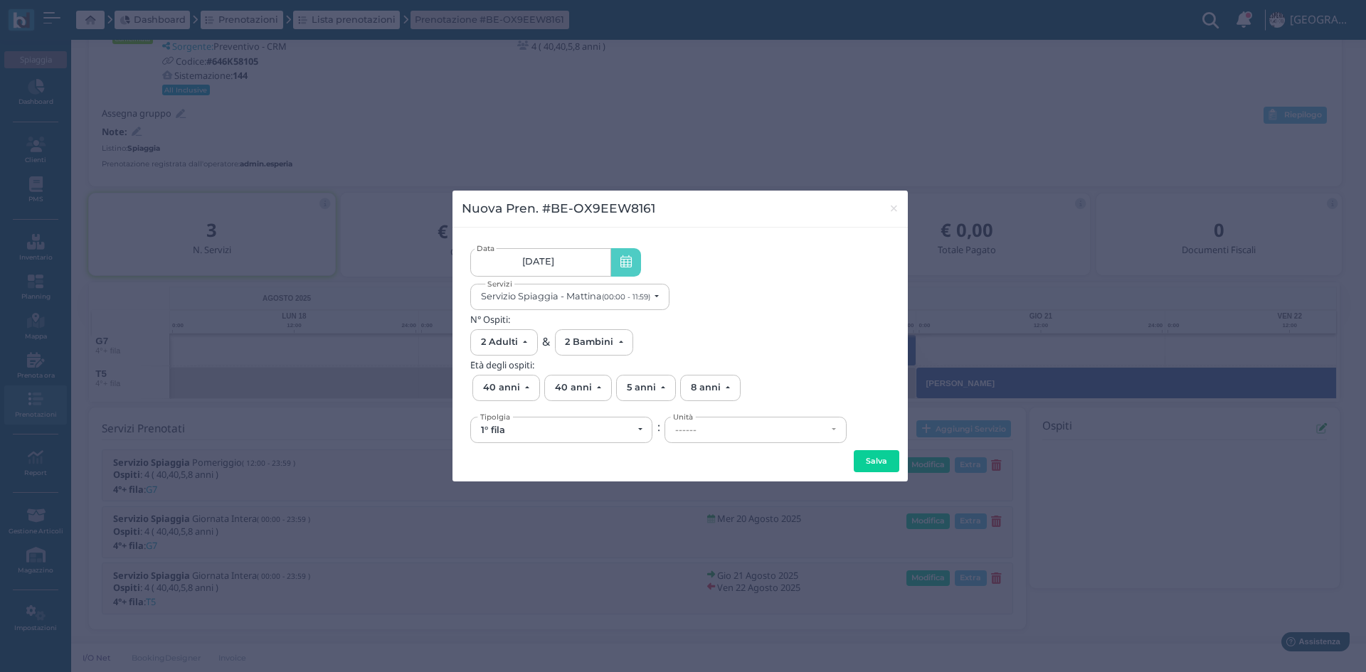
scroll to position [0, 133]
click at [518, 299] on div "Servizio Spiaggia - Mattina (00:00 - 11:59)" at bounding box center [565, 296] width 169 height 11
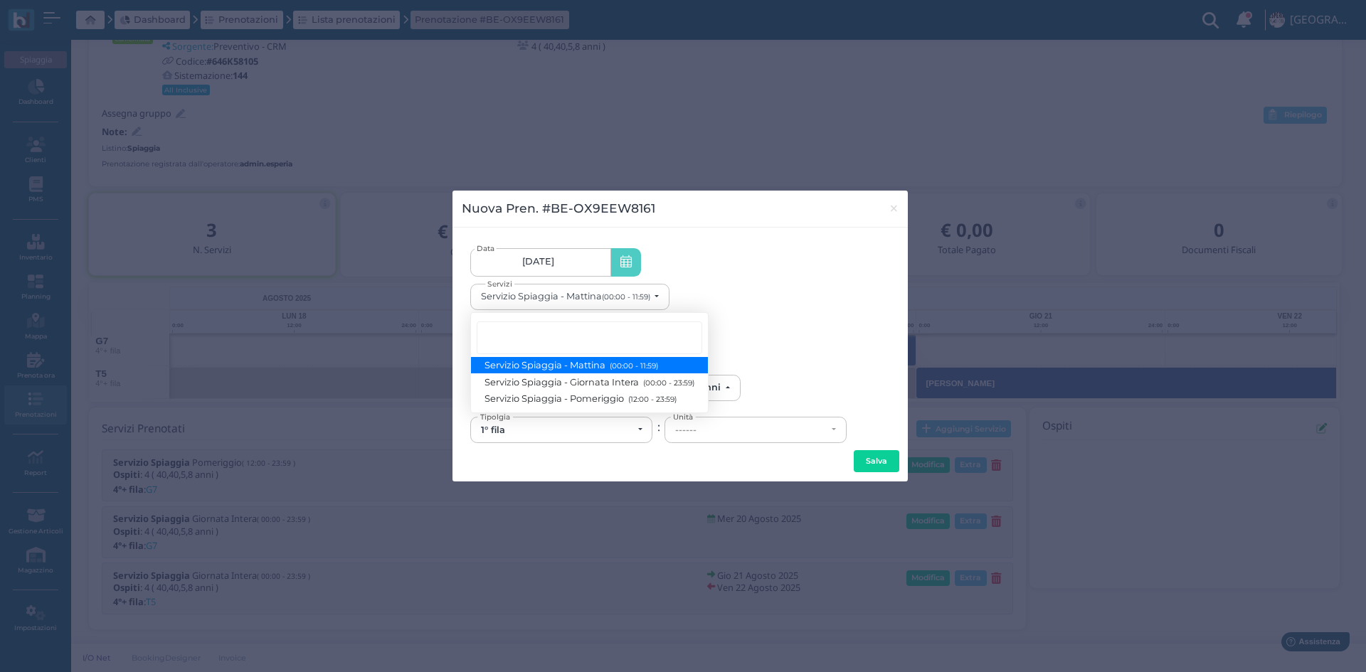
click at [533, 366] on span "Servizio Spiaggia - Mattina (00:00 - 11:59)" at bounding box center [571, 365] width 173 height 12
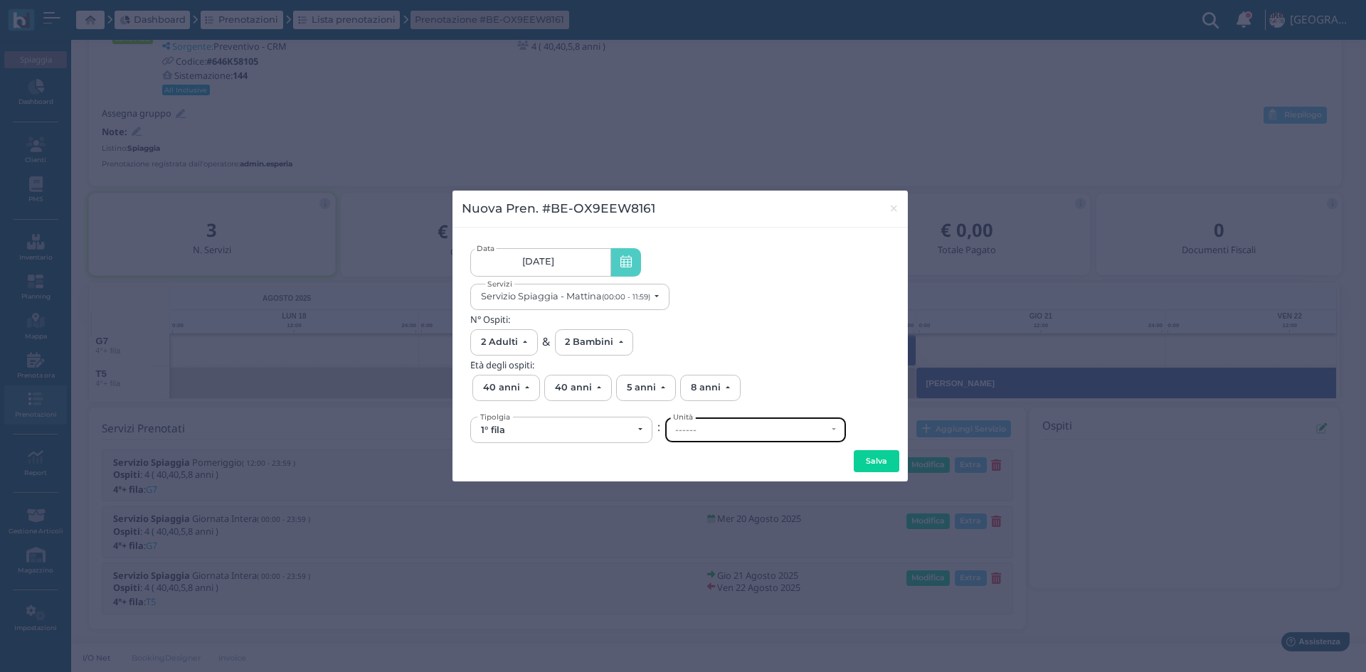
click at [714, 430] on div "------" at bounding box center [750, 430] width 151 height 11
click at [693, 426] on div "------" at bounding box center [750, 430] width 151 height 11
click at [590, 267] on link "23/08/2025 23/08/2025 - 23/08/2025" at bounding box center [540, 262] width 140 height 28
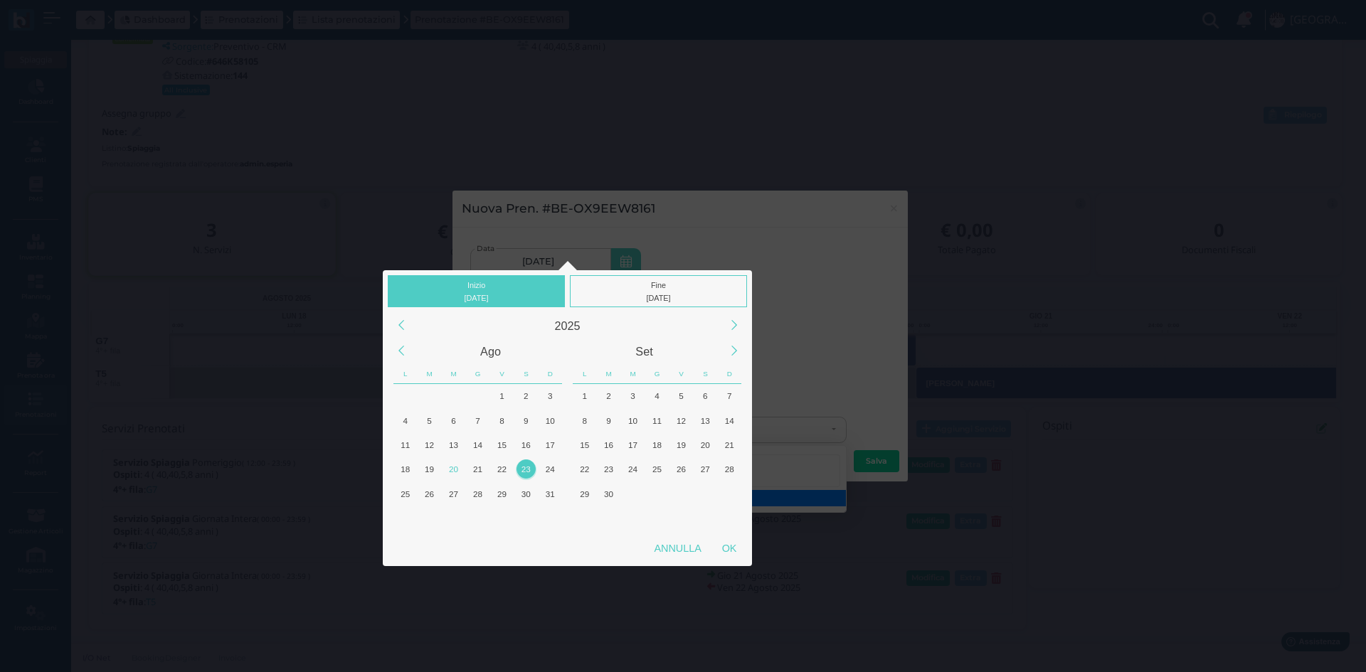
click at [528, 469] on div "23" at bounding box center [525, 468] width 19 height 19
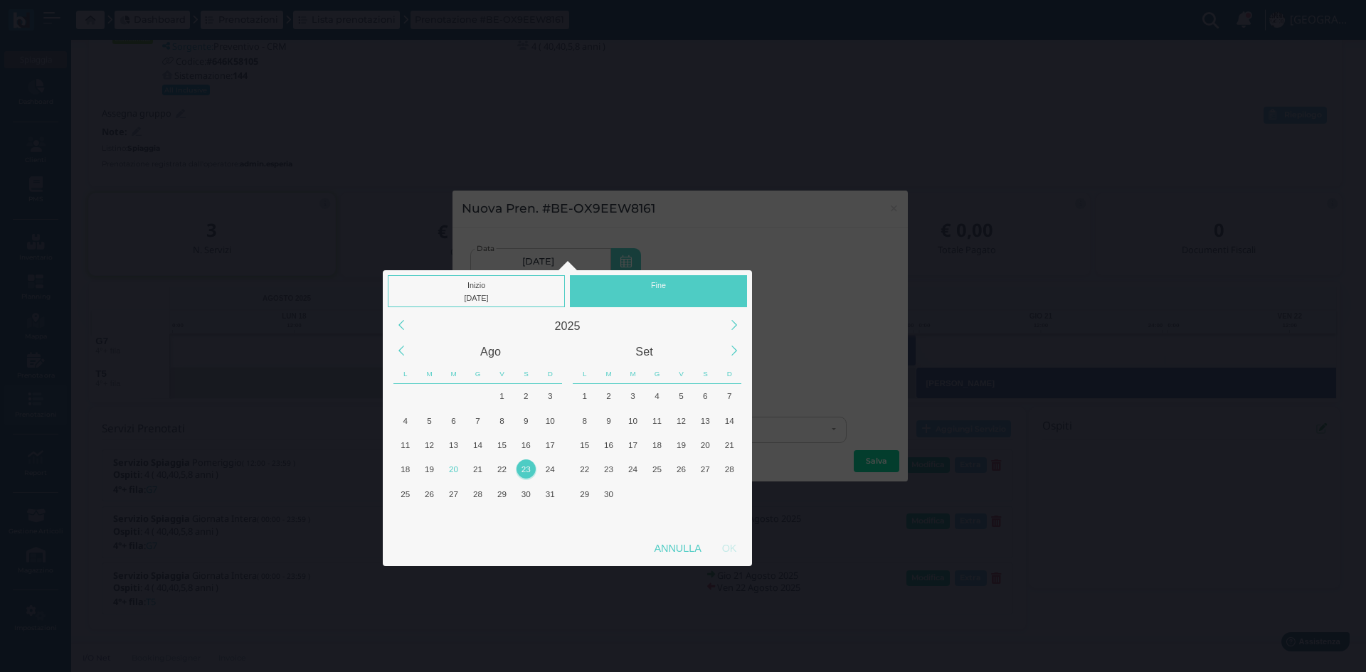
click at [526, 467] on div "23" at bounding box center [525, 468] width 19 height 19
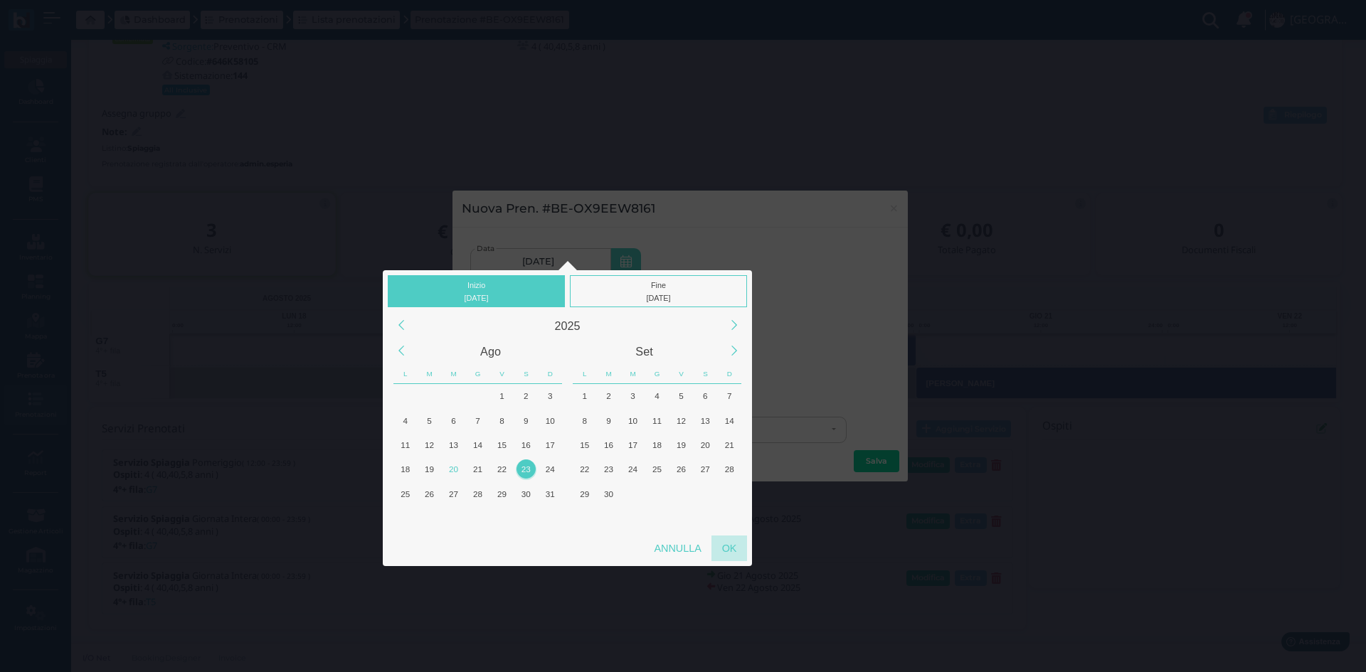
click at [735, 553] on div "OK" at bounding box center [729, 549] width 36 height 26
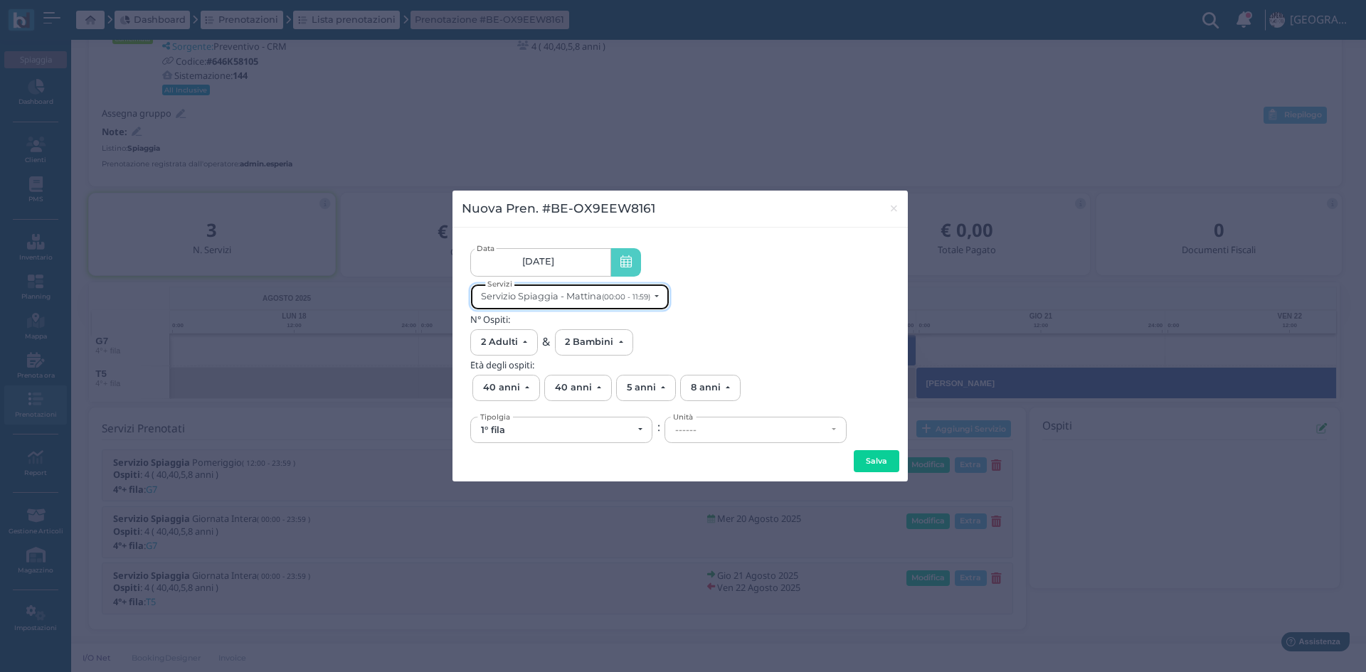
click at [584, 320] on div "23/08/2025 23/08/2025 - 23/08/2025 Data Servizio Spiaggia - Mattina (00:00 - 11…" at bounding box center [680, 341] width 420 height 208
click at [660, 291] on button "Servizio Spiaggia - Mattina (00:00 - 11:59)" at bounding box center [569, 297] width 199 height 26
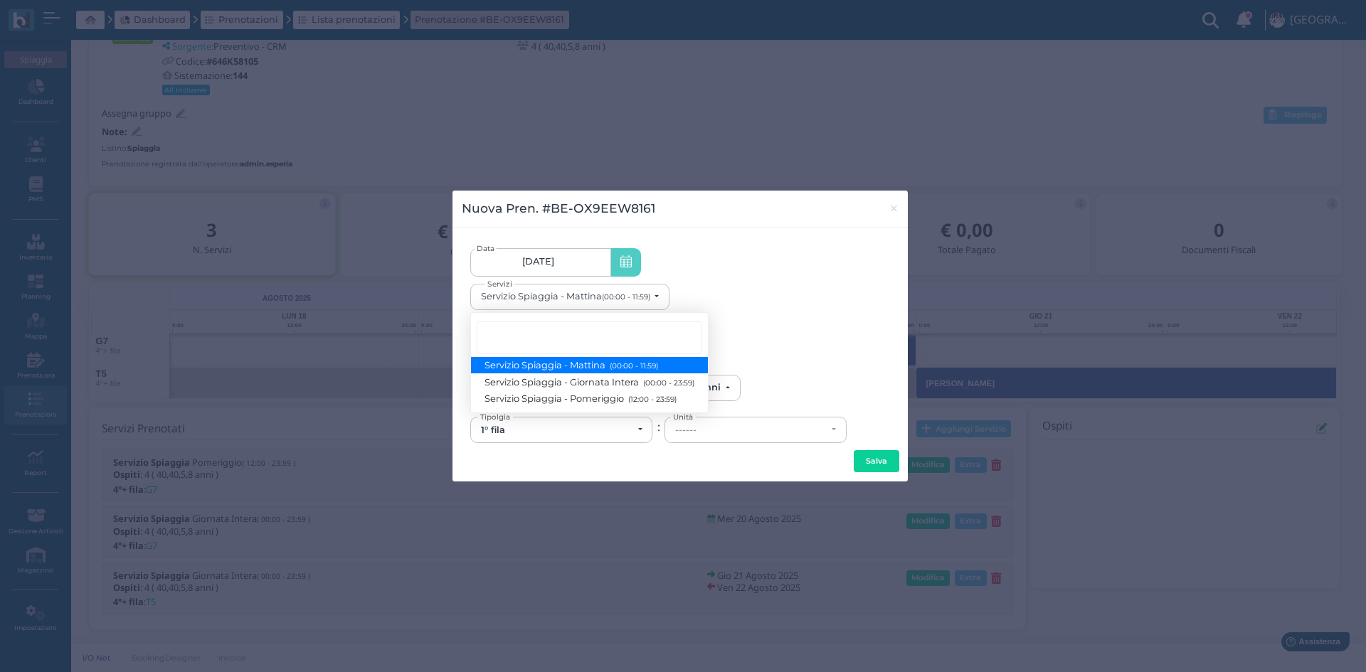
click at [687, 365] on link "Servizio Spiaggia - Mattina (00:00 - 11:59)" at bounding box center [589, 365] width 237 height 16
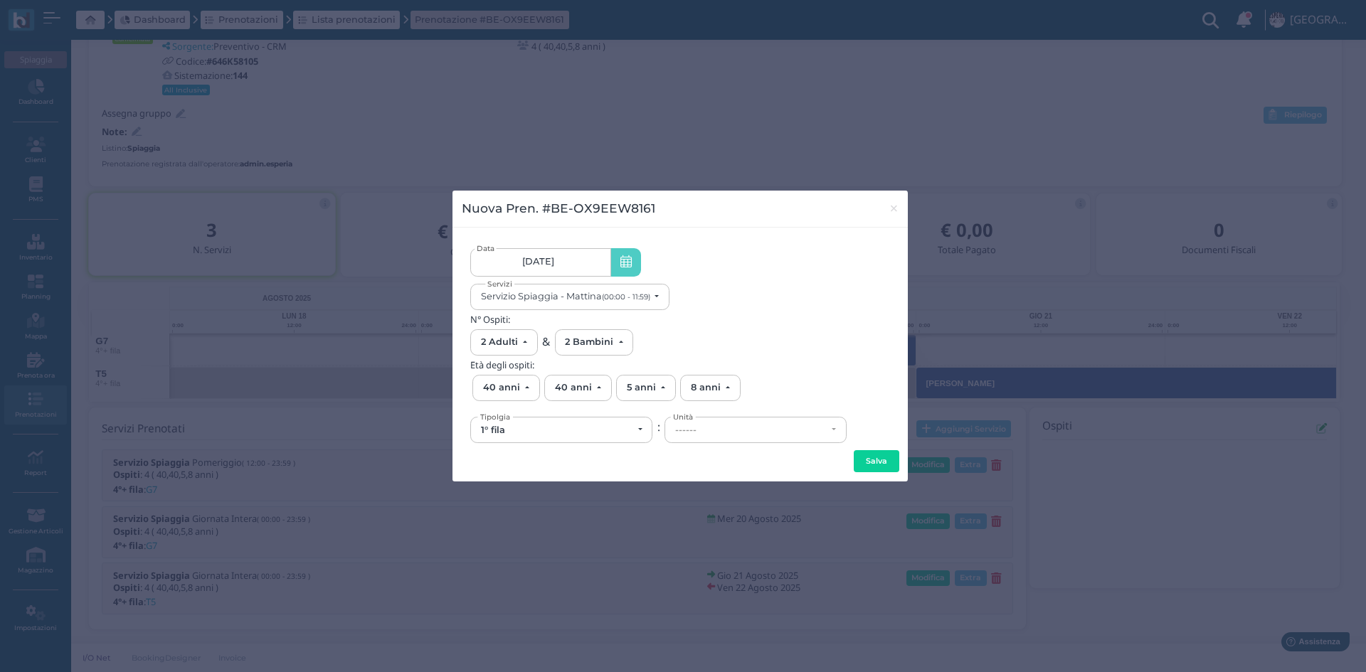
click at [683, 417] on span "Unità" at bounding box center [682, 416] width 25 height 11
click at [684, 422] on span "Unità" at bounding box center [682, 416] width 25 height 11
click at [597, 437] on div "1° fila" at bounding box center [561, 429] width 181 height 25
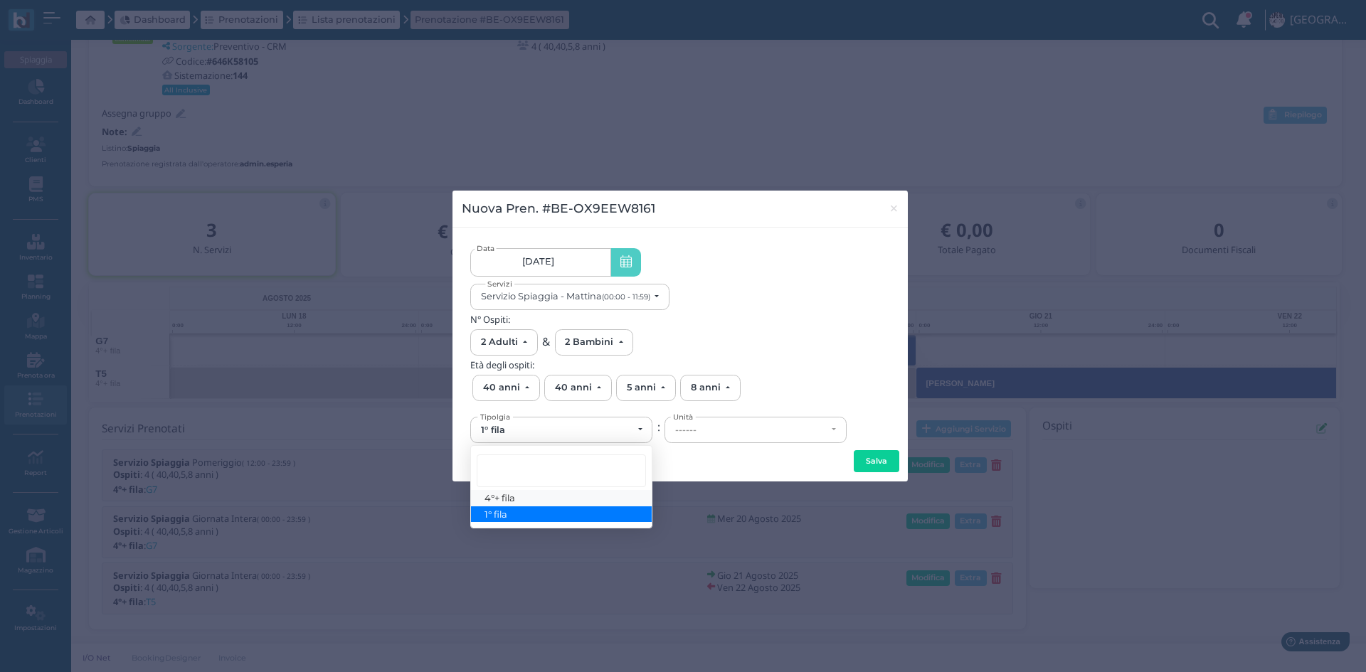
click at [511, 491] on link "4°+ fila" at bounding box center [561, 498] width 181 height 16
select select "434"
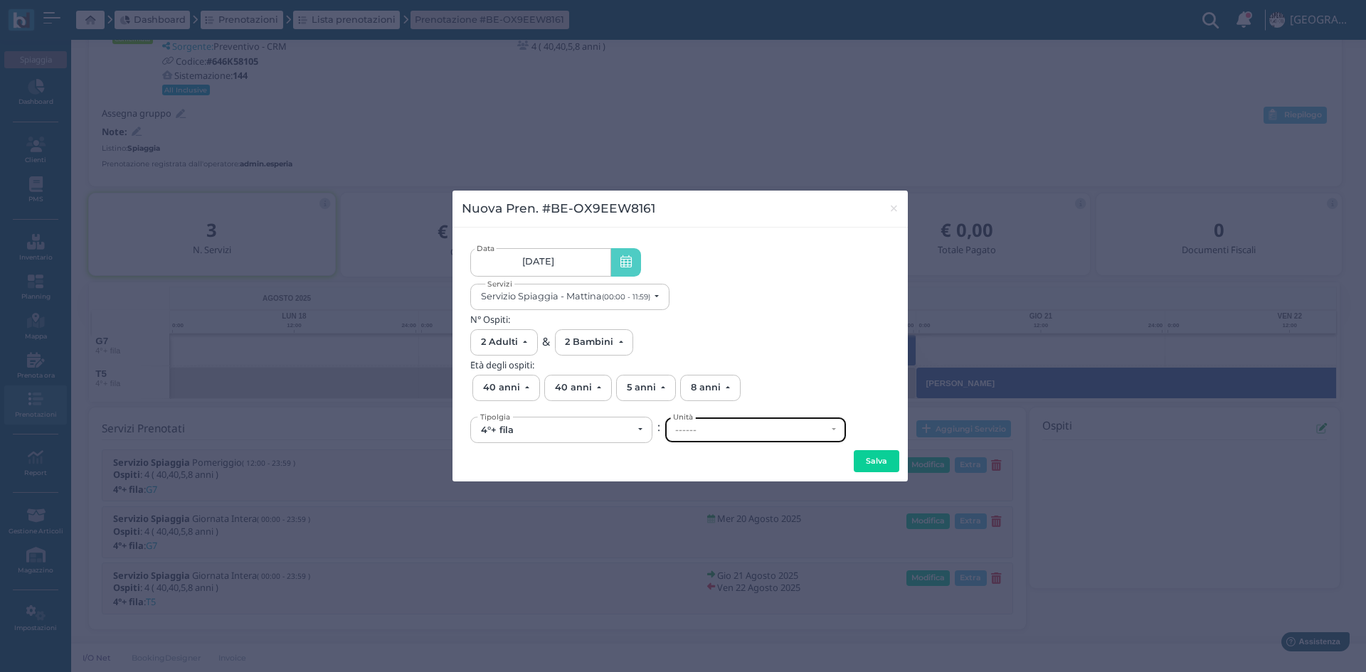
click at [739, 435] on div "------" at bounding box center [750, 430] width 151 height 11
click at [720, 429] on div "------" at bounding box center [750, 430] width 151 height 11
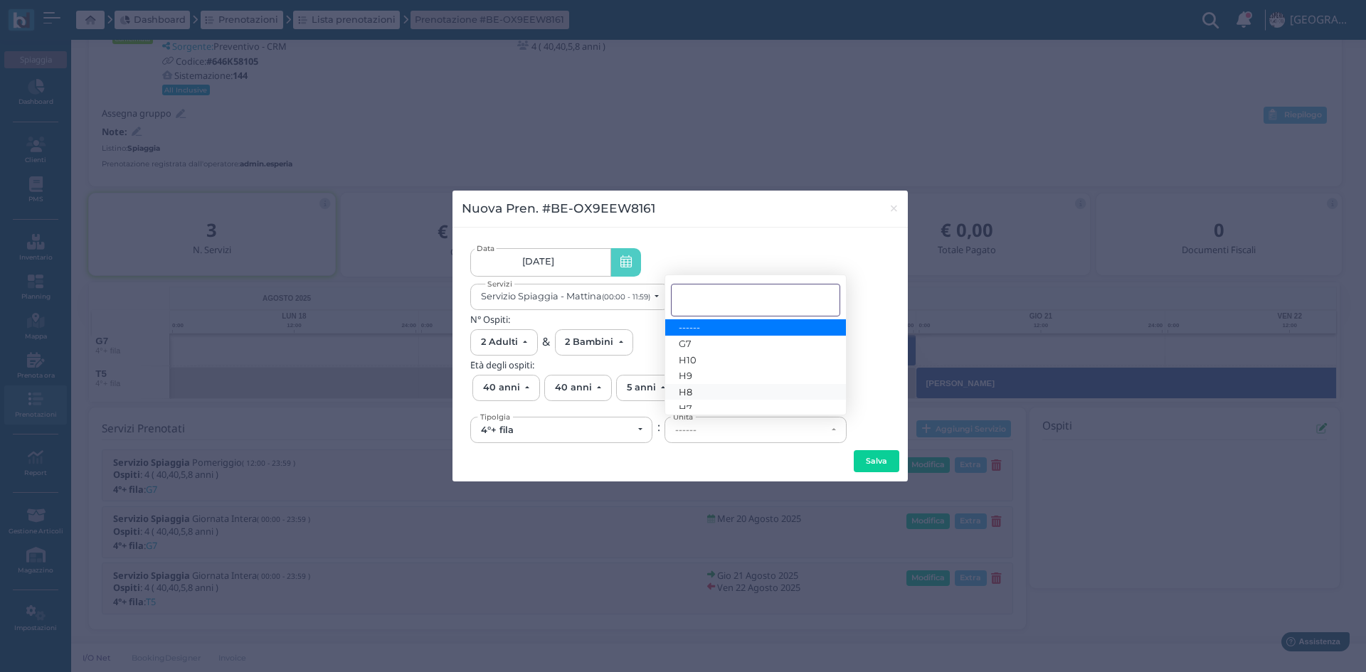
scroll to position [61, 0]
click at [694, 402] on link "T5" at bounding box center [755, 401] width 181 height 16
select select "6296"
click at [878, 462] on button "Salva" at bounding box center [876, 461] width 46 height 23
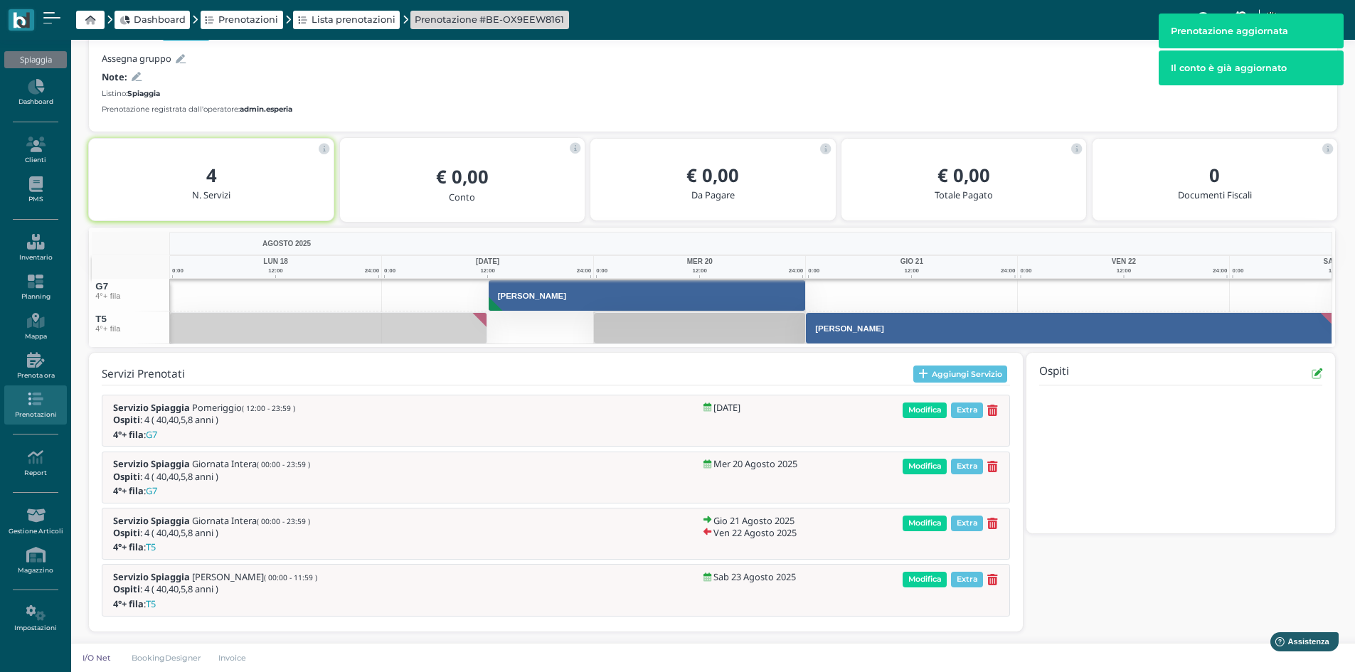
scroll to position [171, 0]
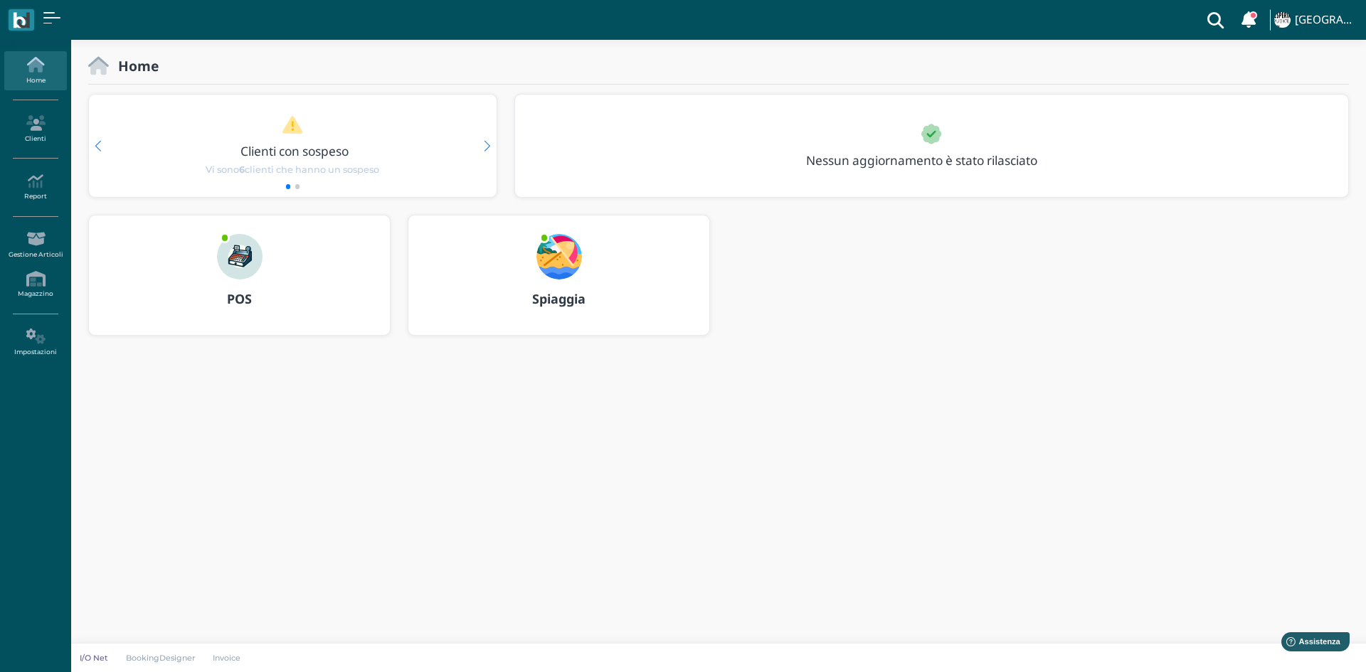
click at [545, 267] on img at bounding box center [559, 257] width 46 height 46
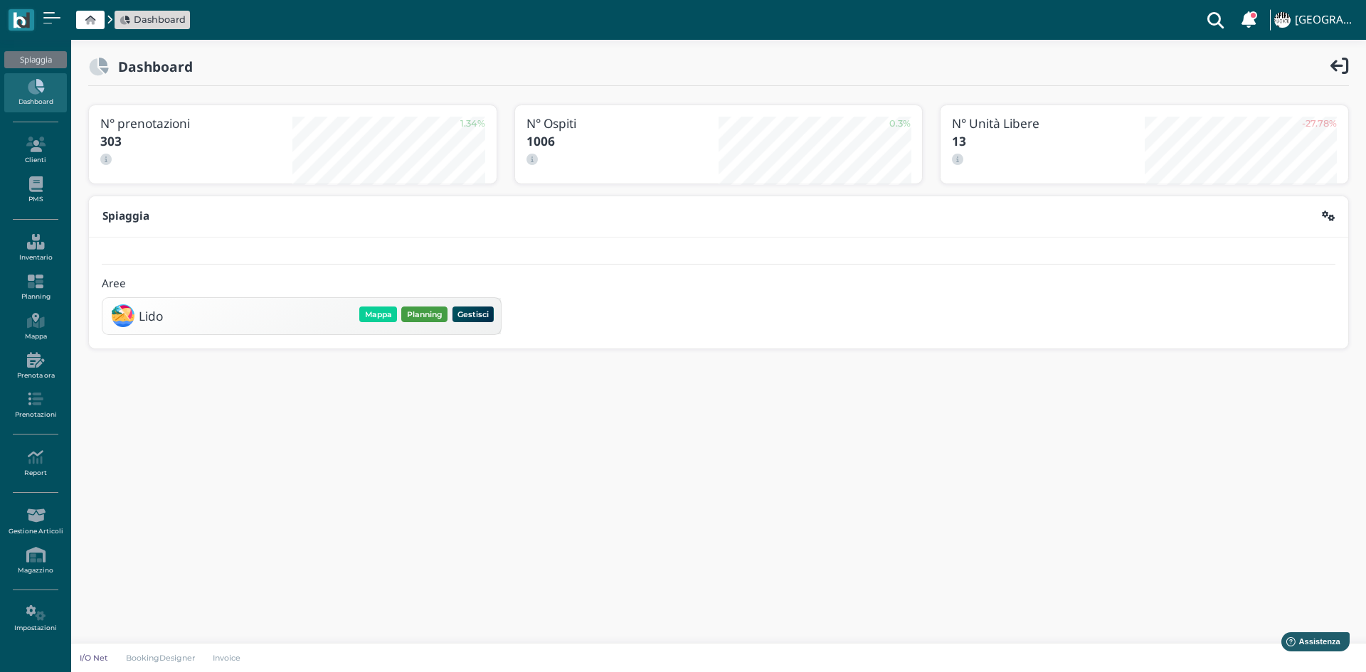
click at [428, 314] on button "Planning" at bounding box center [424, 315] width 46 height 16
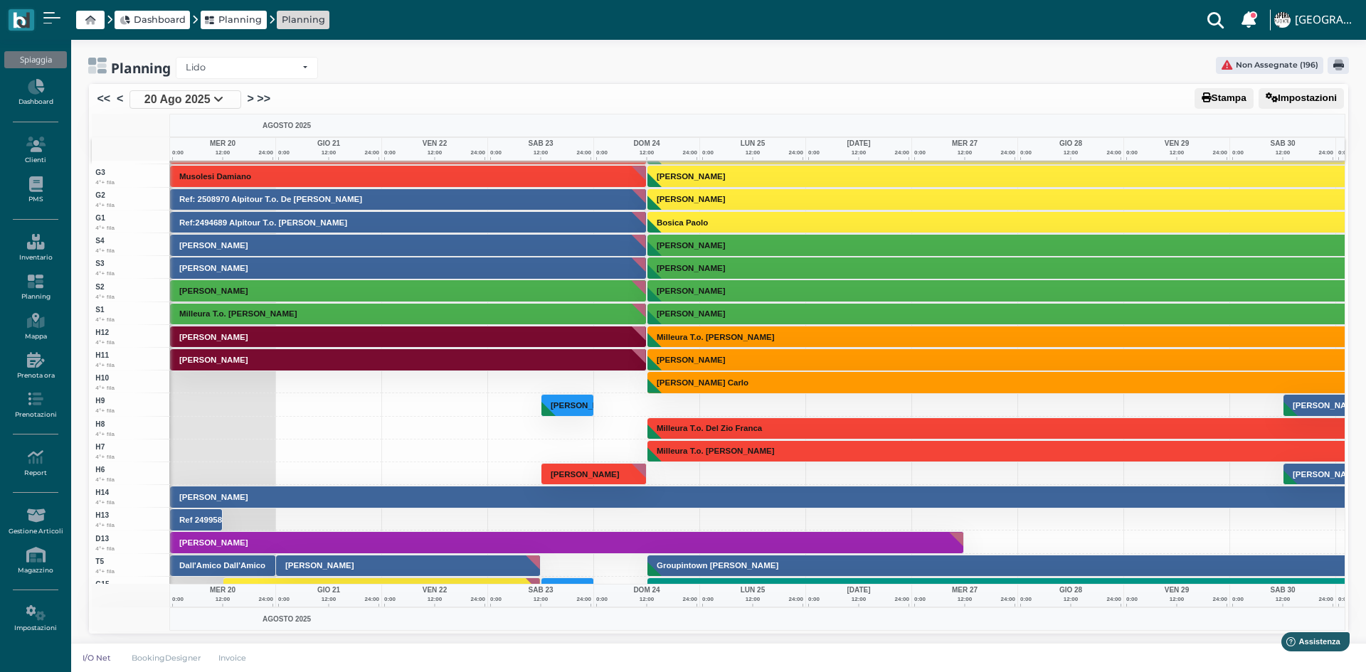
scroll to position [3454, 0]
